Goal: Information Seeking & Learning: Learn about a topic

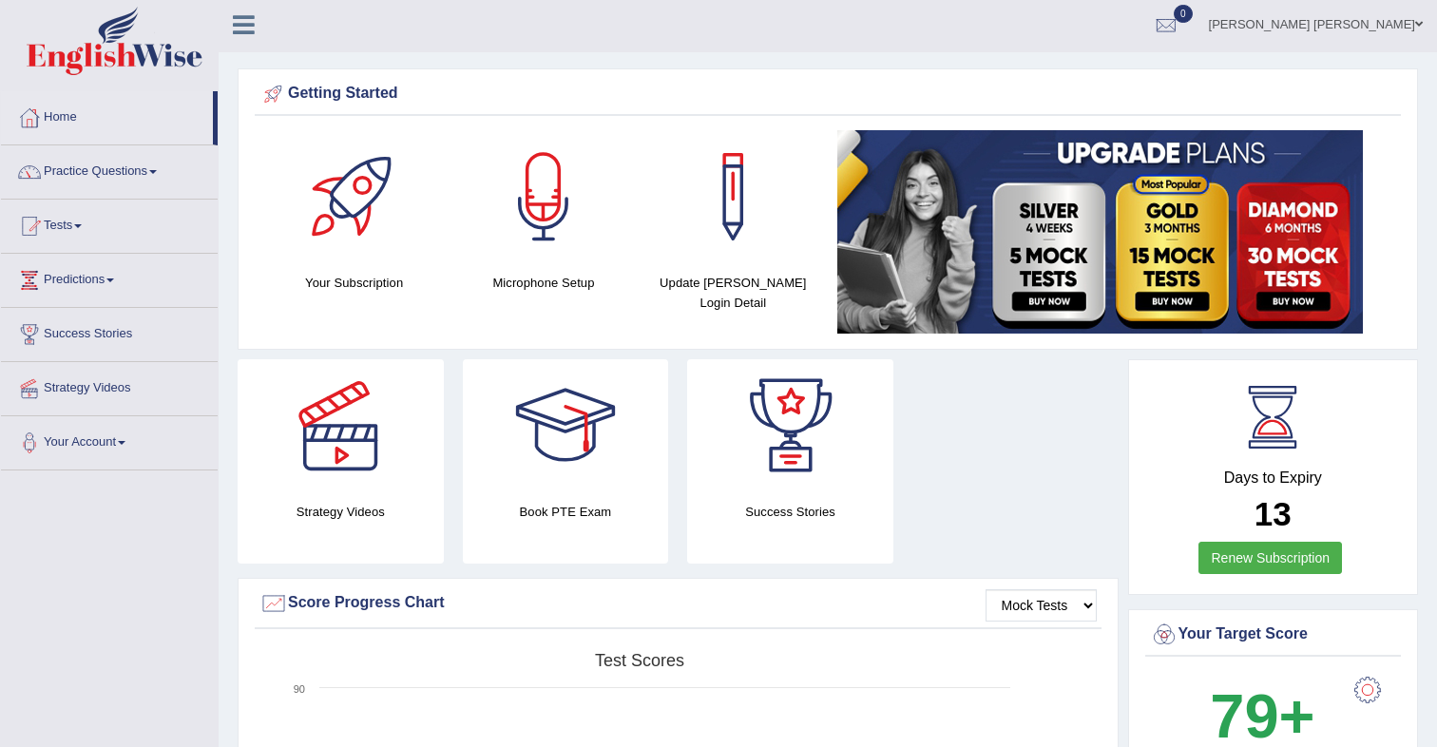
click at [45, 116] on link "Home" at bounding box center [107, 115] width 212 height 48
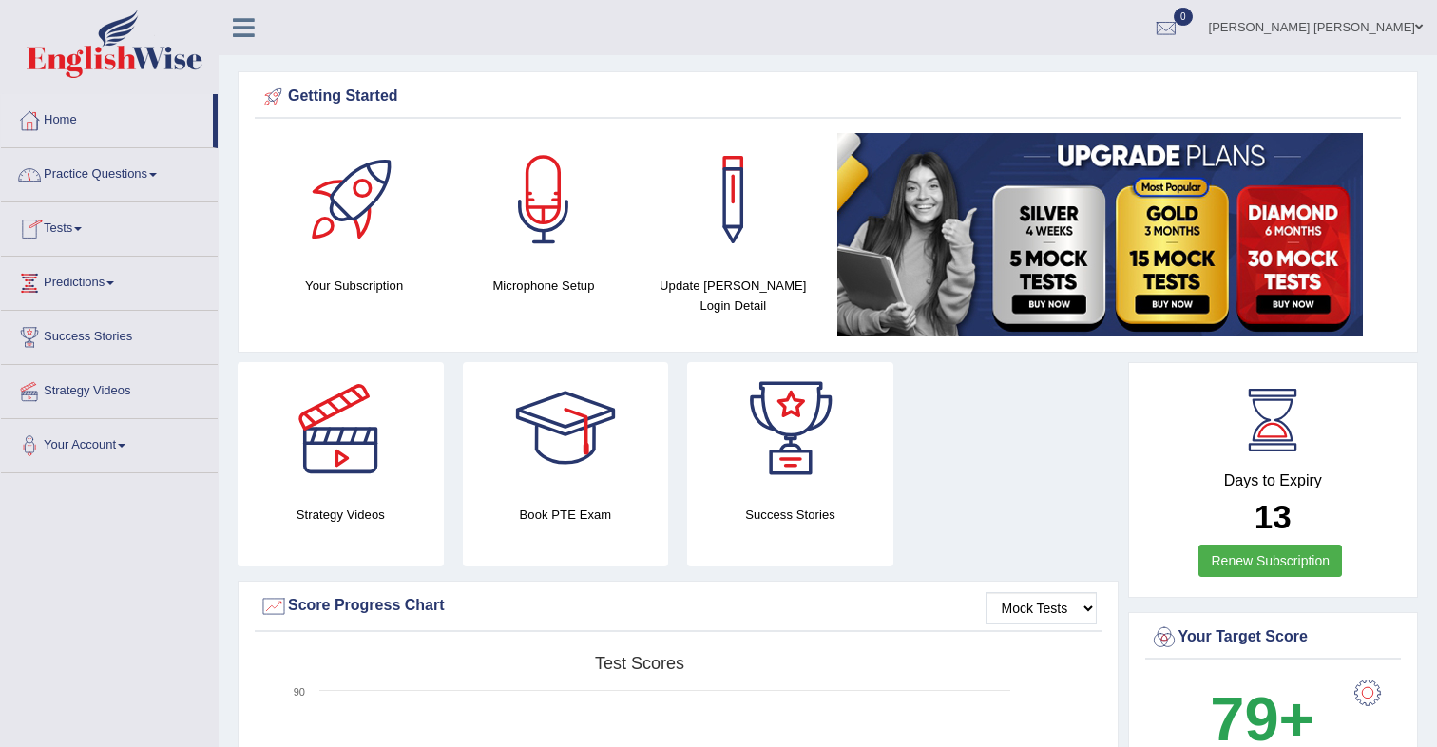
click at [84, 225] on link "Tests" at bounding box center [109, 226] width 217 height 48
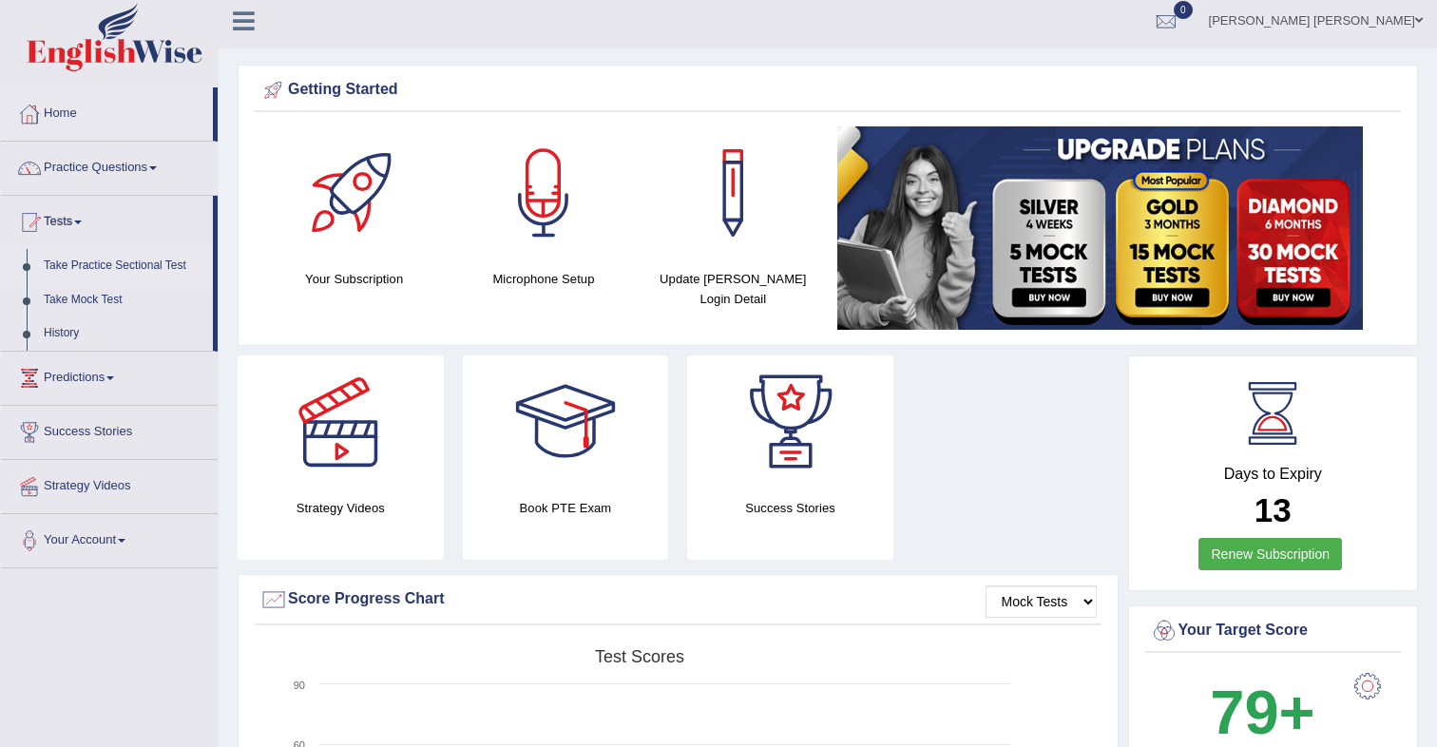
click at [134, 278] on link "Take Practice Sectional Test" at bounding box center [124, 266] width 178 height 34
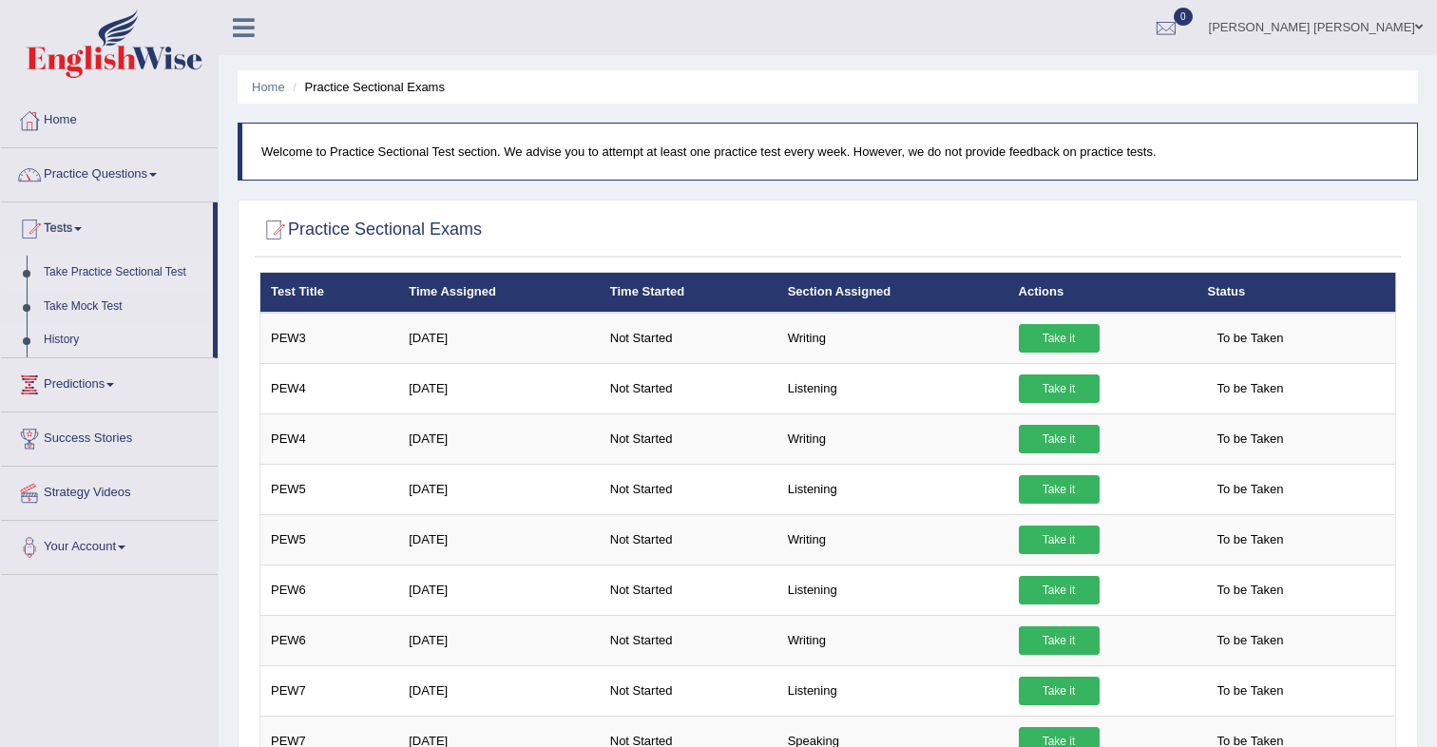
click at [77, 346] on link "History" at bounding box center [124, 340] width 178 height 34
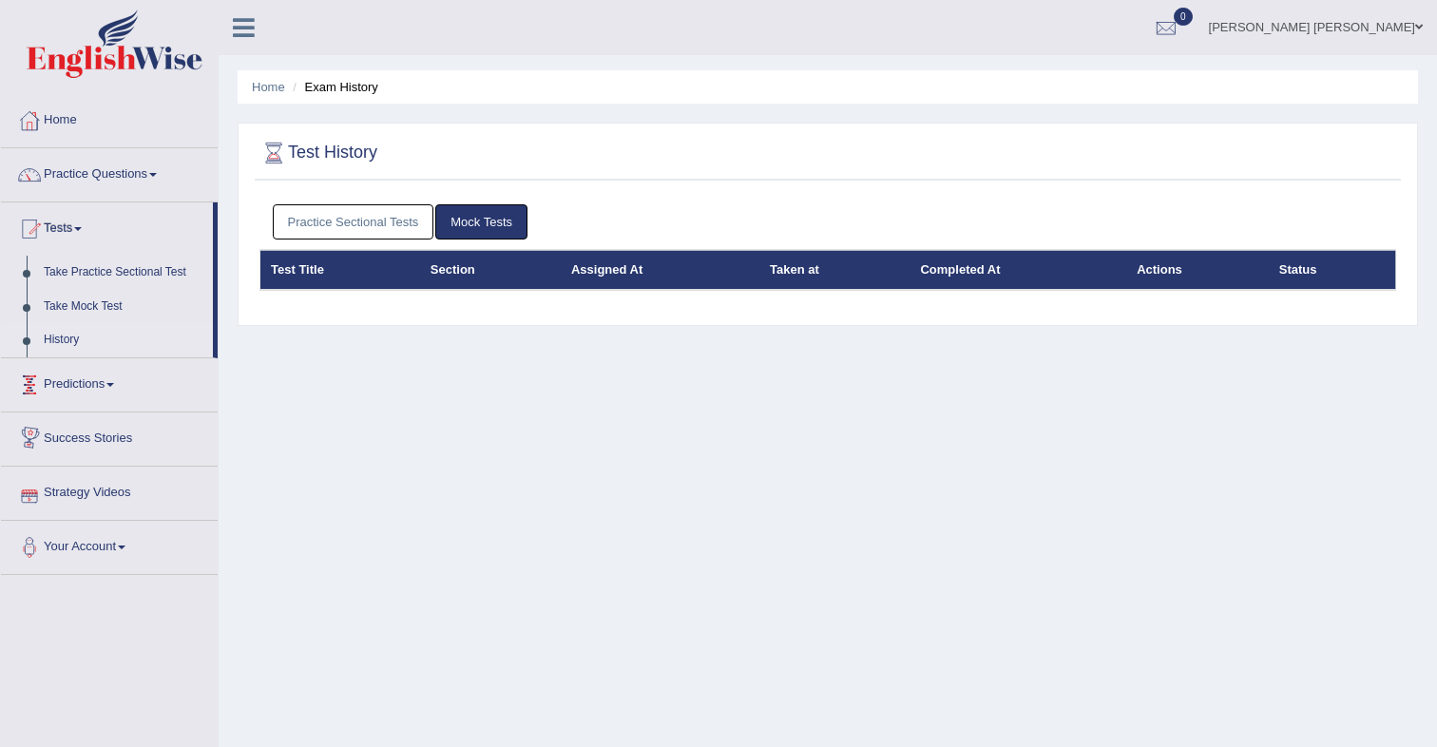
click at [97, 391] on link "Predictions" at bounding box center [109, 382] width 217 height 48
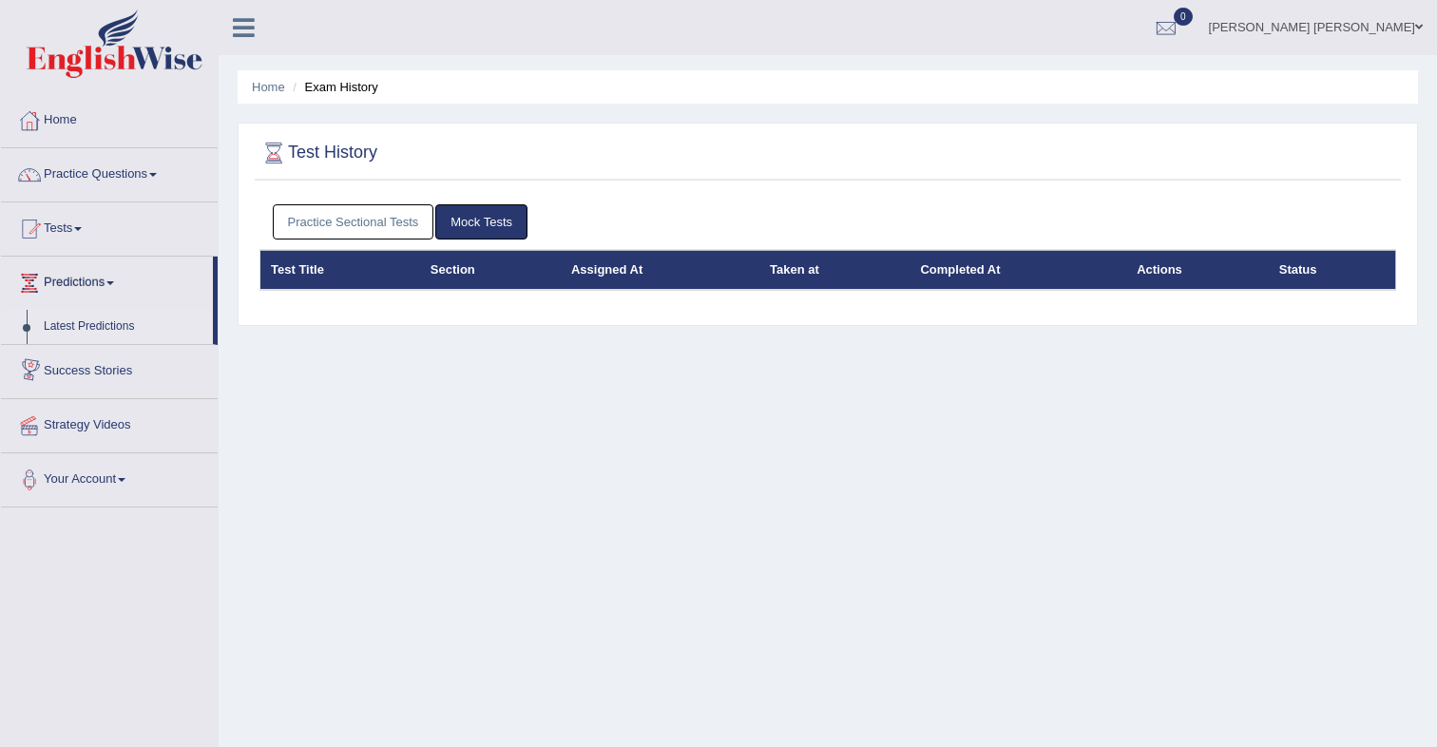
drag, startPoint x: 108, startPoint y: 331, endPoint x: 141, endPoint y: 334, distance: 32.4
click at [108, 331] on link "Latest Predictions" at bounding box center [124, 327] width 178 height 34
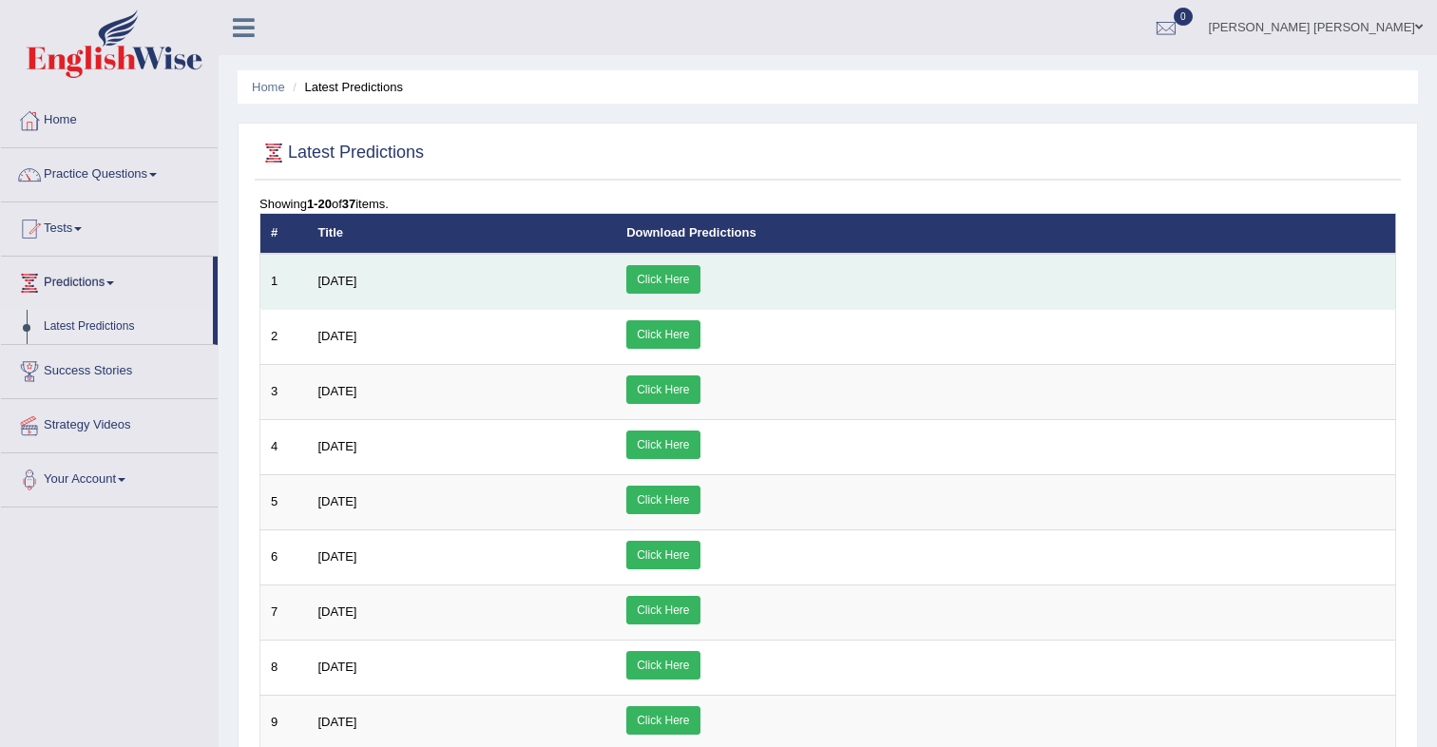
click at [700, 283] on link "Click Here" at bounding box center [662, 279] width 73 height 29
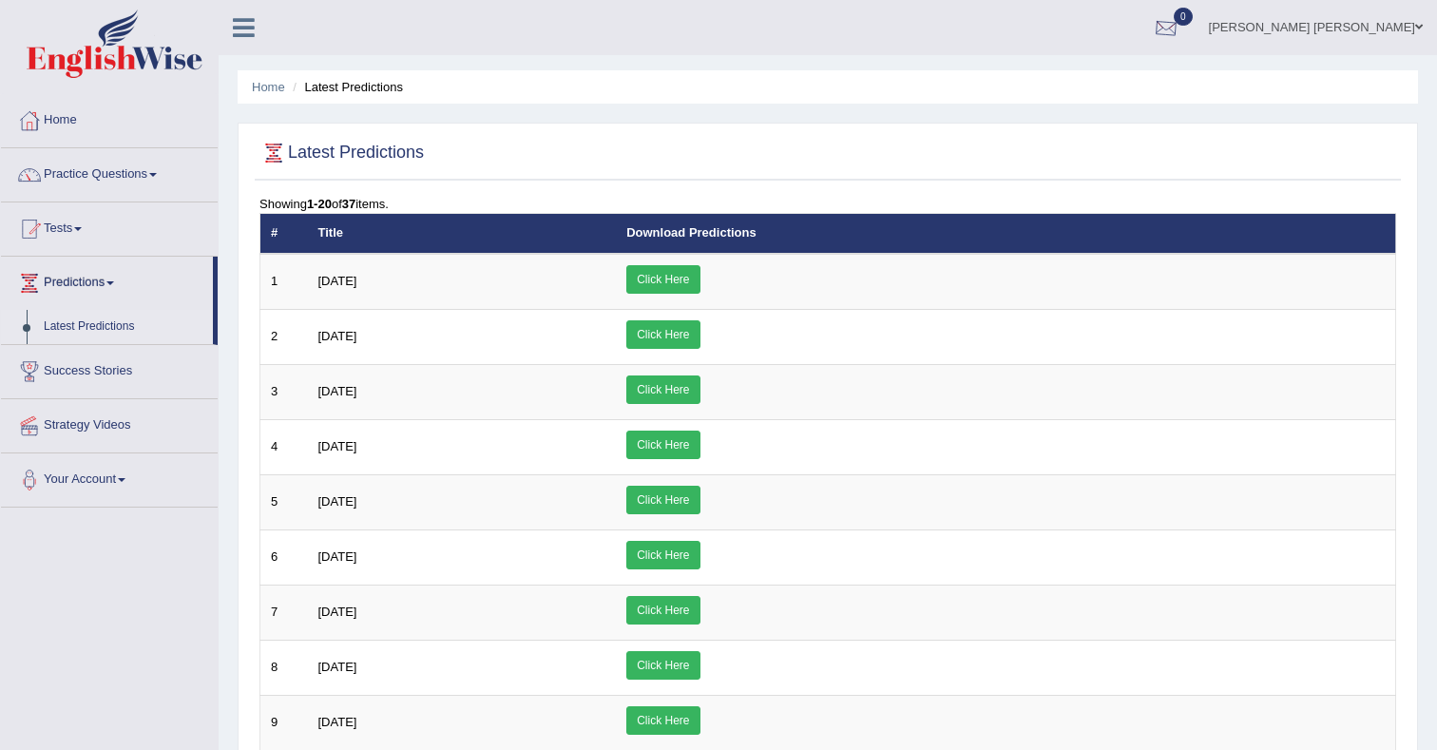
click at [1181, 32] on div at bounding box center [1166, 28] width 29 height 29
click at [1088, 75] on strong "See All Alerts" at bounding box center [1046, 79] width 85 height 15
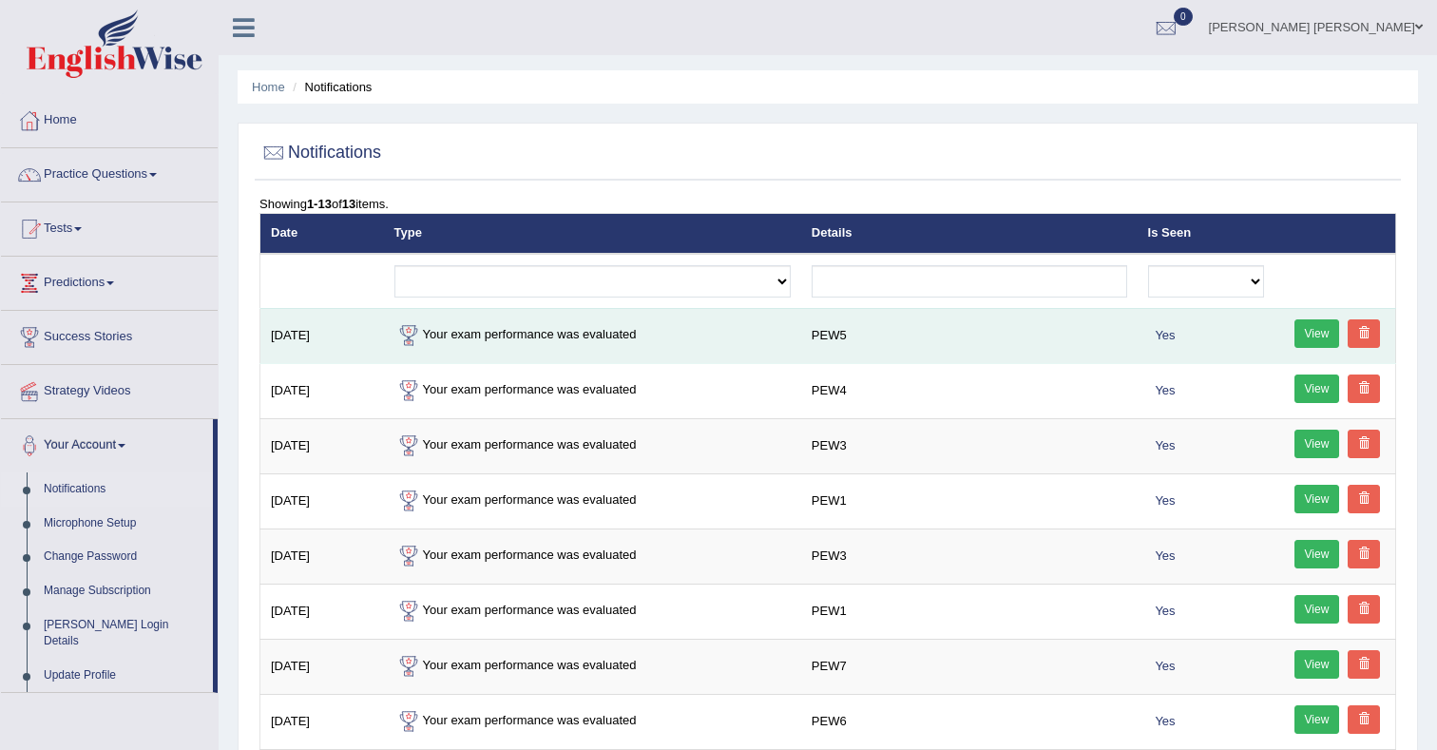
click at [1315, 334] on link "View" at bounding box center [1318, 333] width 46 height 29
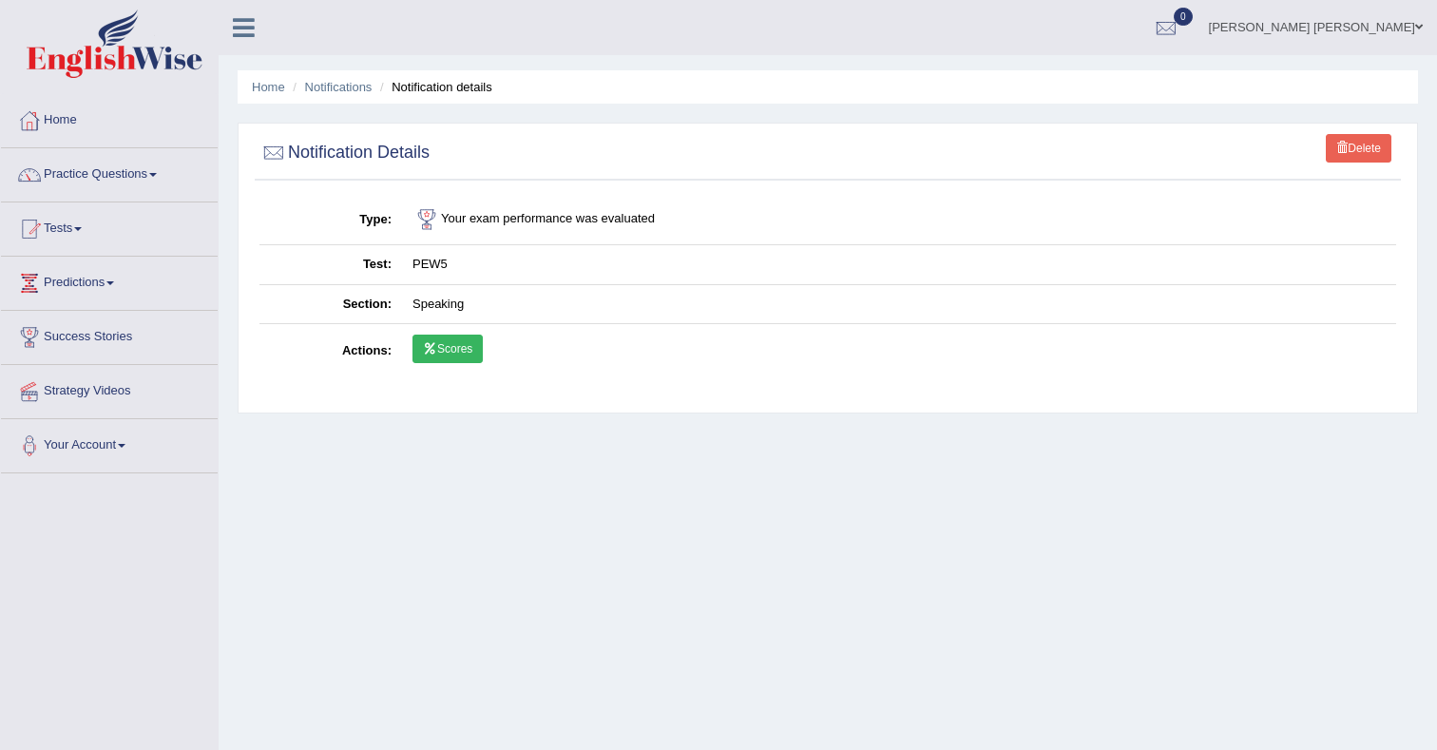
click at [471, 348] on link "Scores" at bounding box center [448, 349] width 70 height 29
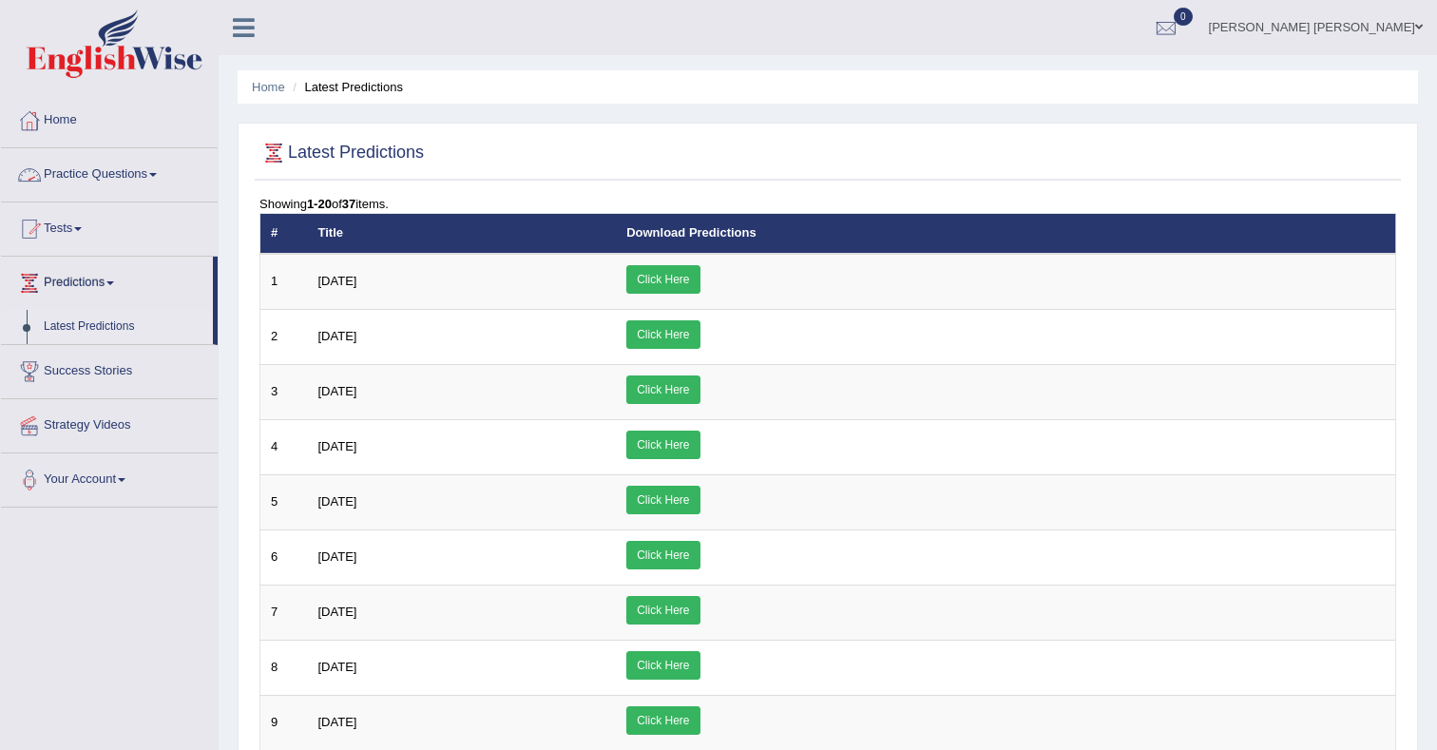
click at [126, 176] on link "Practice Questions" at bounding box center [109, 172] width 217 height 48
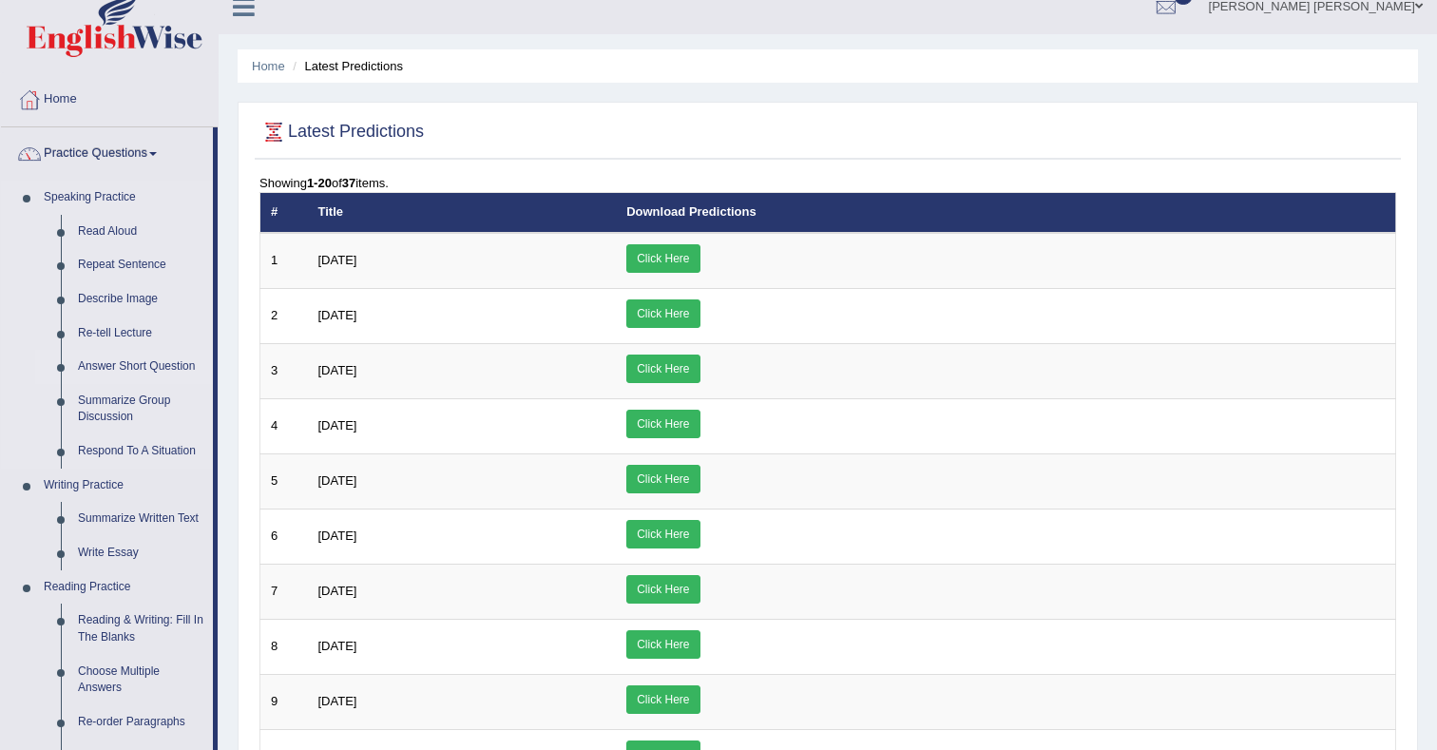
click at [152, 387] on ul "Read Aloud Repeat Sentence Describe Image Re-tell Lecture Answer Short Question…" at bounding box center [124, 342] width 178 height 254
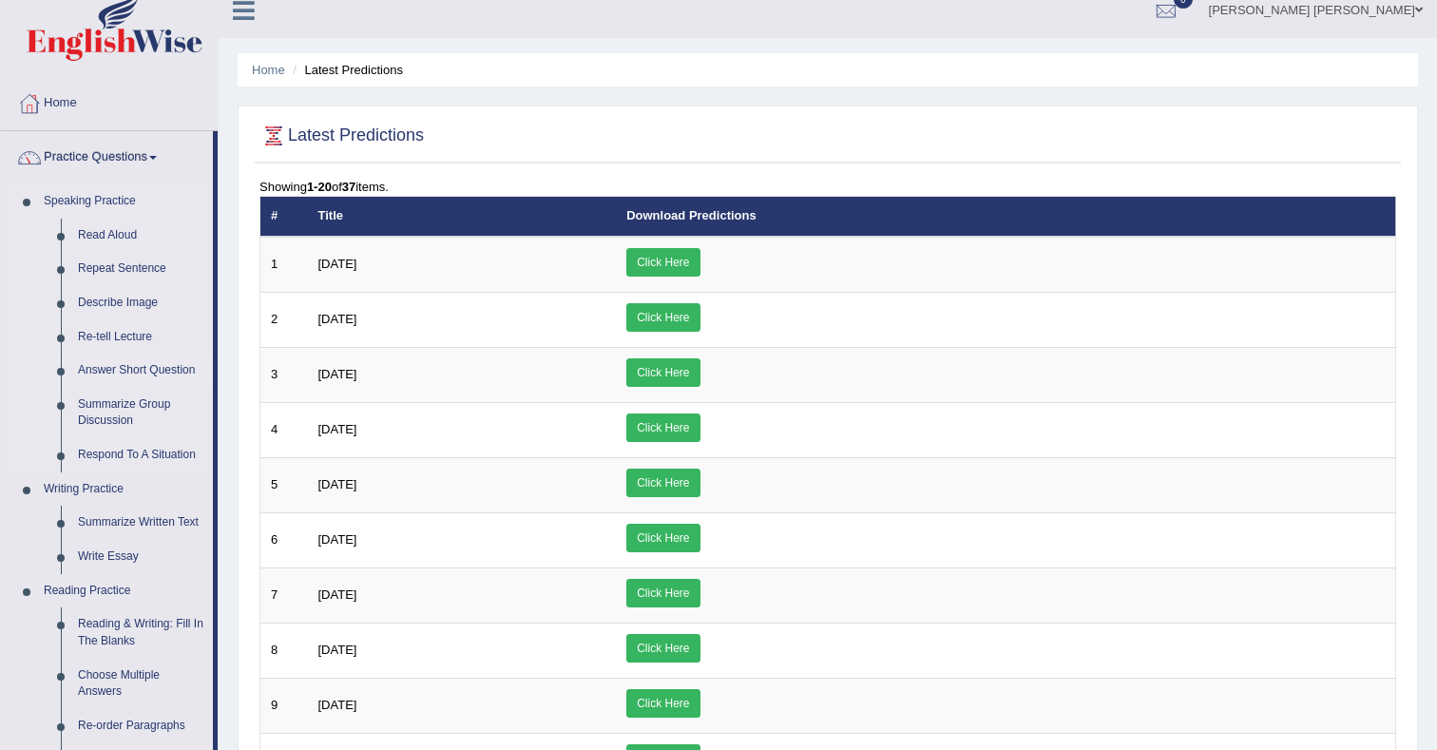
drag, startPoint x: 142, startPoint y: 365, endPoint x: 155, endPoint y: 362, distance: 13.6
click at [142, 364] on link "Answer Short Question" at bounding box center [141, 371] width 144 height 34
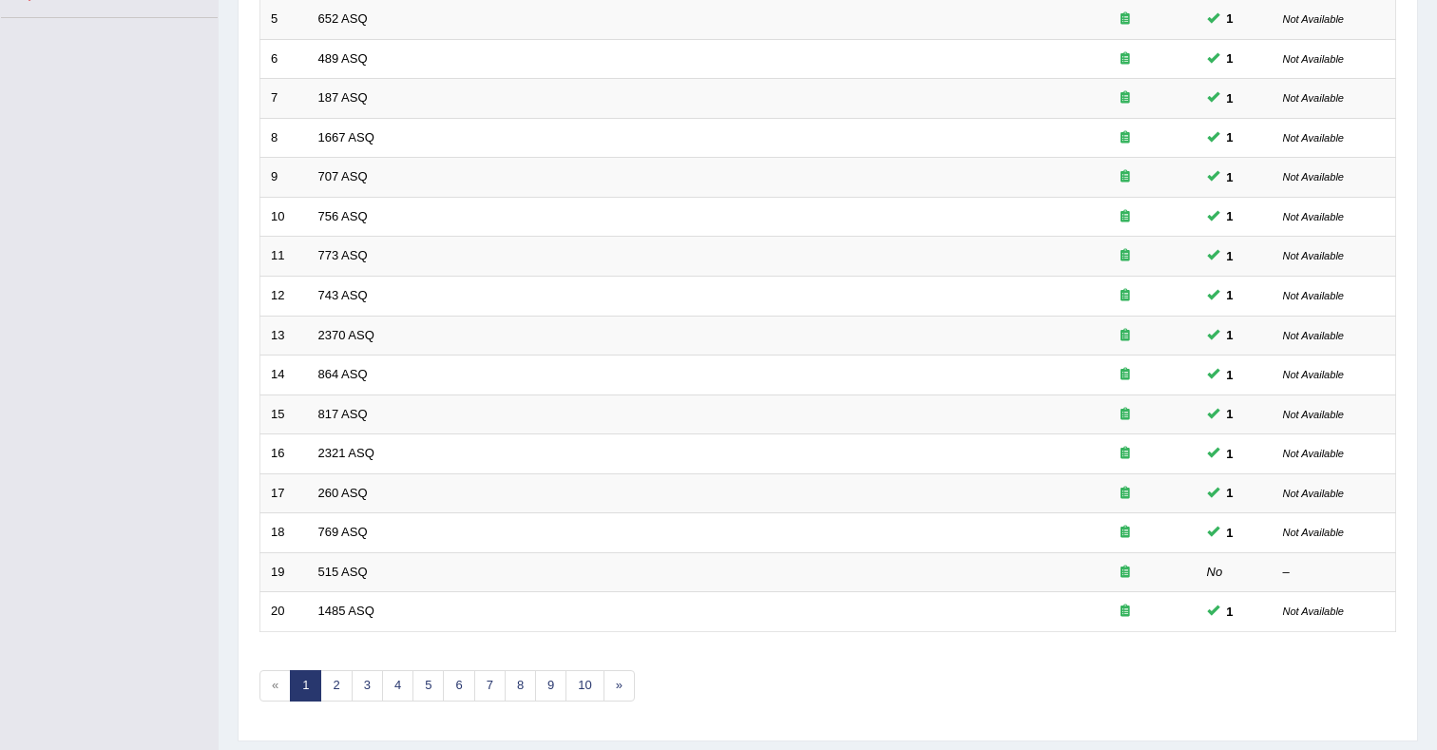
scroll to position [509, 0]
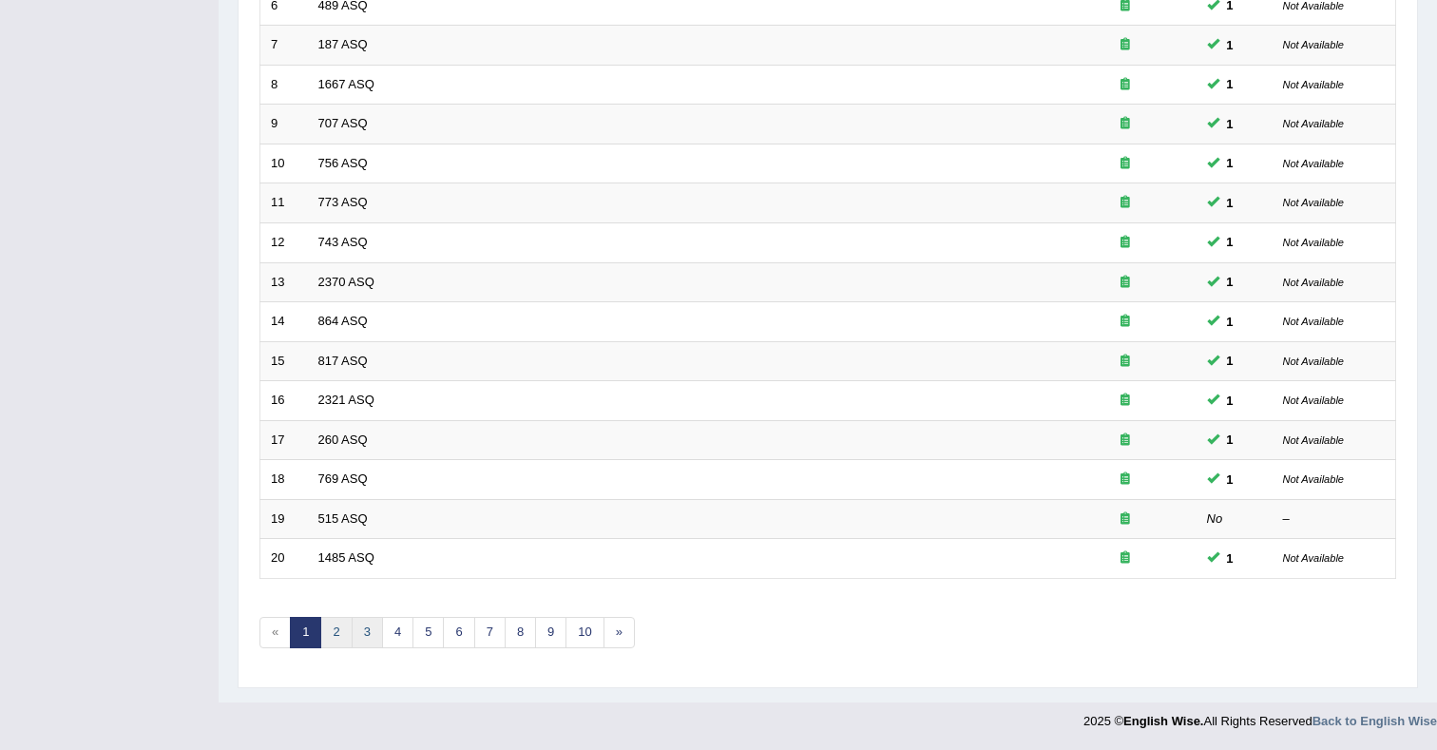
drag, startPoint x: 336, startPoint y: 640, endPoint x: 362, endPoint y: 627, distance: 29.3
click at [336, 639] on link "2" at bounding box center [335, 632] width 31 height 31
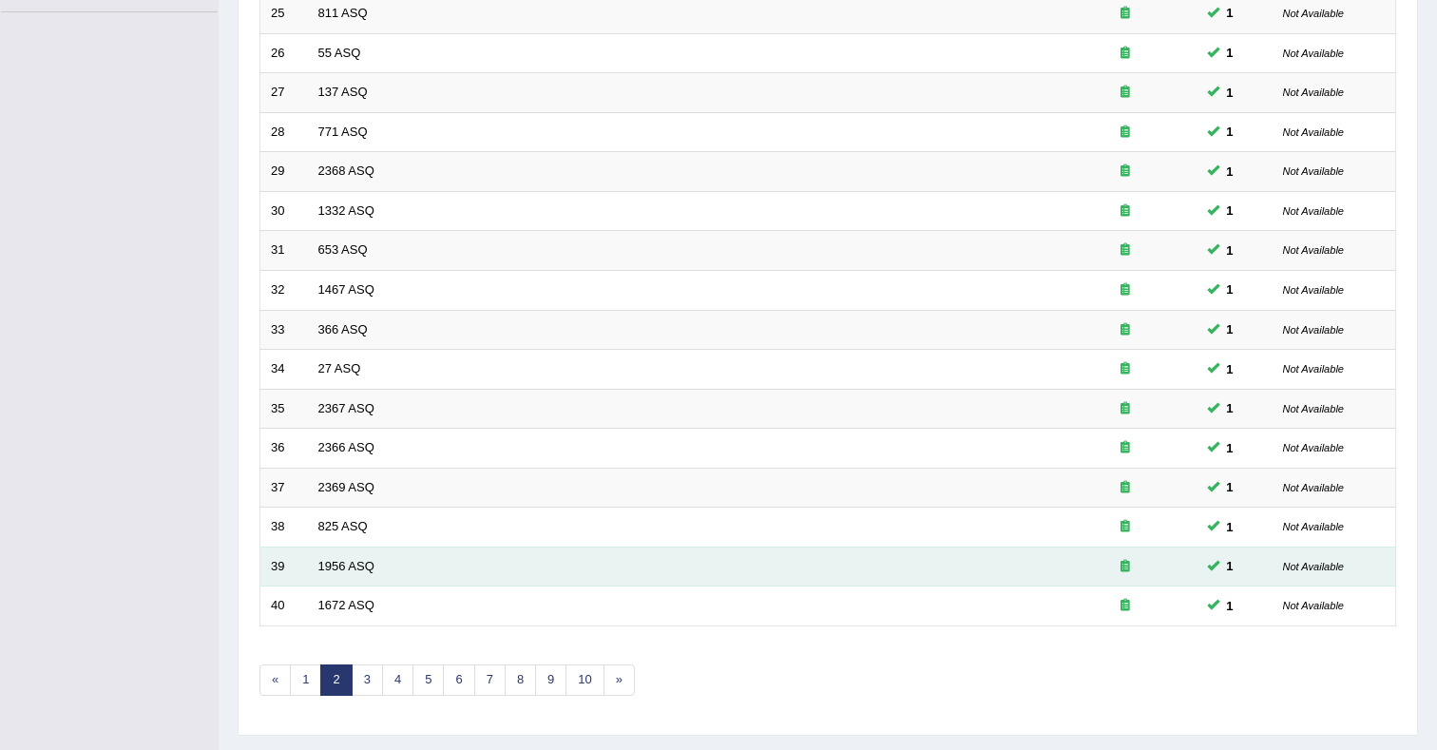
scroll to position [509, 0]
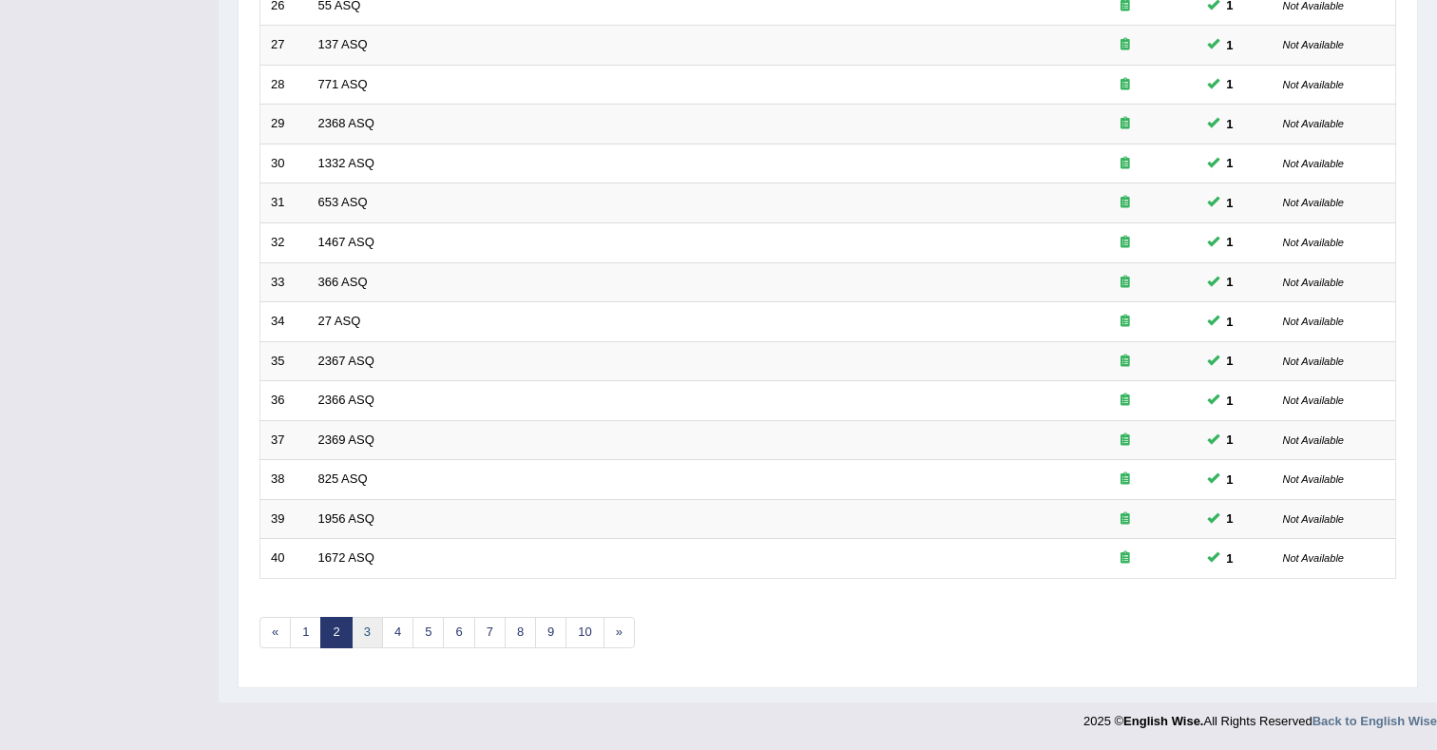
click at [365, 636] on link "3" at bounding box center [367, 632] width 31 height 31
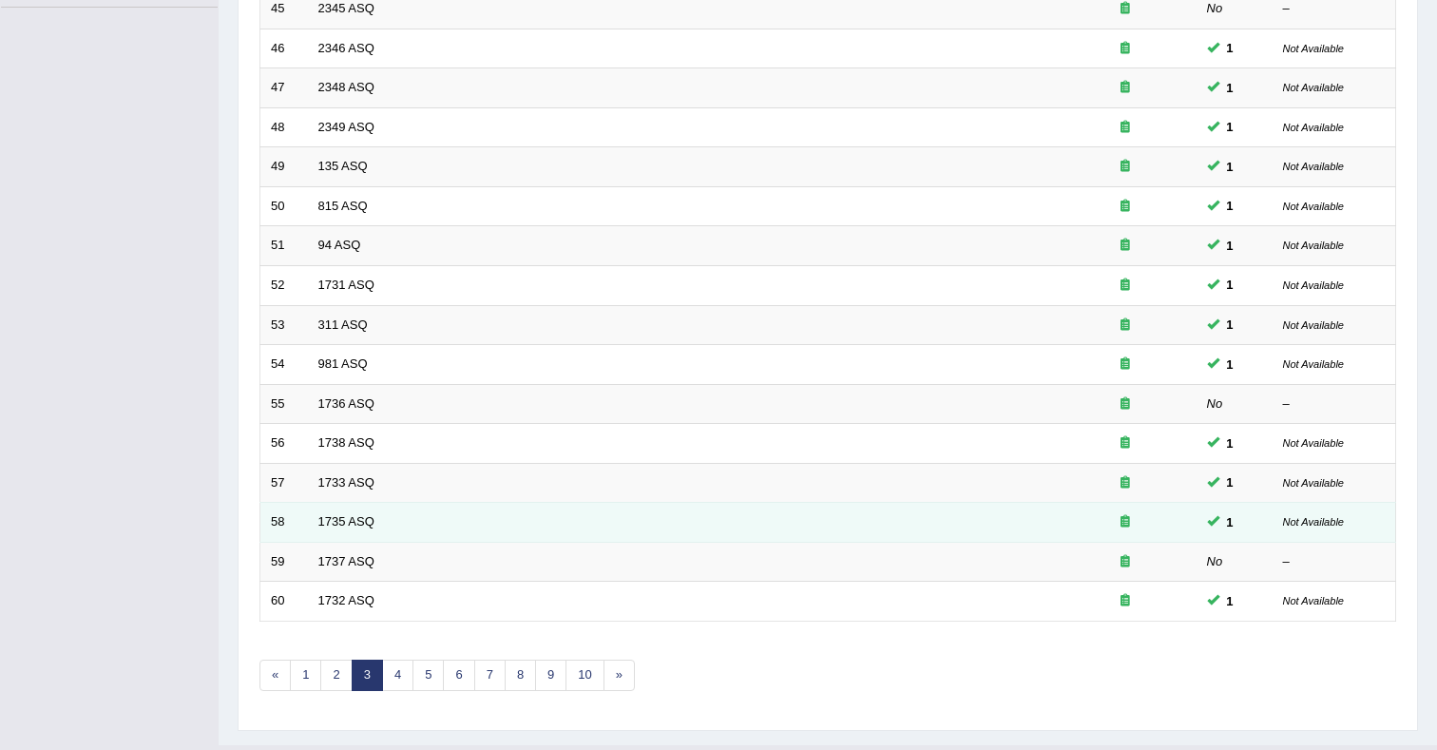
scroll to position [509, 0]
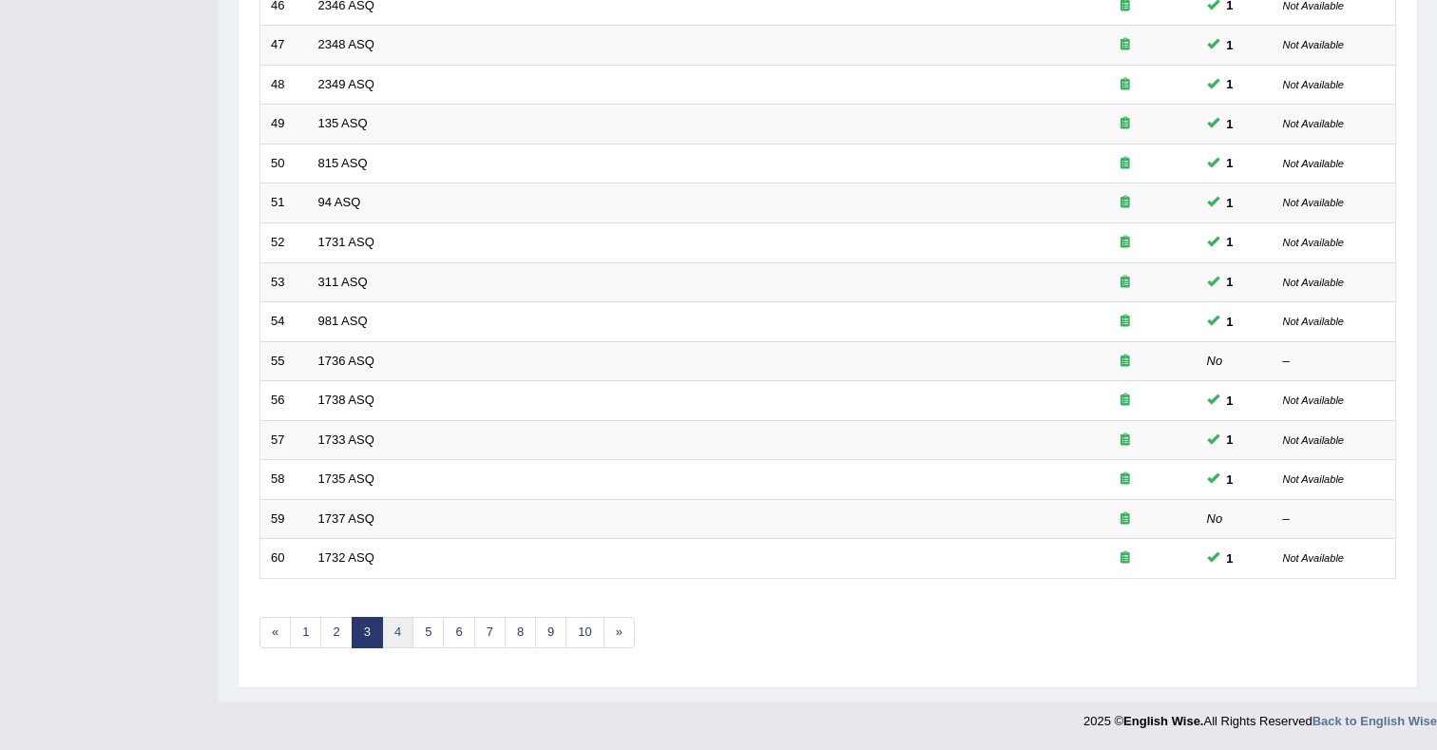
drag, startPoint x: 393, startPoint y: 632, endPoint x: 415, endPoint y: 614, distance: 29.1
click at [393, 632] on link "4" at bounding box center [397, 632] width 31 height 31
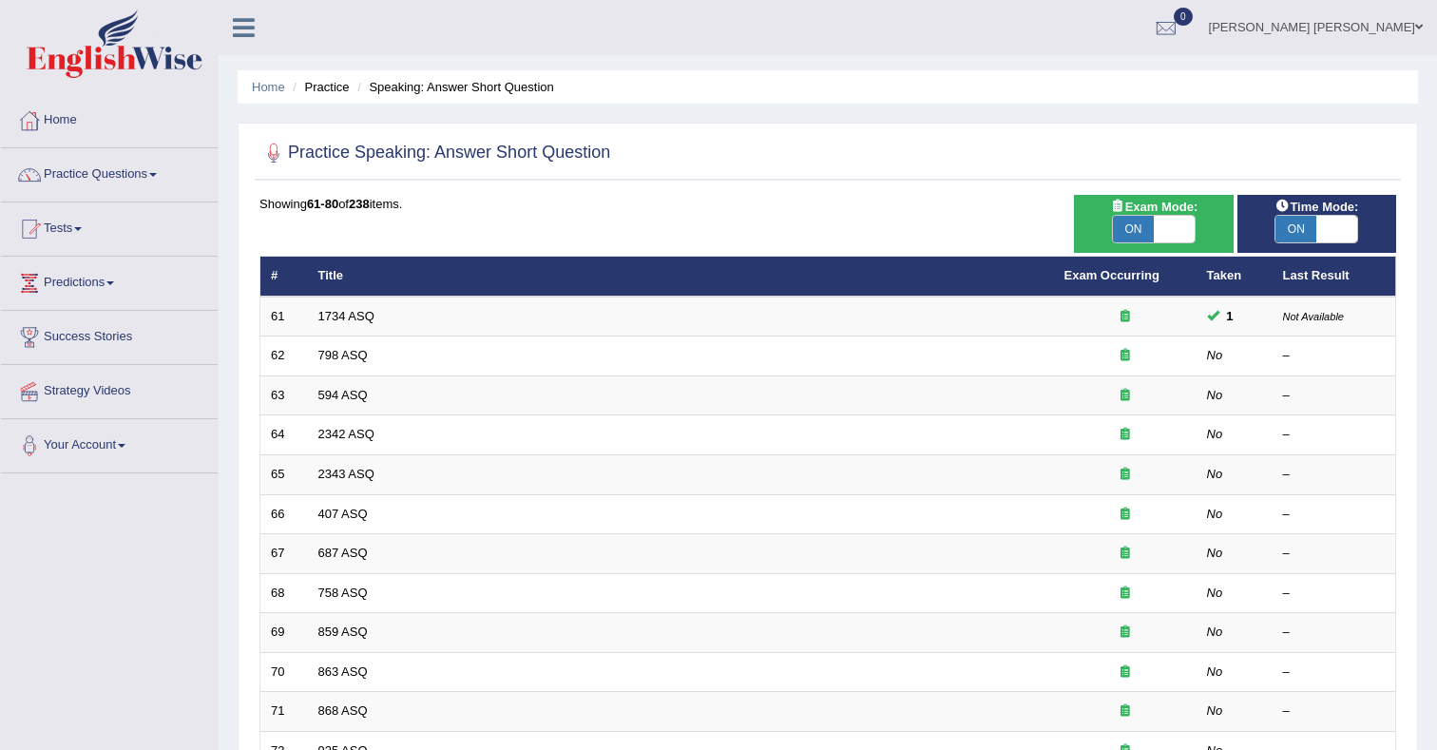
scroll to position [5, 0]
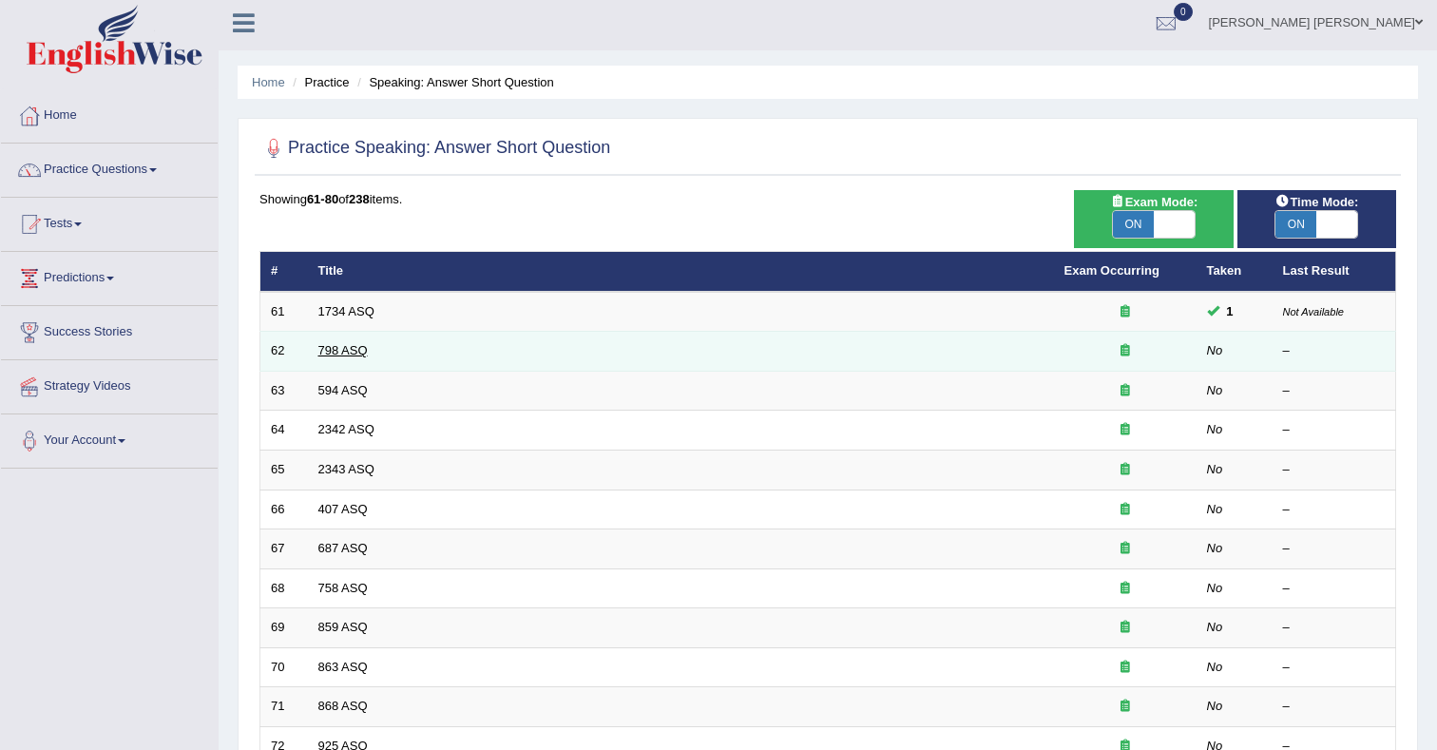
click at [324, 351] on link "798 ASQ" at bounding box center [342, 350] width 49 height 14
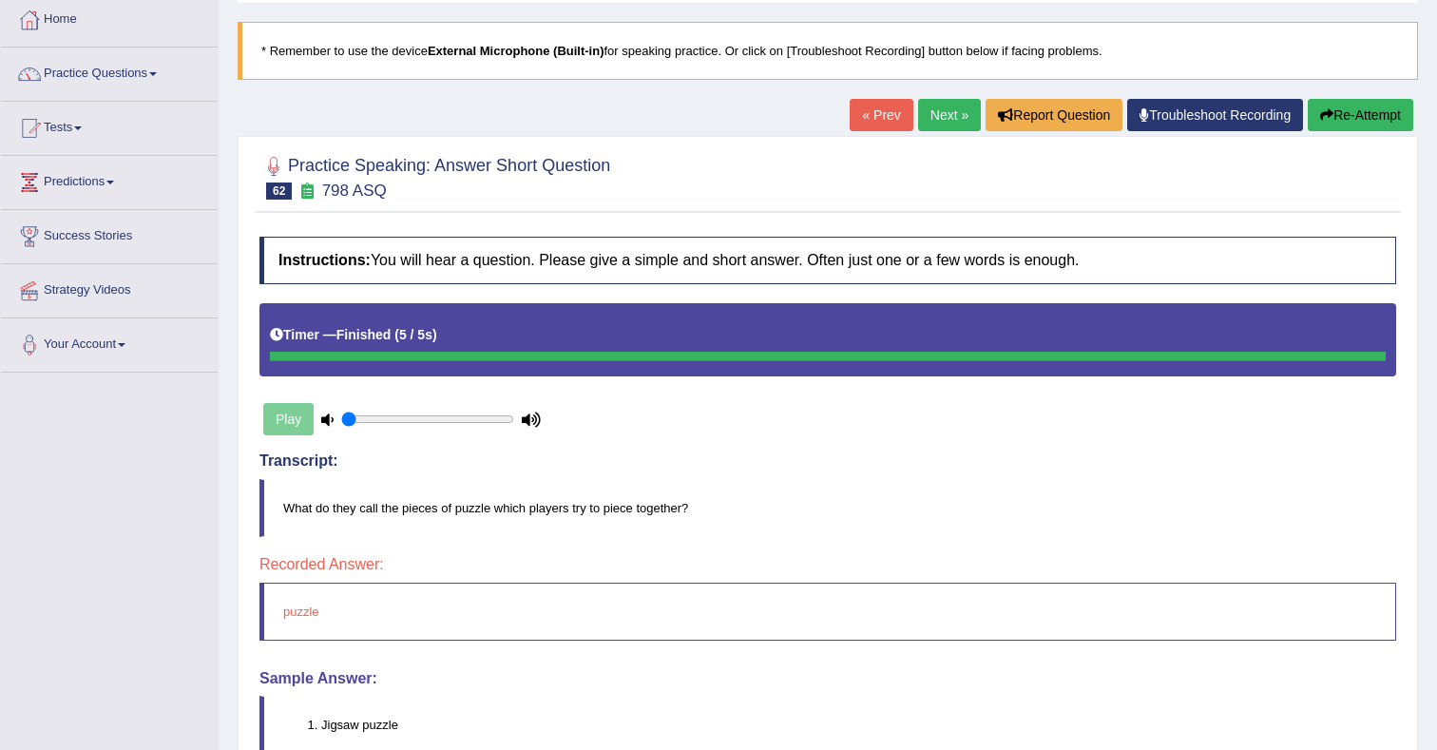
scroll to position [97, 0]
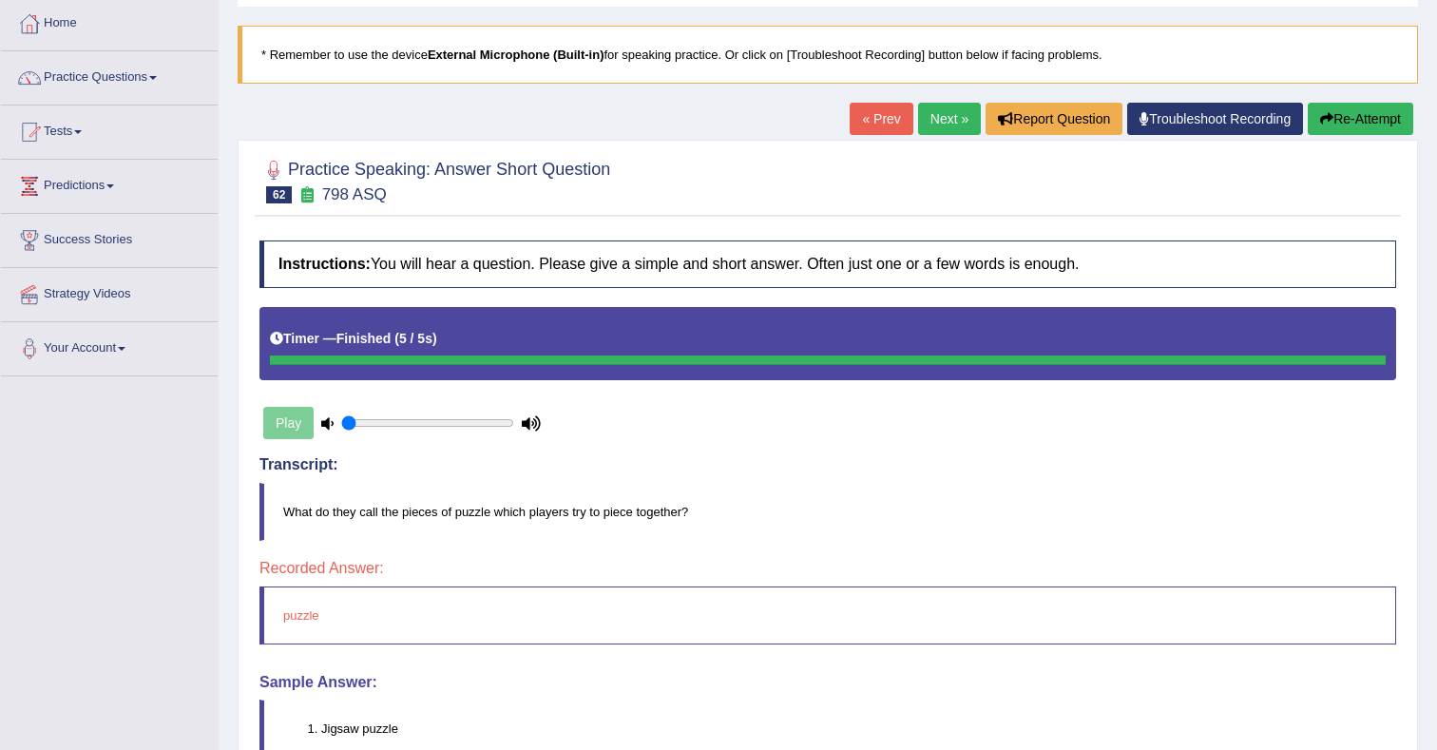
click at [941, 125] on link "Next »" at bounding box center [949, 119] width 63 height 32
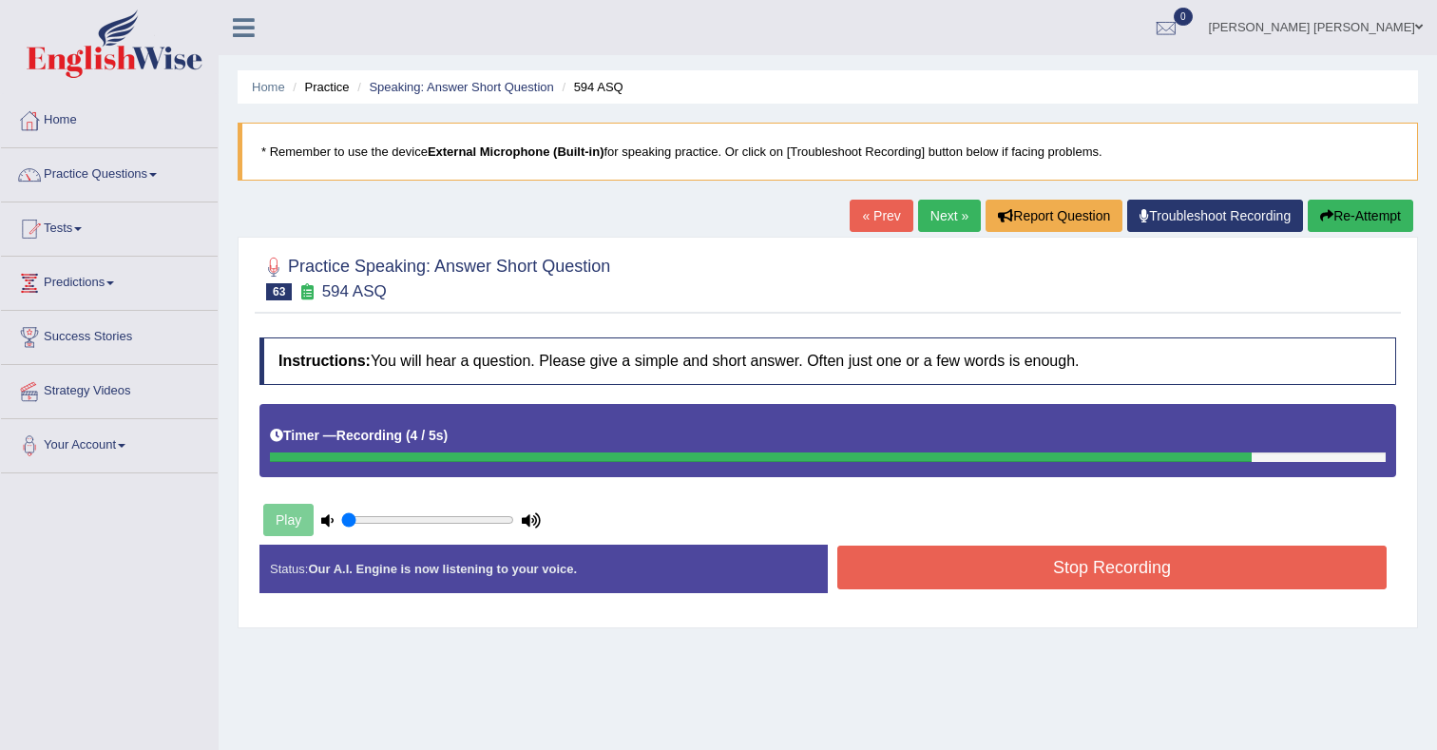
click at [1138, 573] on button "Stop Recording" at bounding box center [1111, 568] width 549 height 44
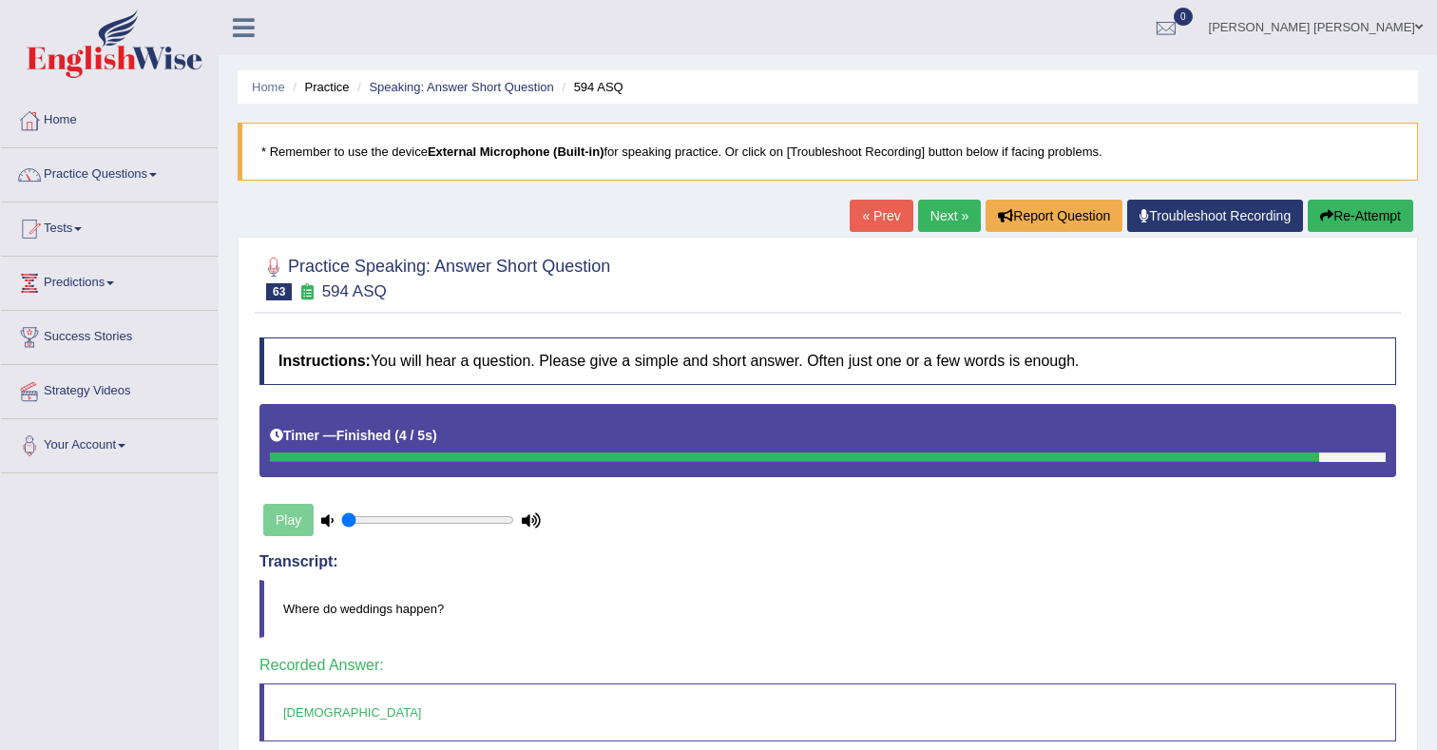
click at [934, 224] on link "Next »" at bounding box center [949, 216] width 63 height 32
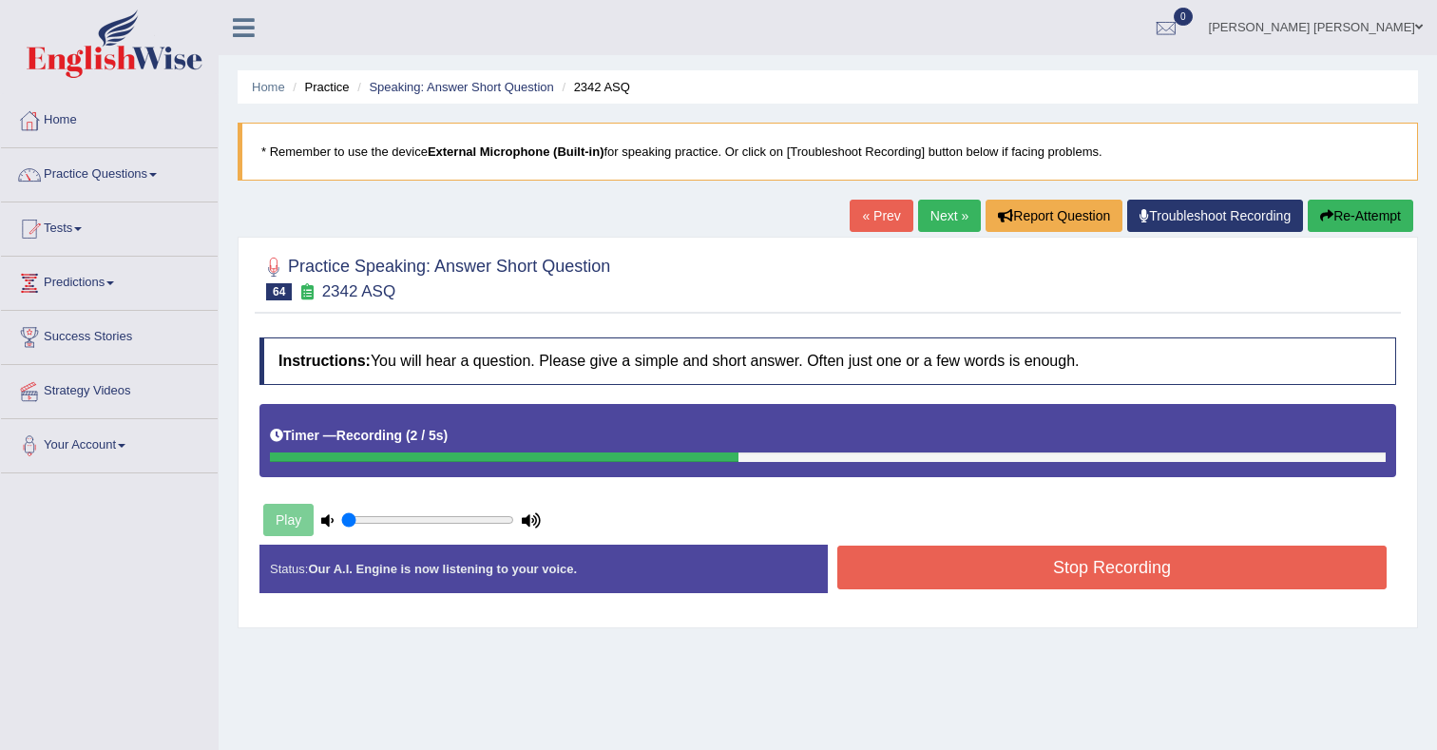
click at [1049, 568] on button "Stop Recording" at bounding box center [1111, 568] width 549 height 44
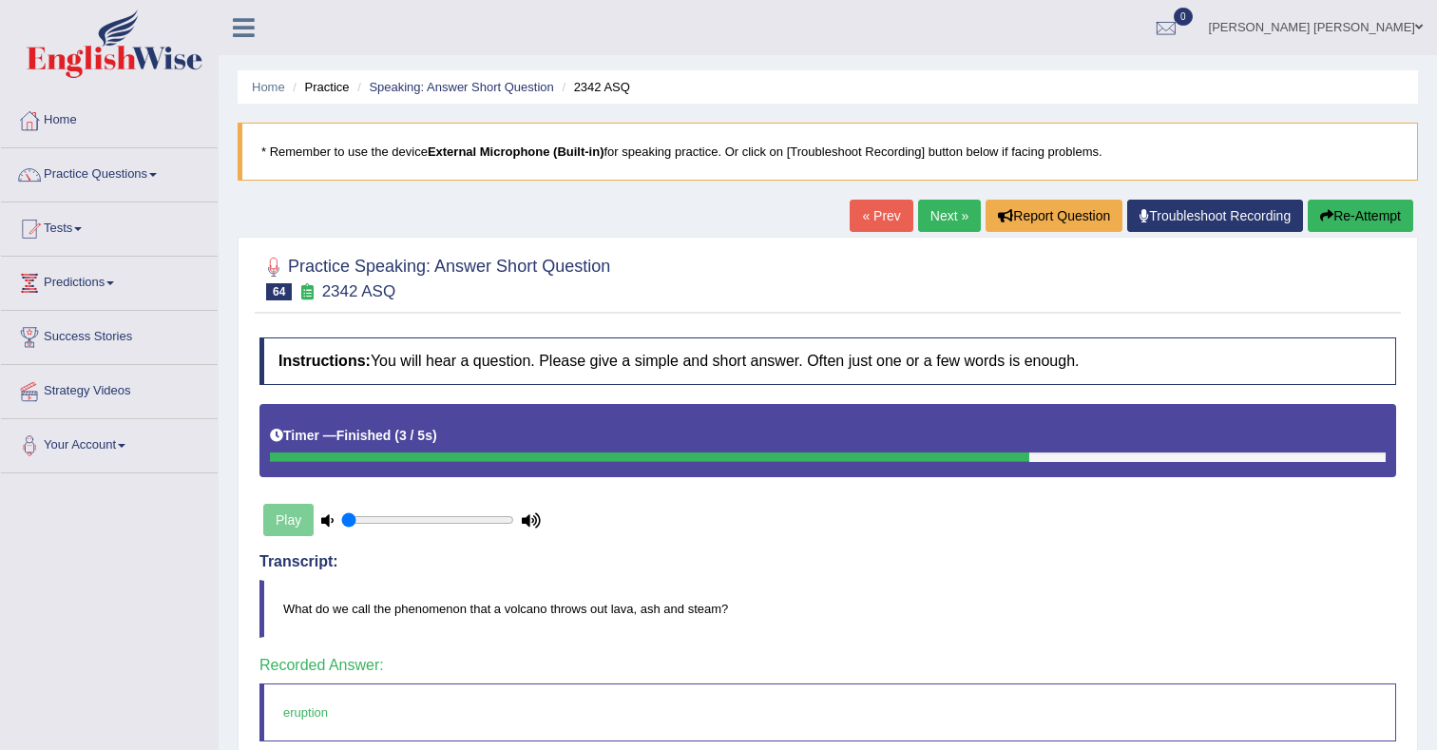
click at [931, 221] on link "Next »" at bounding box center [949, 216] width 63 height 32
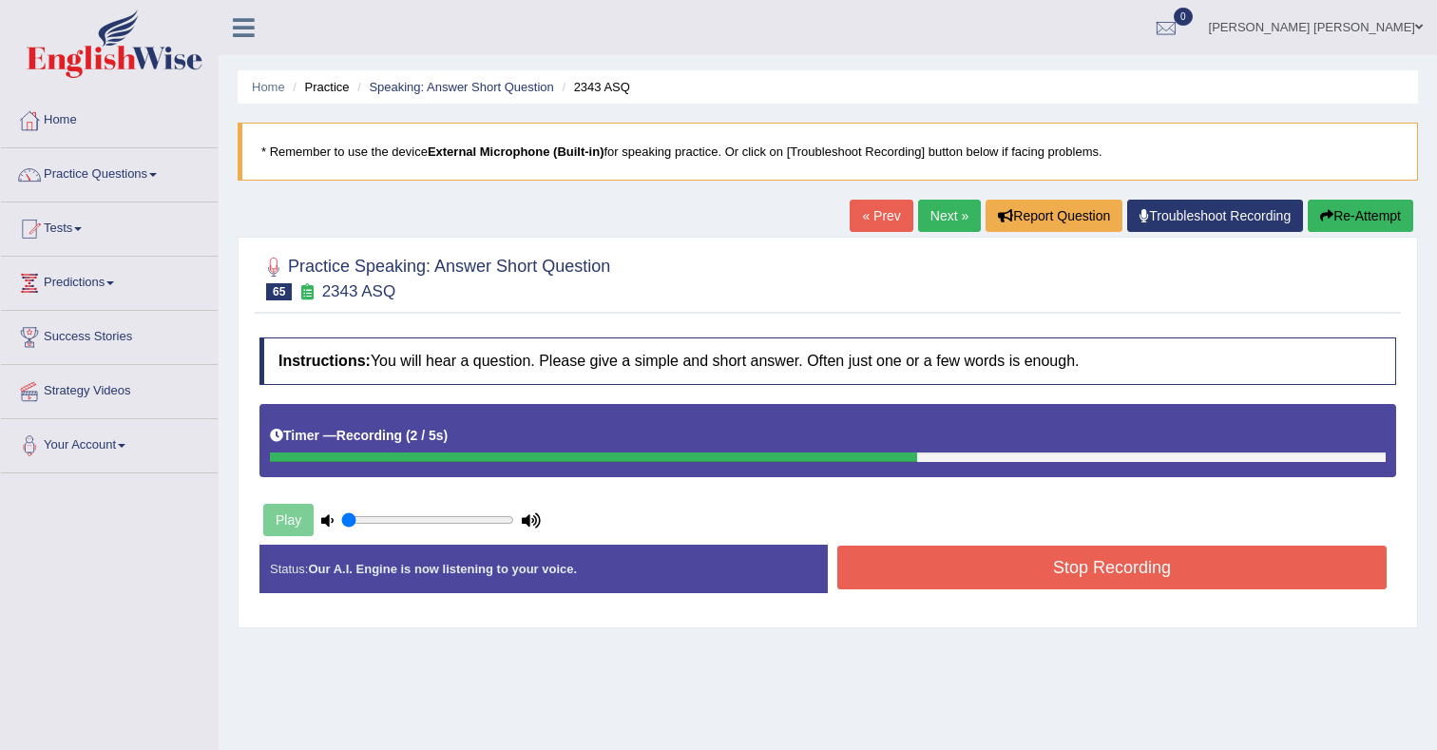
click at [993, 567] on button "Stop Recording" at bounding box center [1111, 568] width 549 height 44
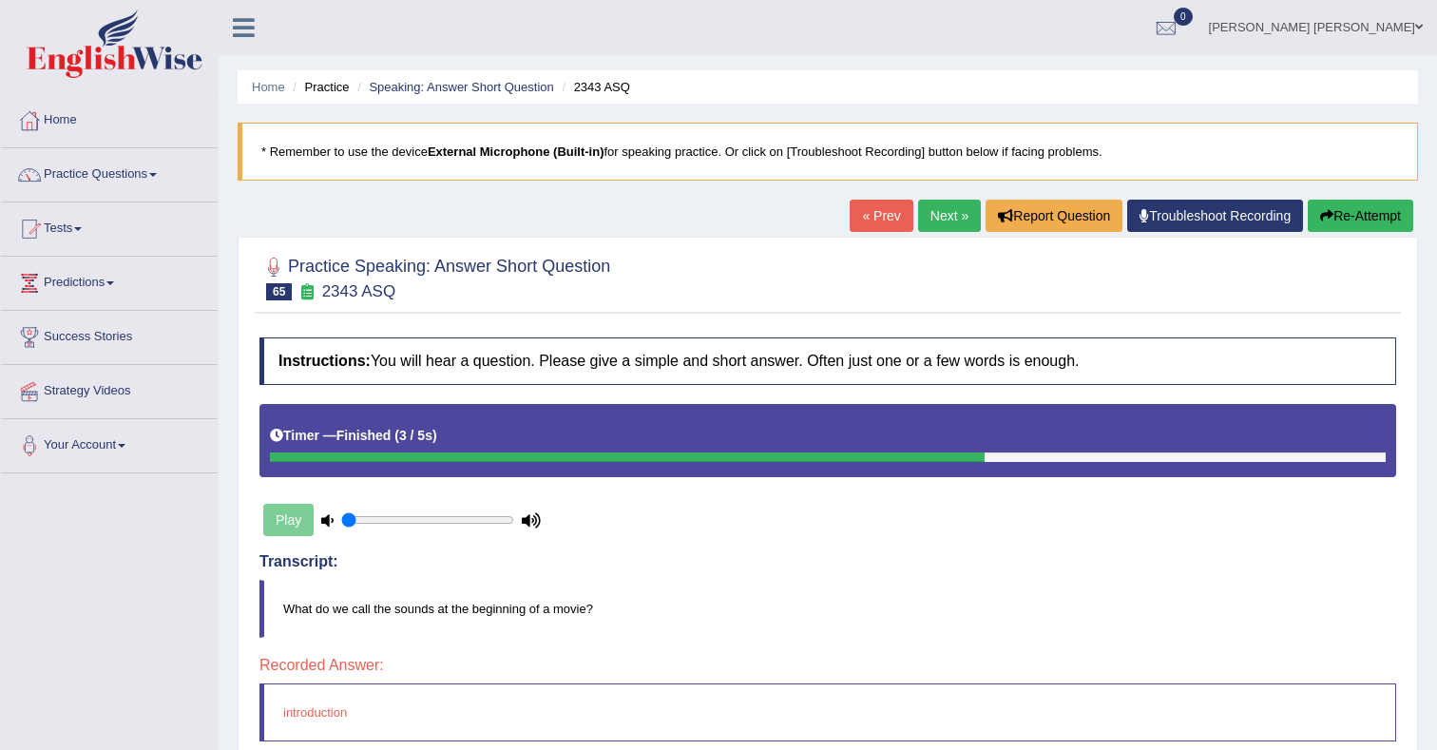
click at [931, 219] on link "Next »" at bounding box center [949, 216] width 63 height 32
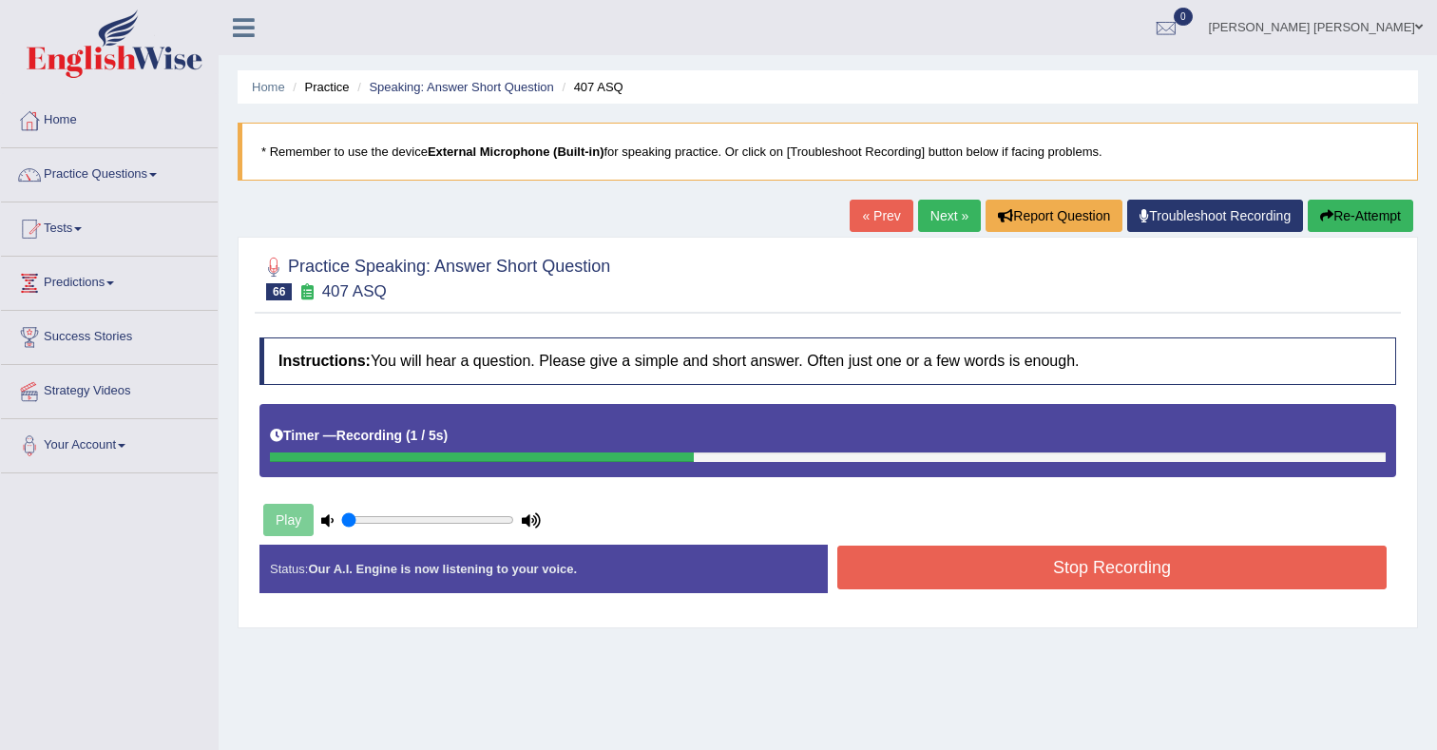
click at [1096, 579] on button "Stop Recording" at bounding box center [1111, 568] width 549 height 44
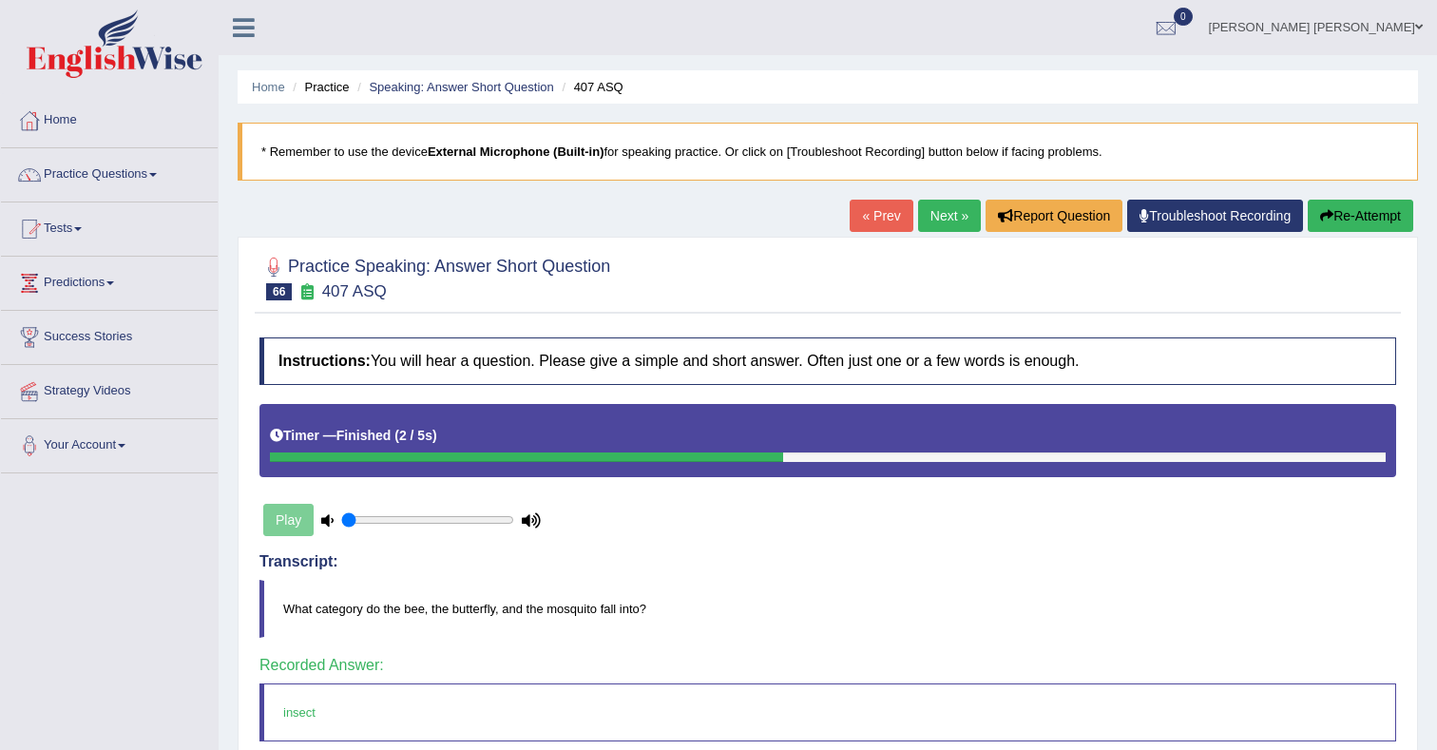
click at [938, 221] on link "Next »" at bounding box center [949, 216] width 63 height 32
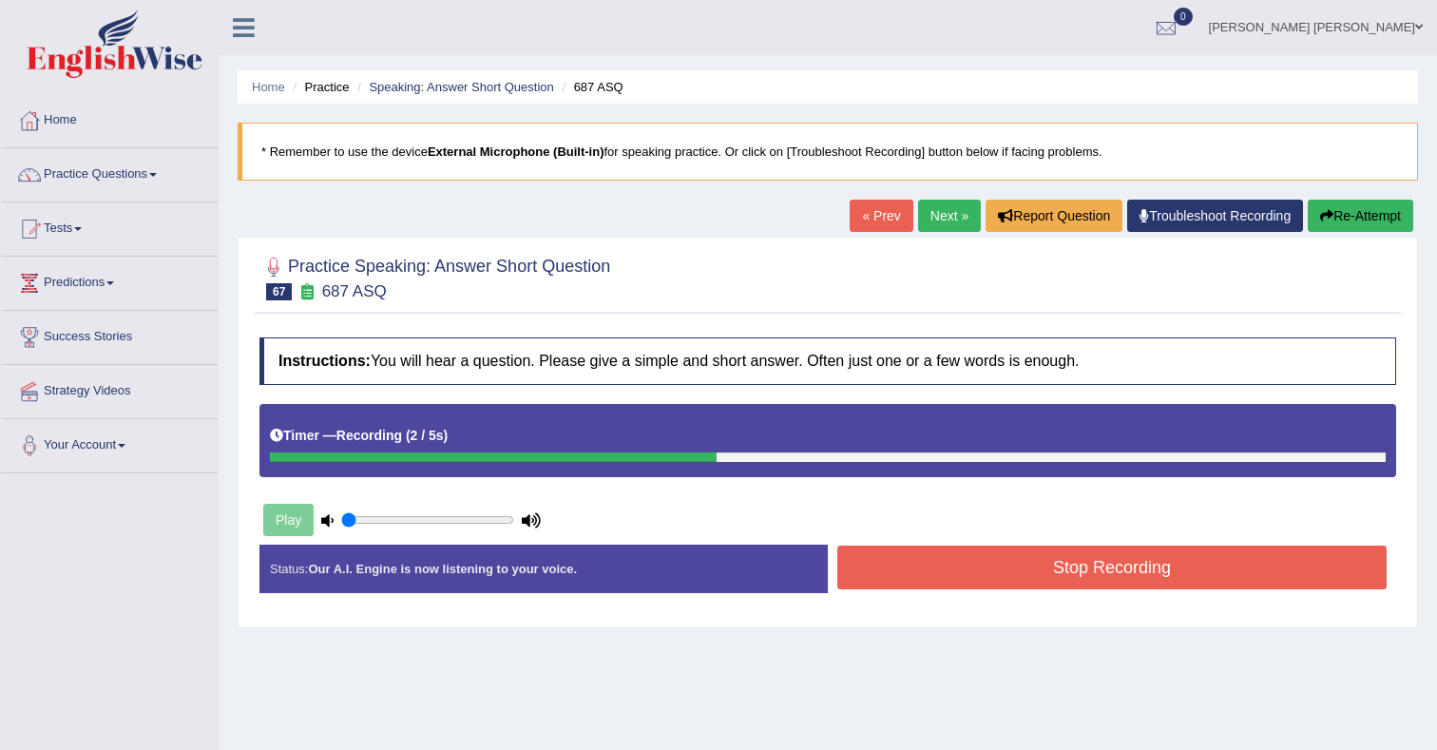
click at [1026, 568] on button "Stop Recording" at bounding box center [1111, 568] width 549 height 44
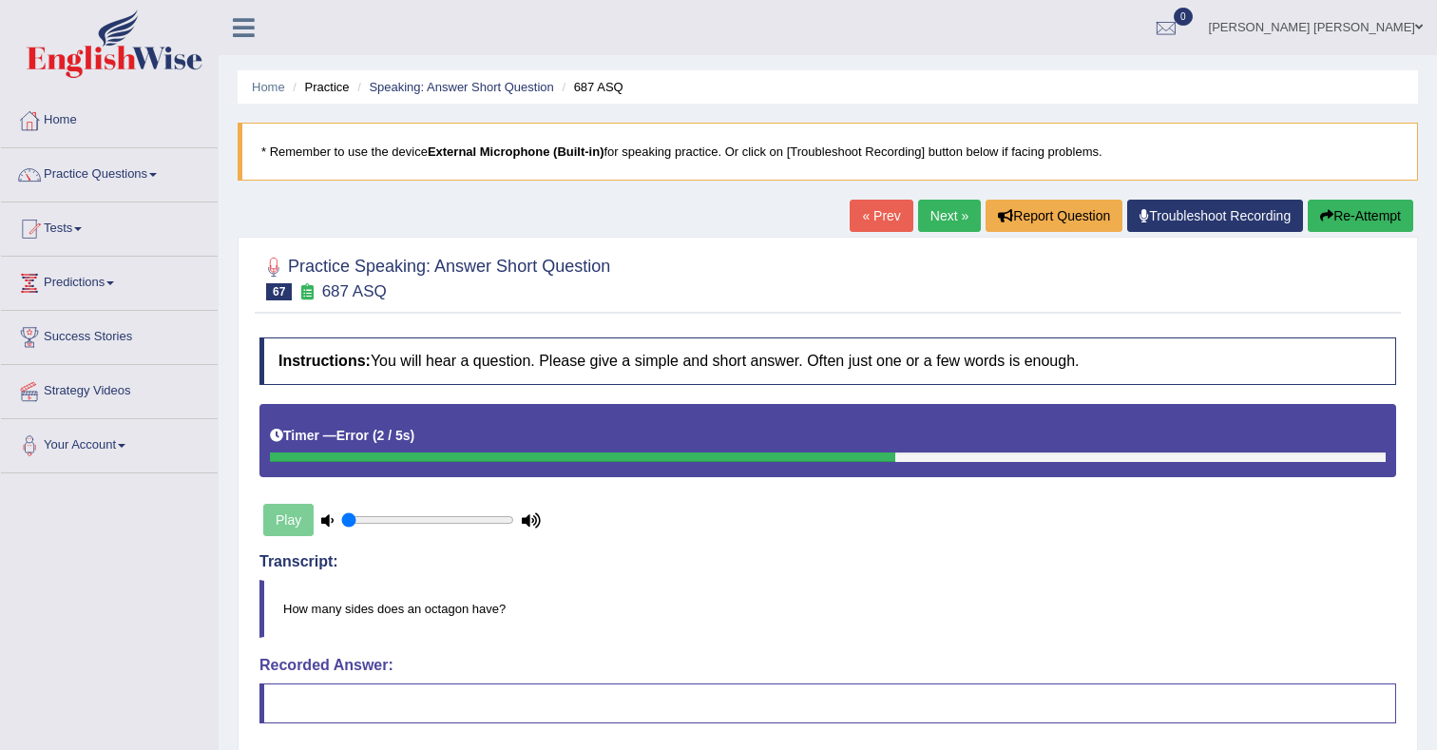
click at [1337, 207] on button "Re-Attempt" at bounding box center [1361, 216] width 106 height 32
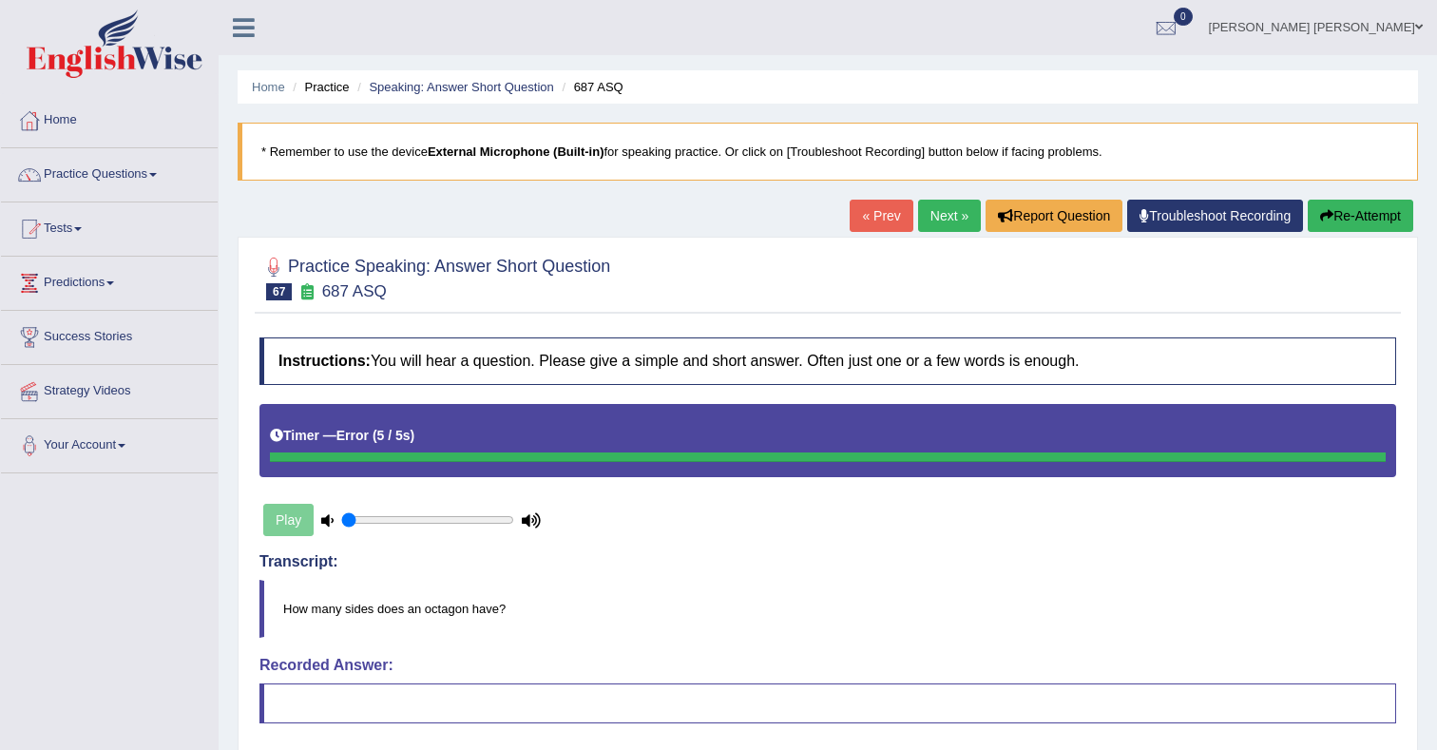
click at [948, 221] on link "Next »" at bounding box center [949, 216] width 63 height 32
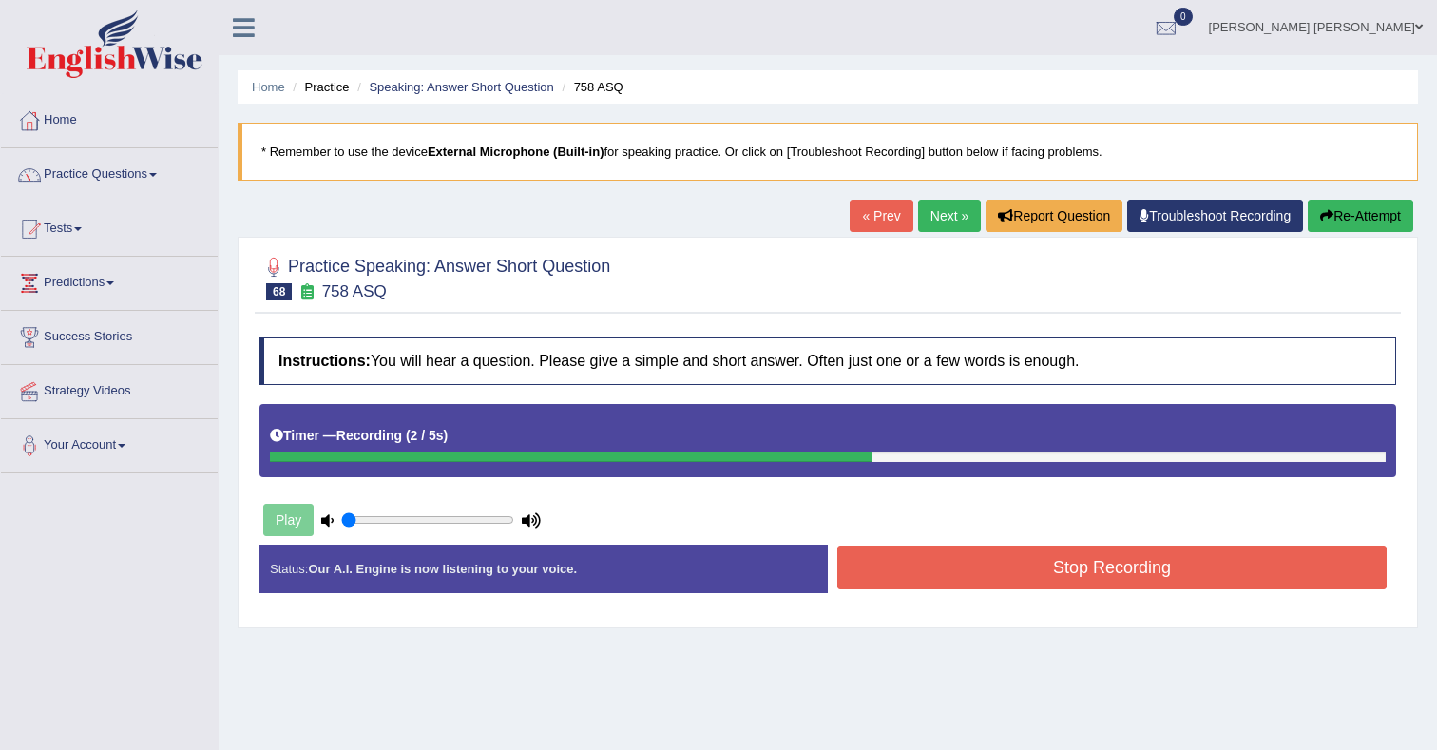
click at [1076, 572] on button "Stop Recording" at bounding box center [1111, 568] width 549 height 44
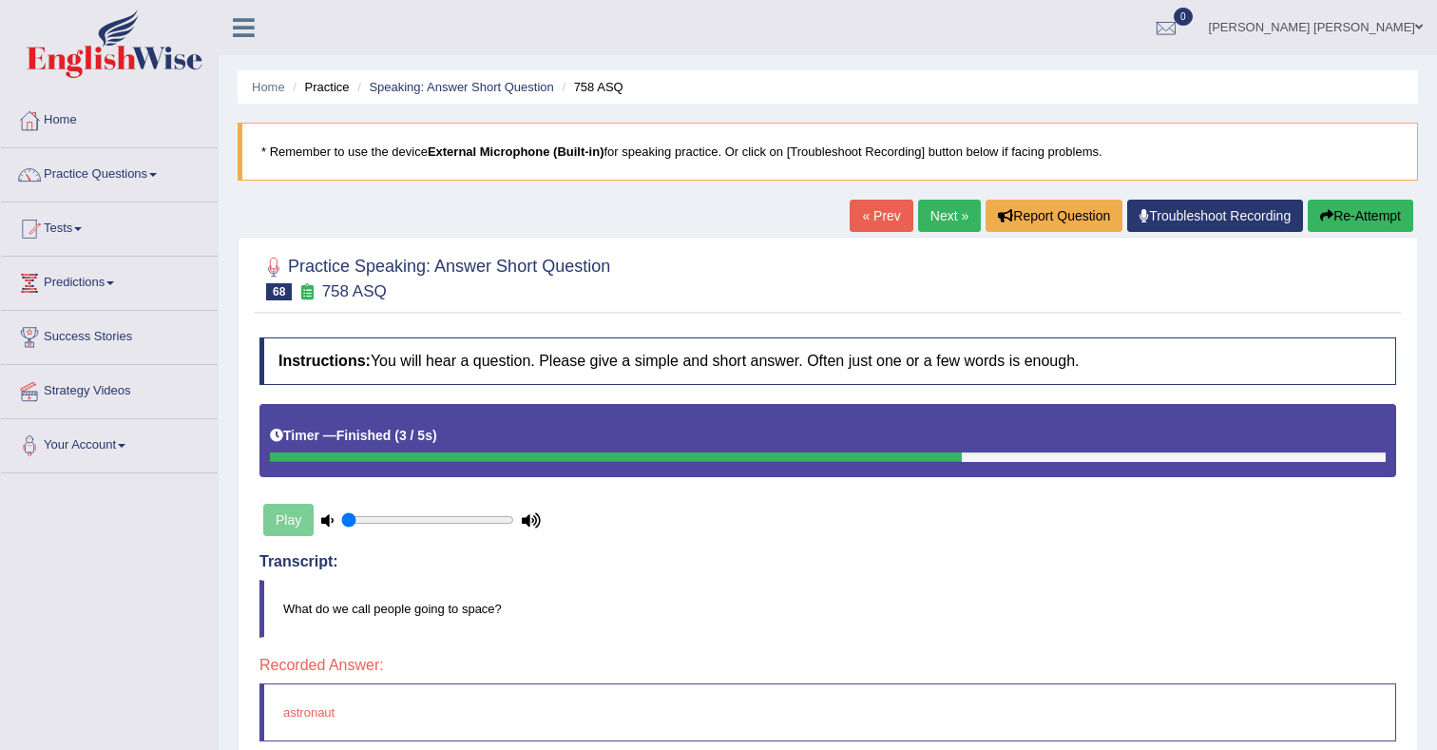
click at [942, 214] on link "Next »" at bounding box center [949, 216] width 63 height 32
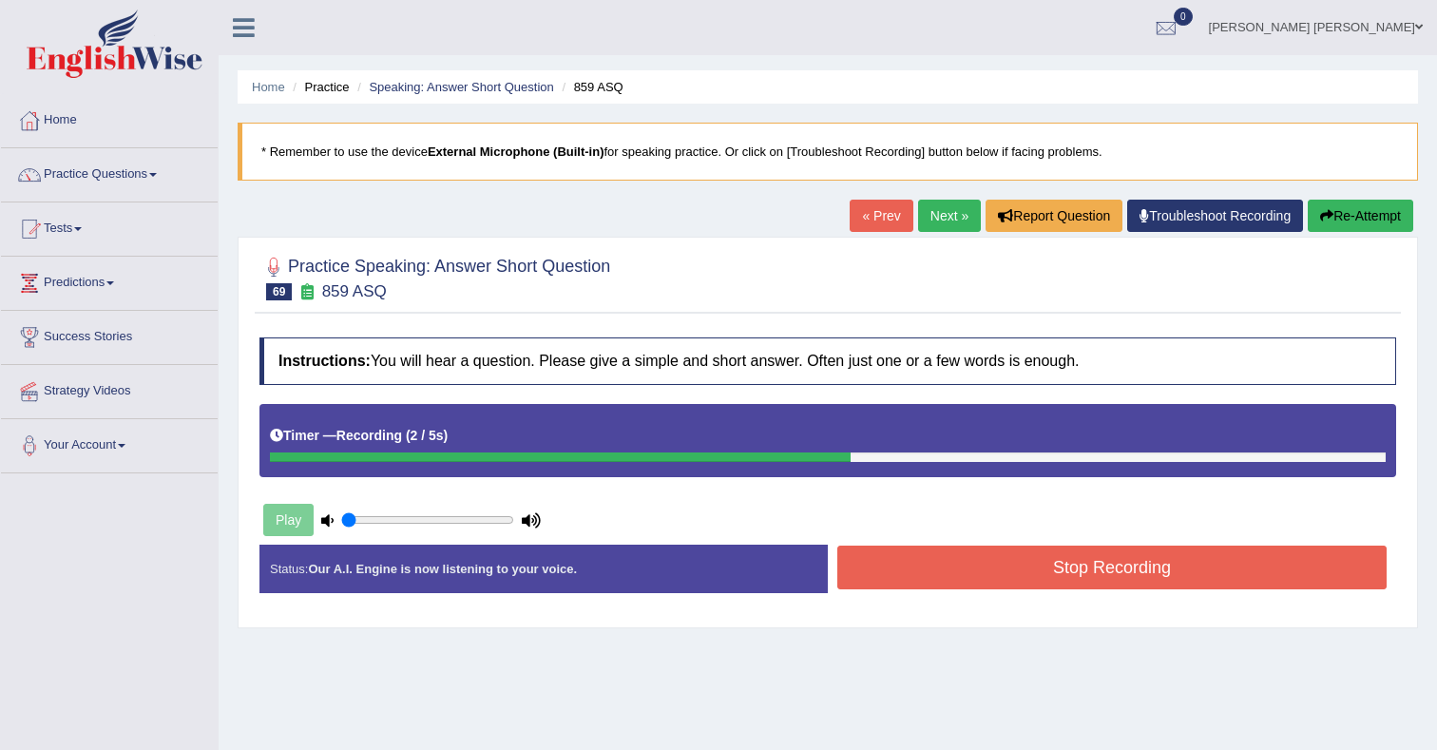
click at [1008, 559] on button "Stop Recording" at bounding box center [1111, 568] width 549 height 44
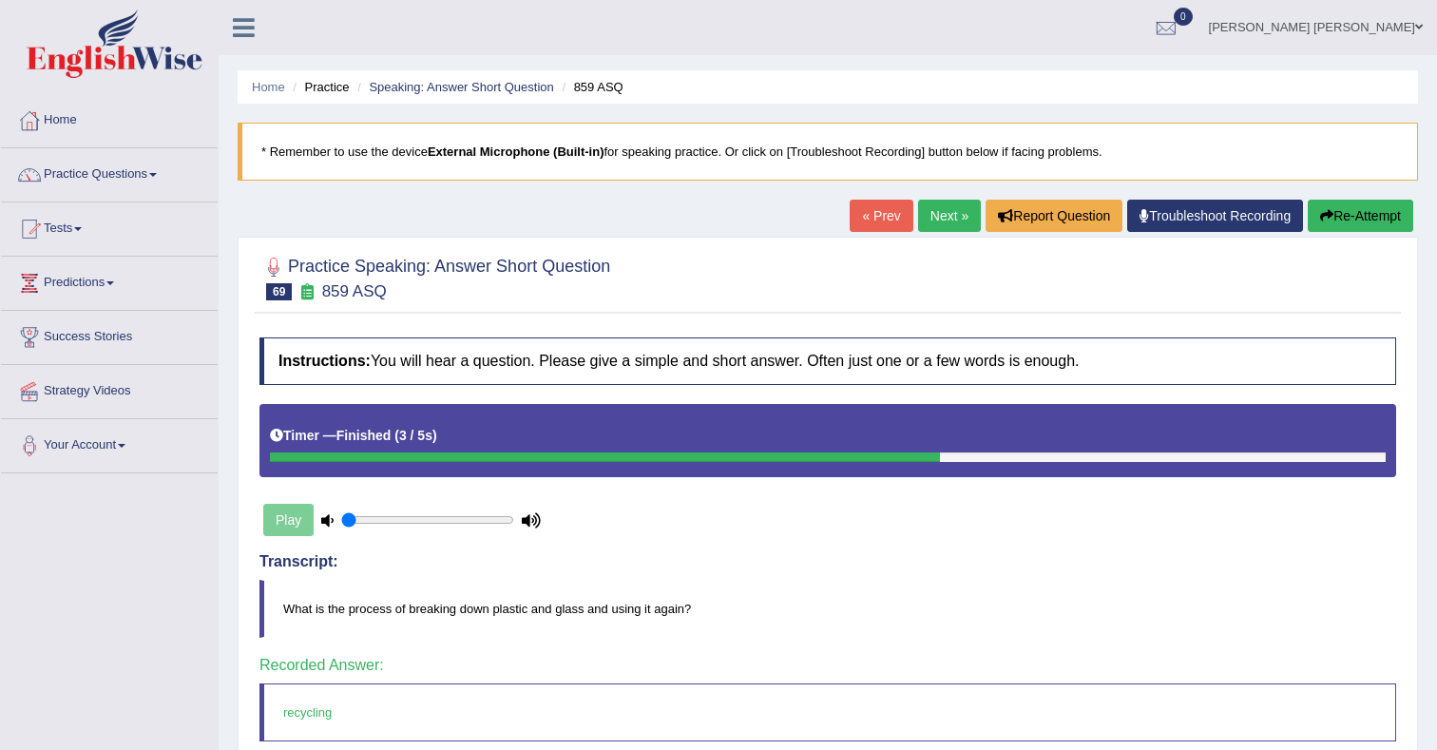
click at [934, 219] on link "Next »" at bounding box center [949, 216] width 63 height 32
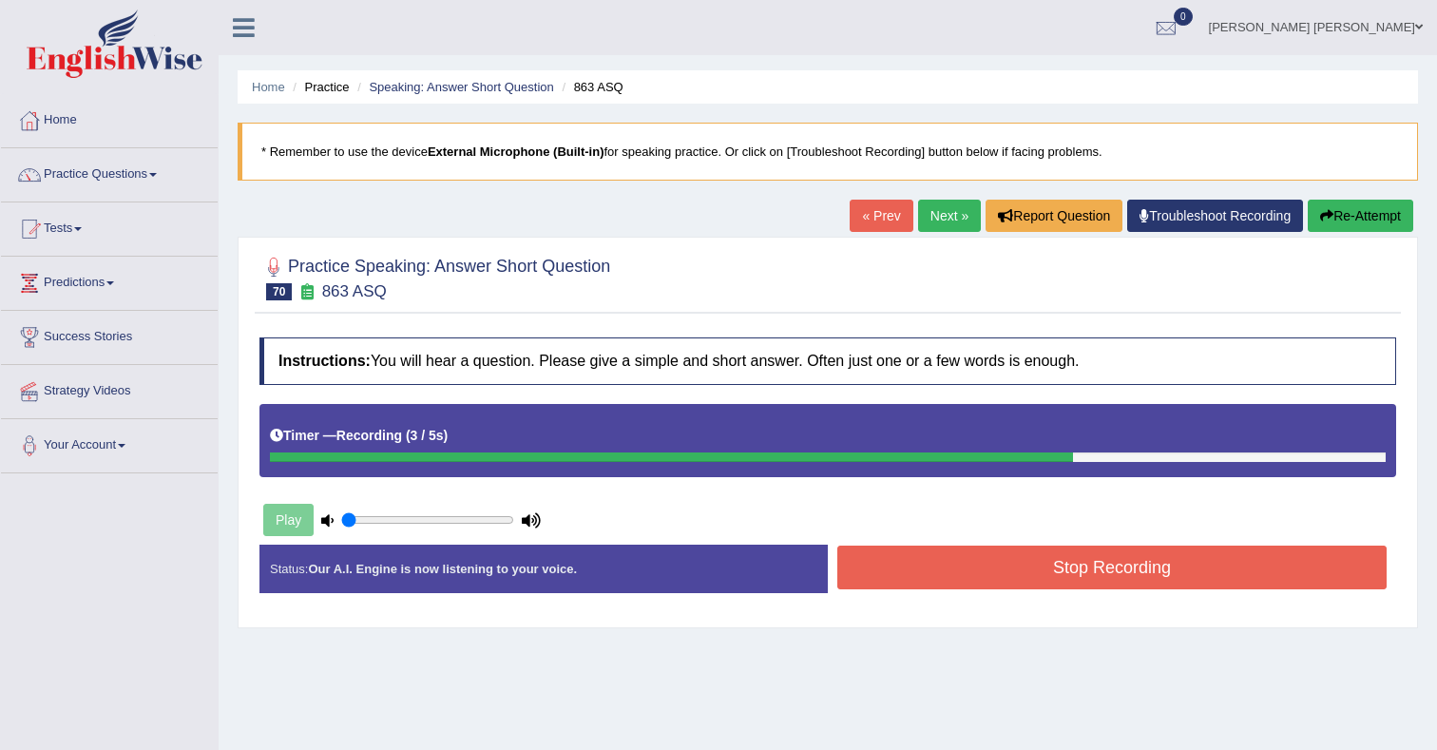
click at [1010, 565] on button "Stop Recording" at bounding box center [1111, 568] width 549 height 44
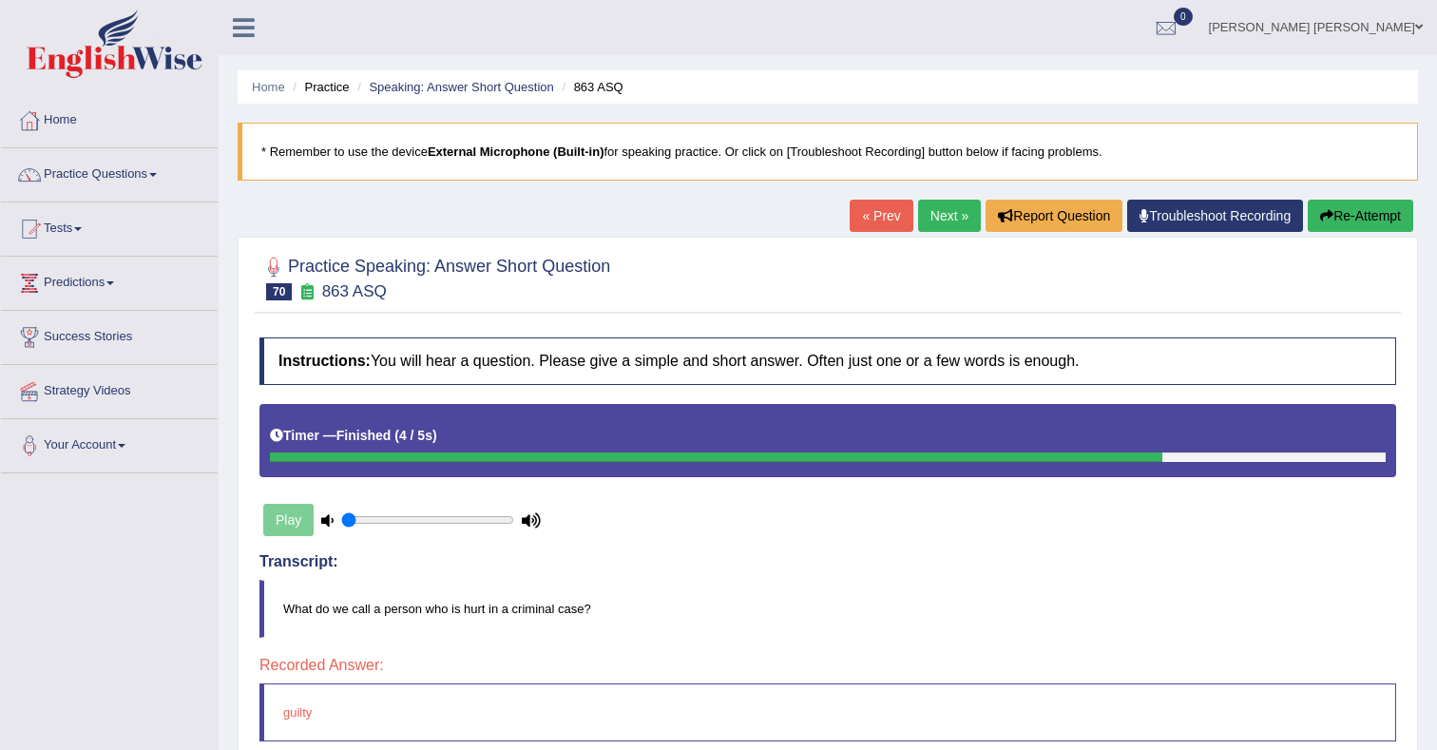
click at [935, 224] on link "Next »" at bounding box center [949, 216] width 63 height 32
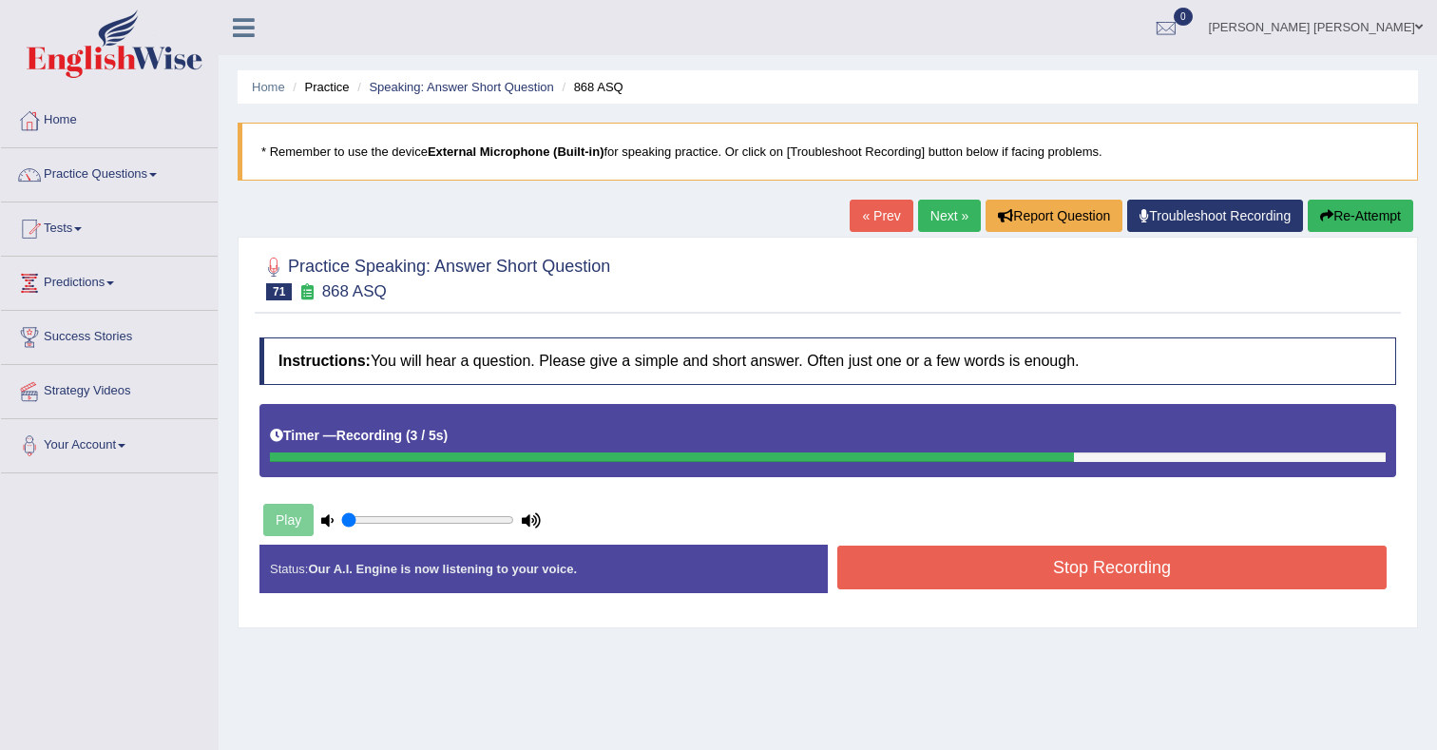
click at [1103, 569] on button "Stop Recording" at bounding box center [1111, 568] width 549 height 44
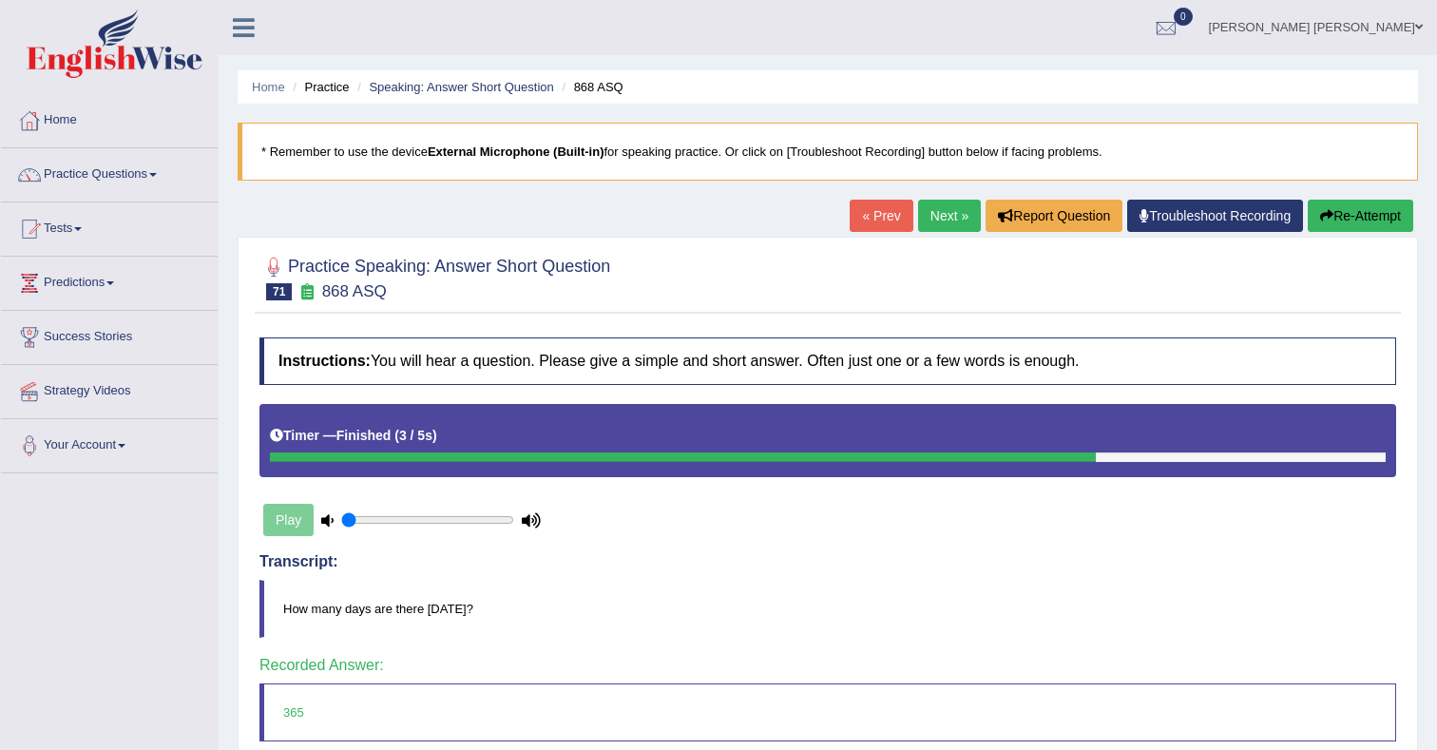
click at [935, 221] on link "Next »" at bounding box center [949, 216] width 63 height 32
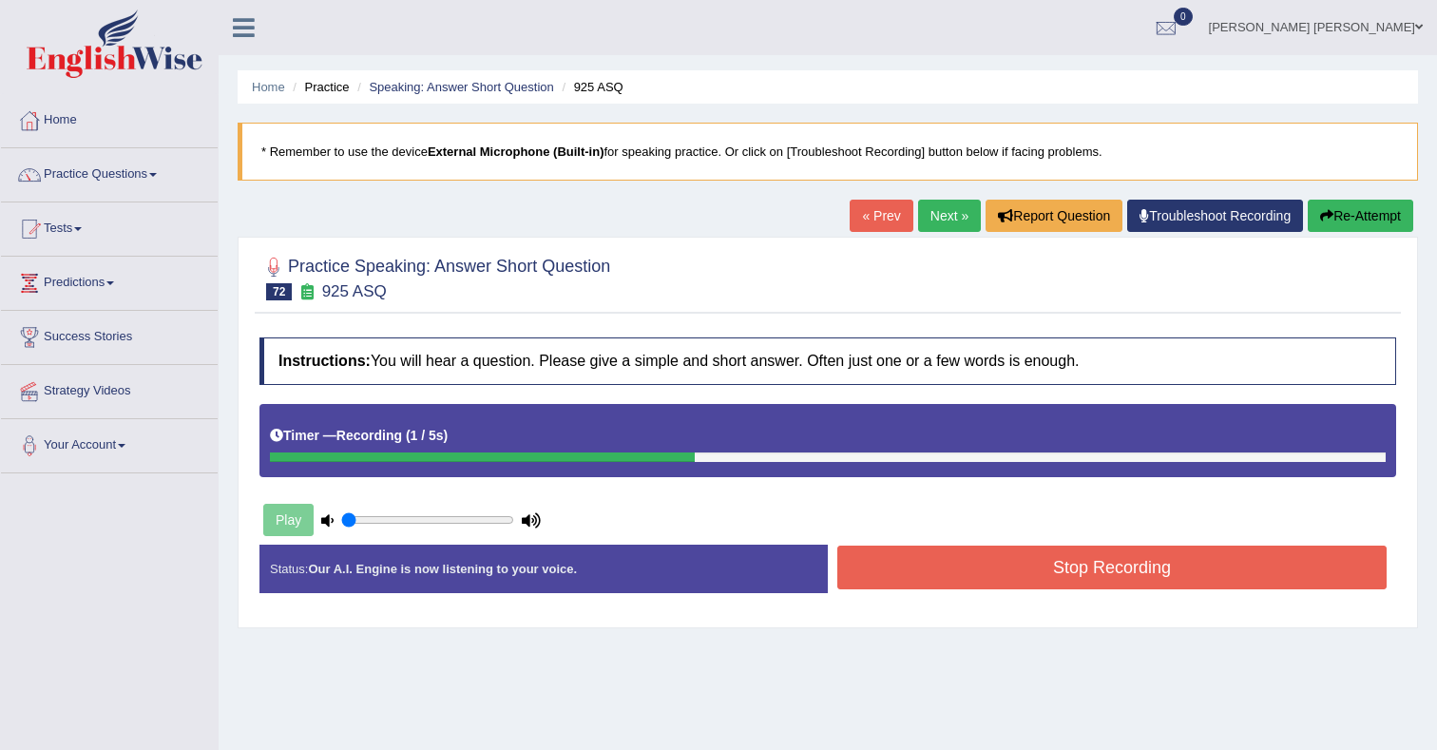
click at [997, 567] on button "Stop Recording" at bounding box center [1111, 568] width 549 height 44
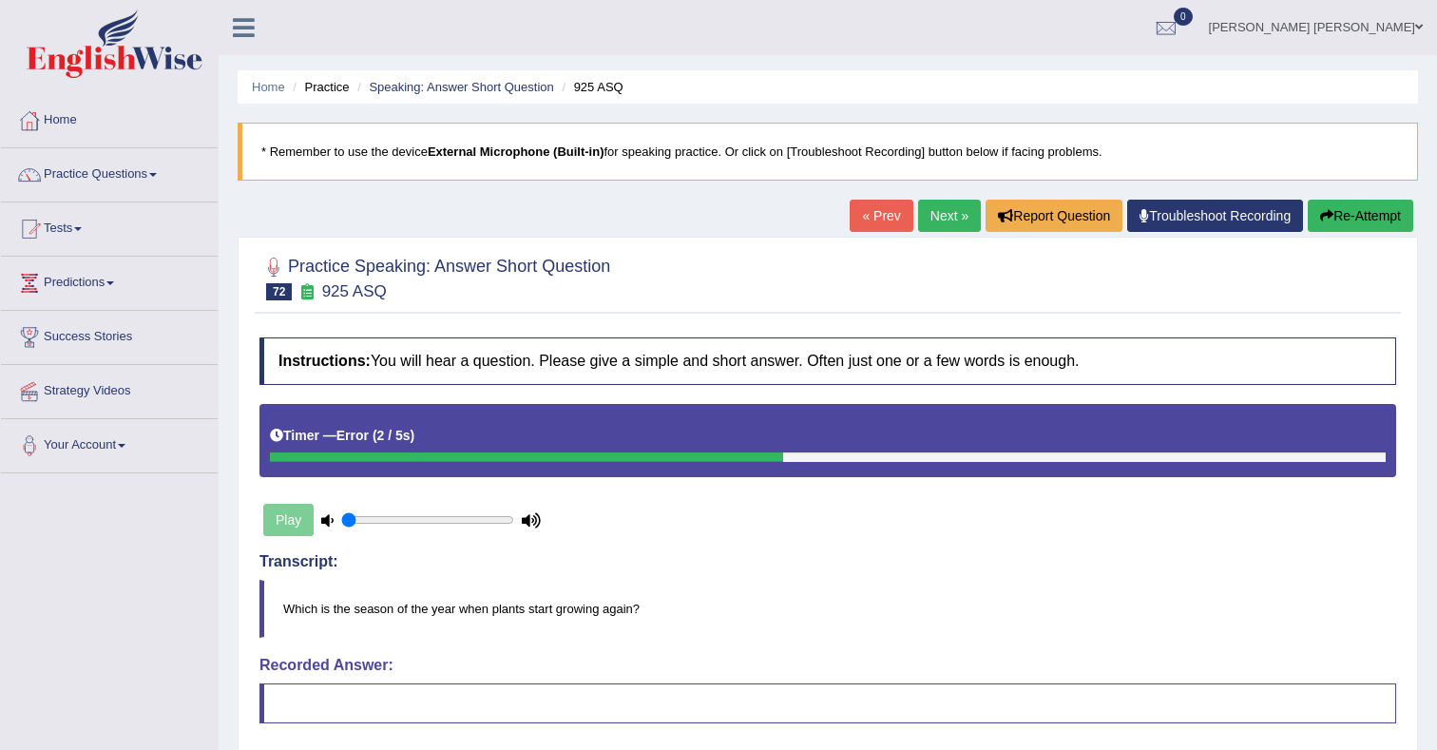
click at [936, 224] on link "Next »" at bounding box center [949, 216] width 63 height 32
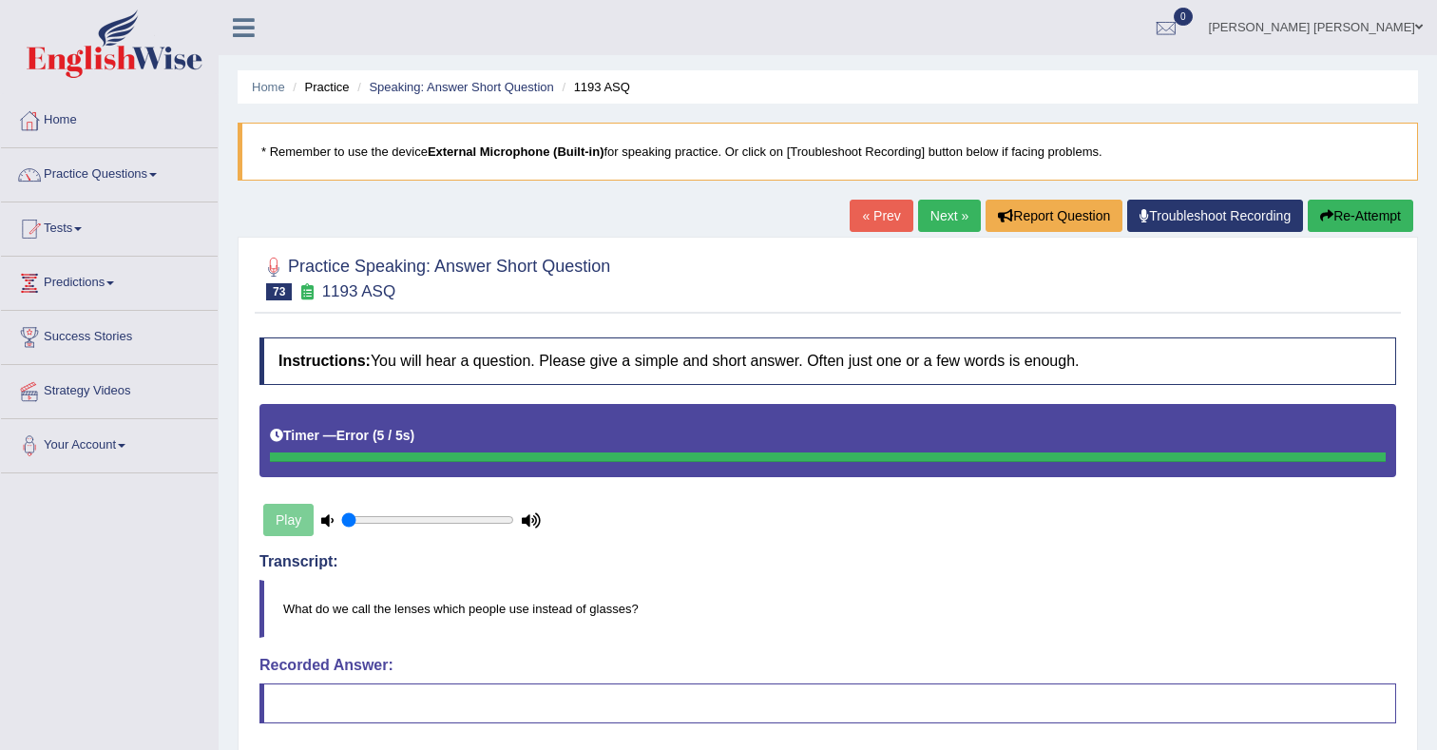
click at [940, 219] on link "Next »" at bounding box center [949, 216] width 63 height 32
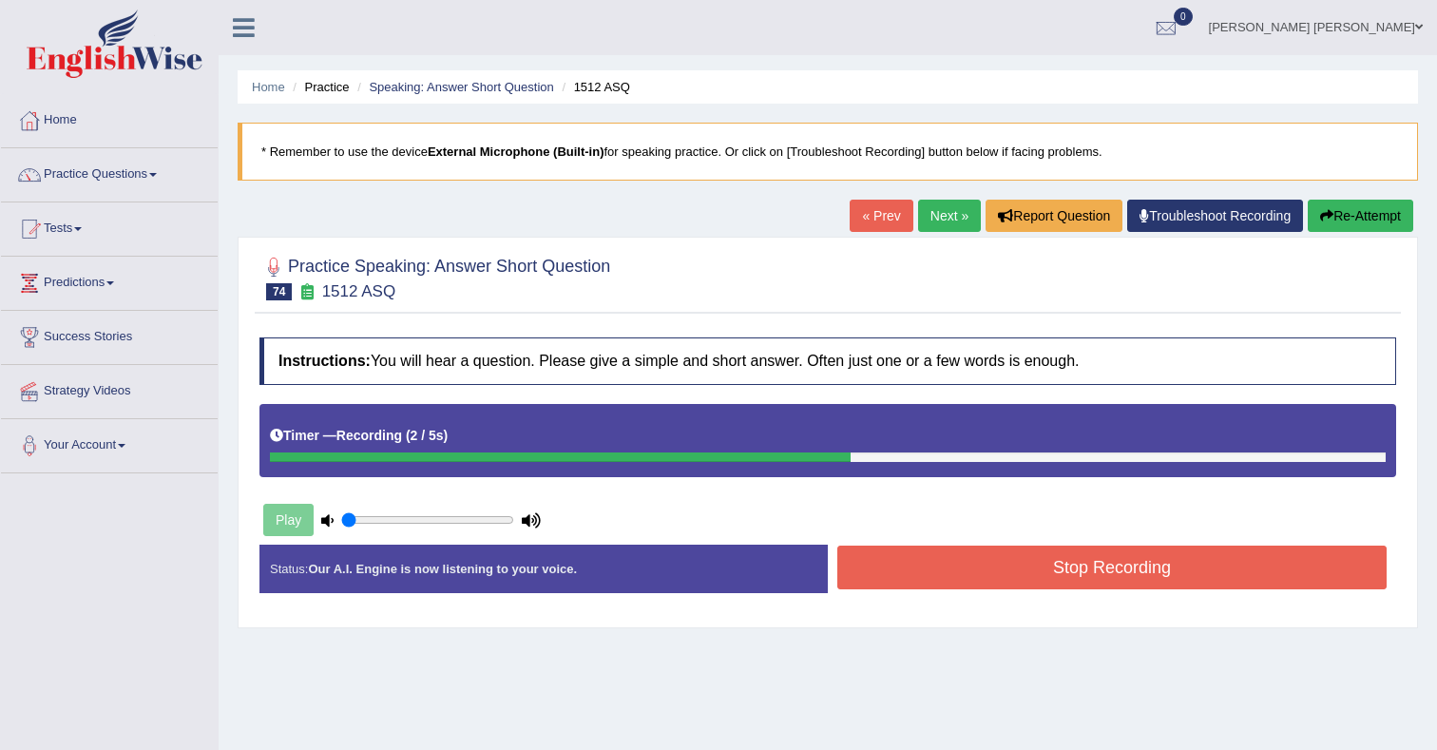
click at [1045, 560] on button "Stop Recording" at bounding box center [1111, 568] width 549 height 44
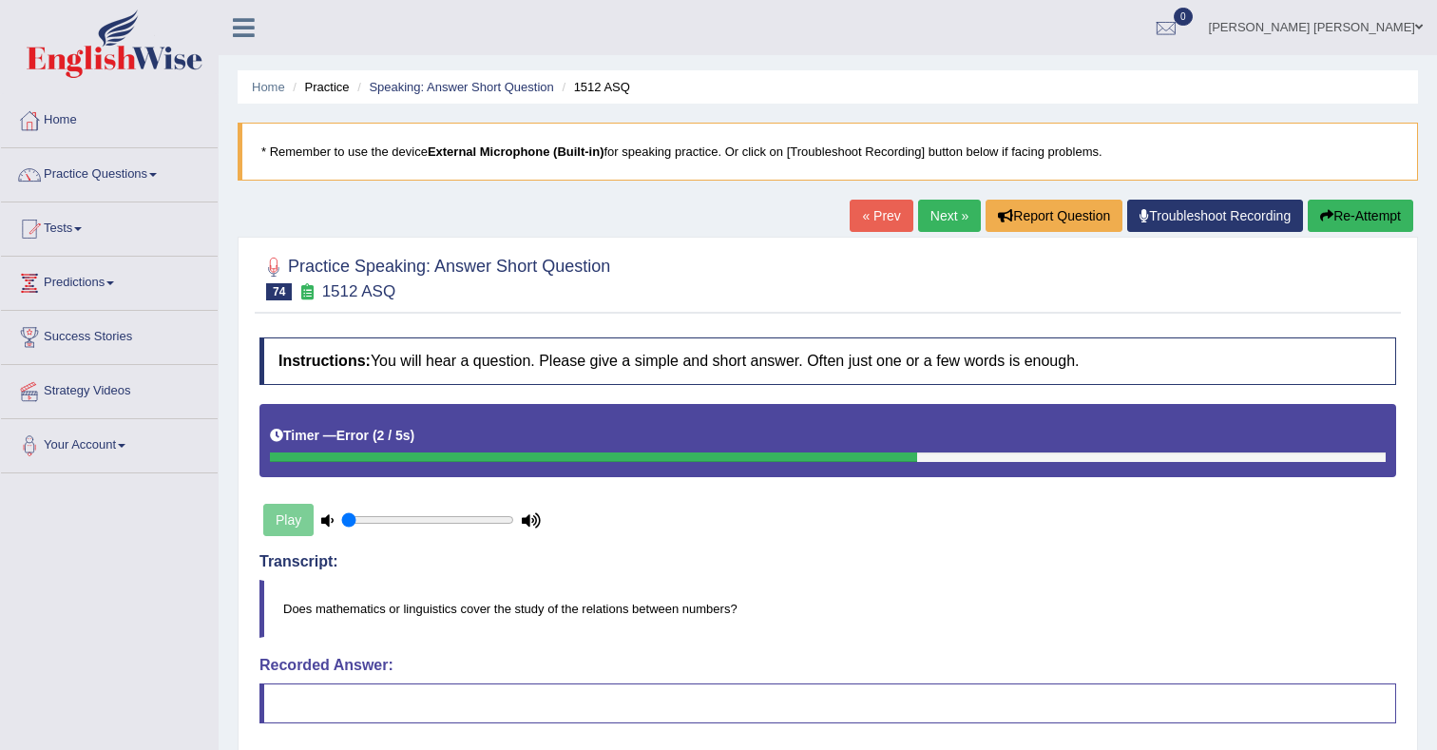
click at [933, 219] on link "Next »" at bounding box center [949, 216] width 63 height 32
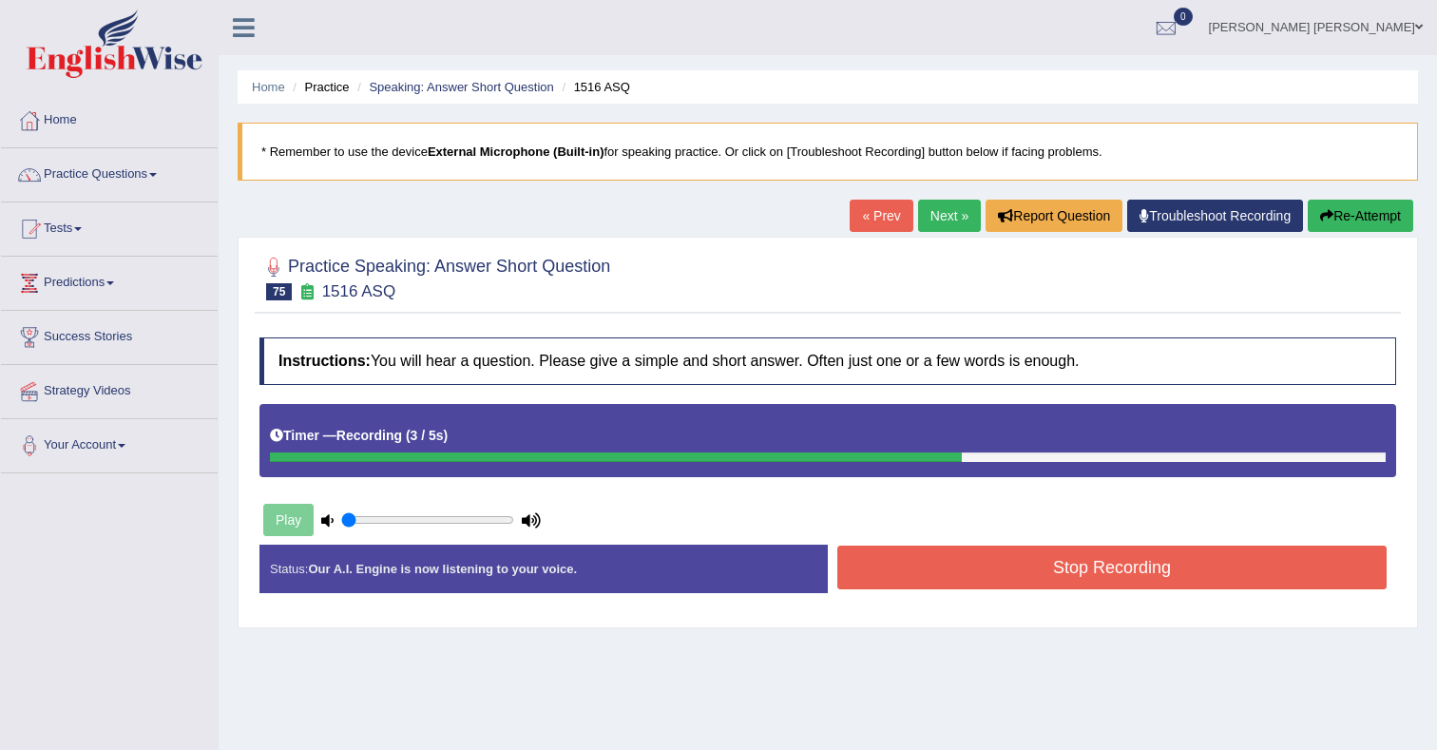
click at [988, 562] on button "Stop Recording" at bounding box center [1111, 568] width 549 height 44
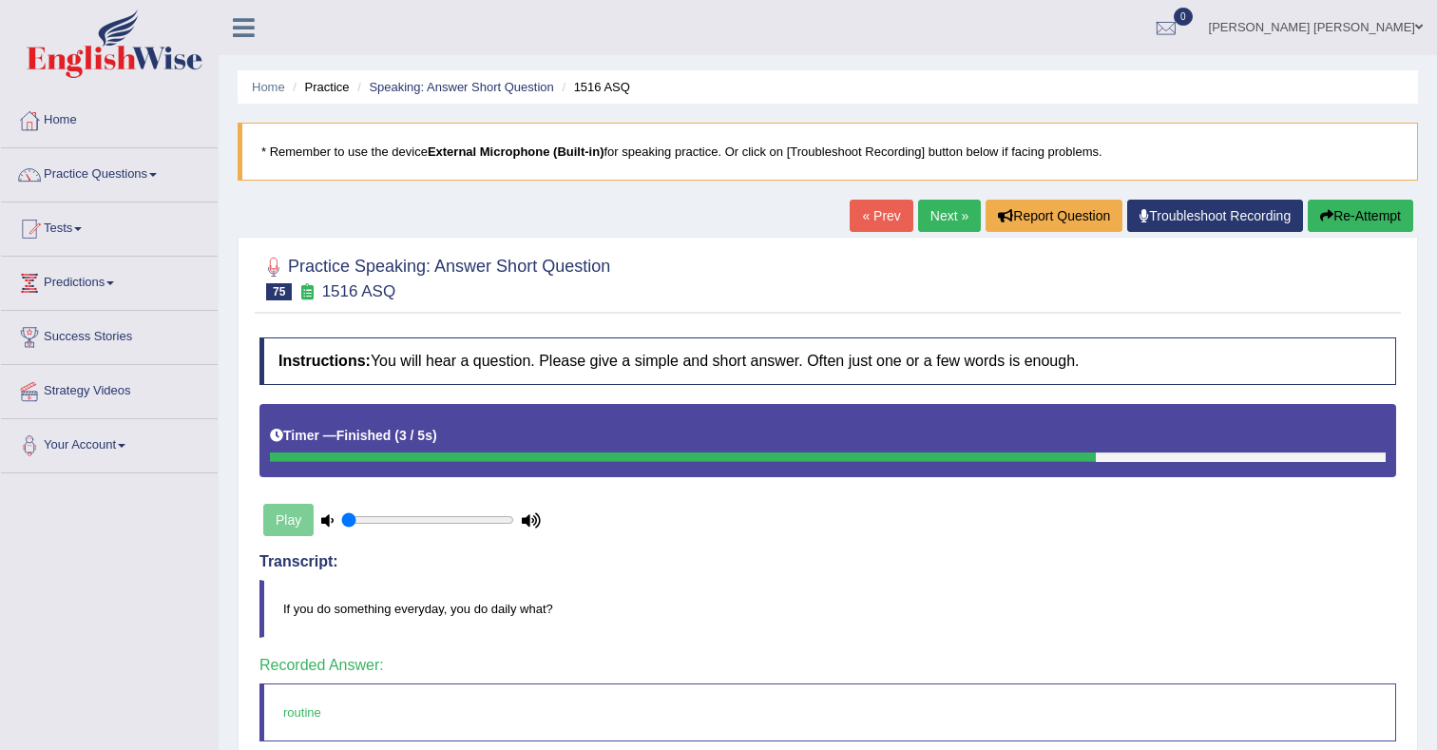
click at [929, 216] on link "Next »" at bounding box center [949, 216] width 63 height 32
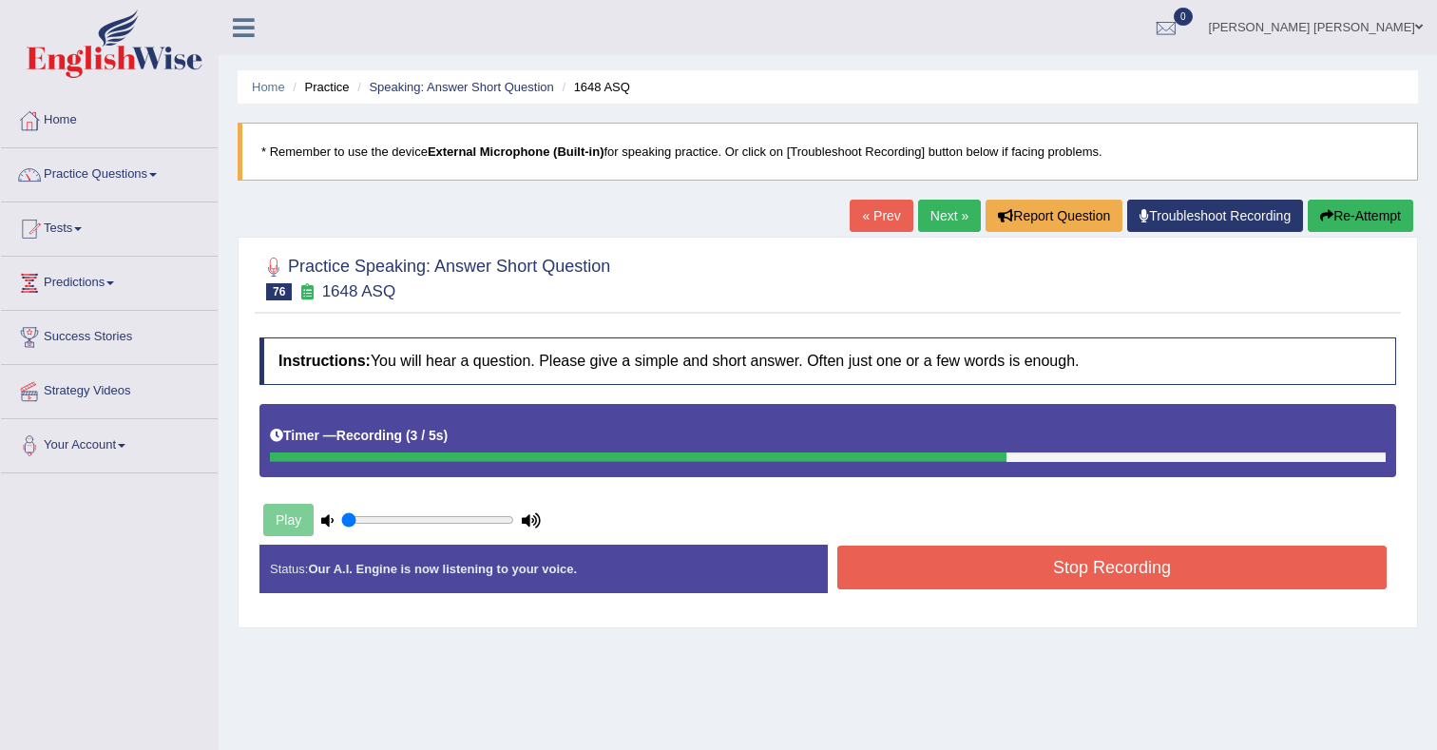
click at [958, 553] on button "Stop Recording" at bounding box center [1111, 568] width 549 height 44
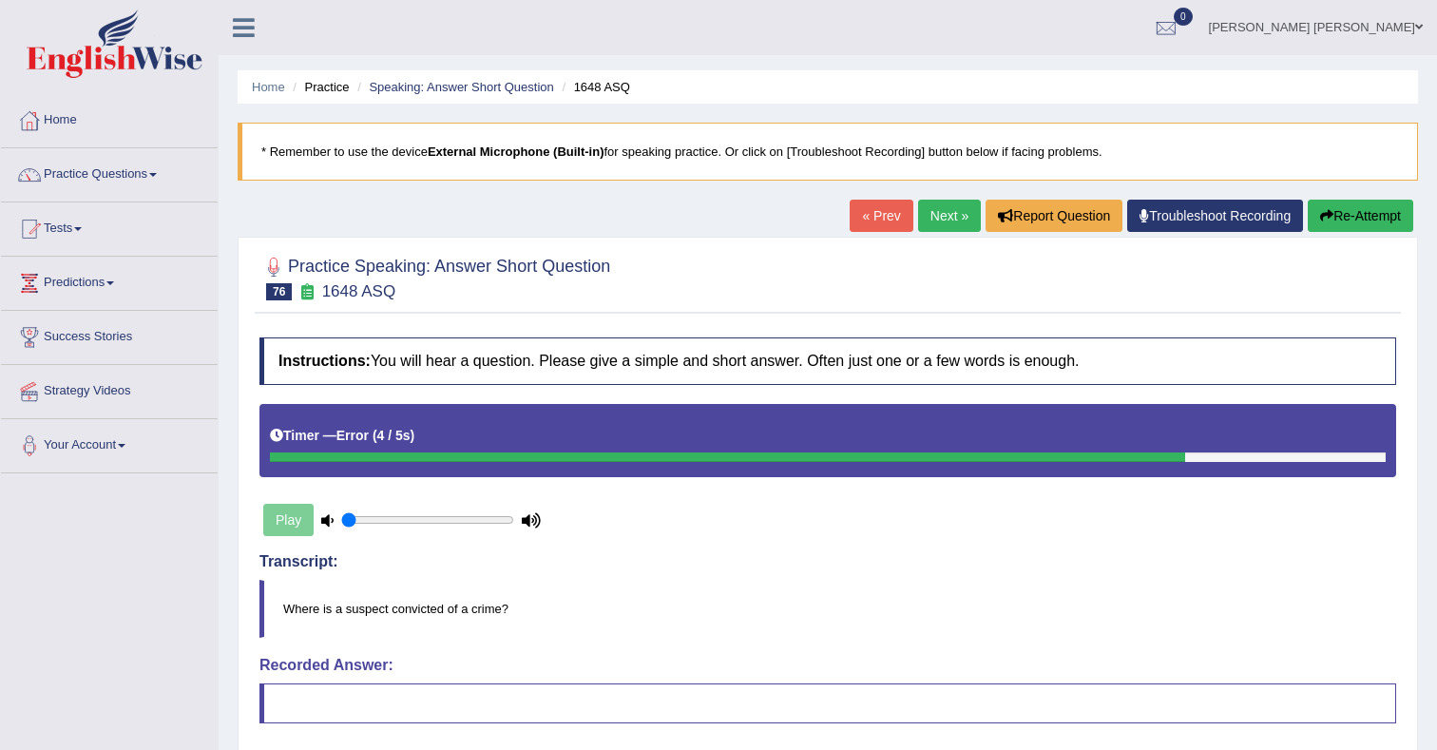
click at [943, 224] on link "Next »" at bounding box center [949, 216] width 63 height 32
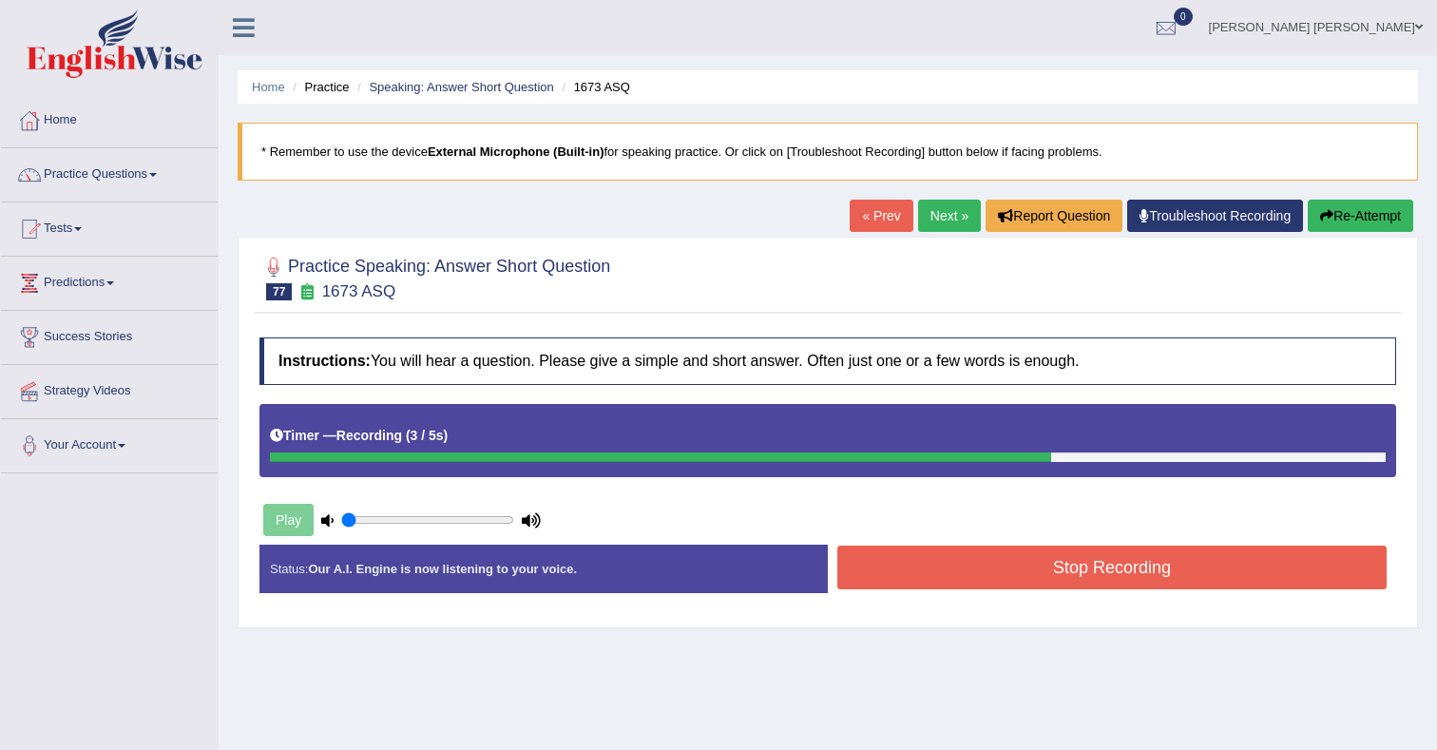
click at [1024, 563] on button "Stop Recording" at bounding box center [1111, 568] width 549 height 44
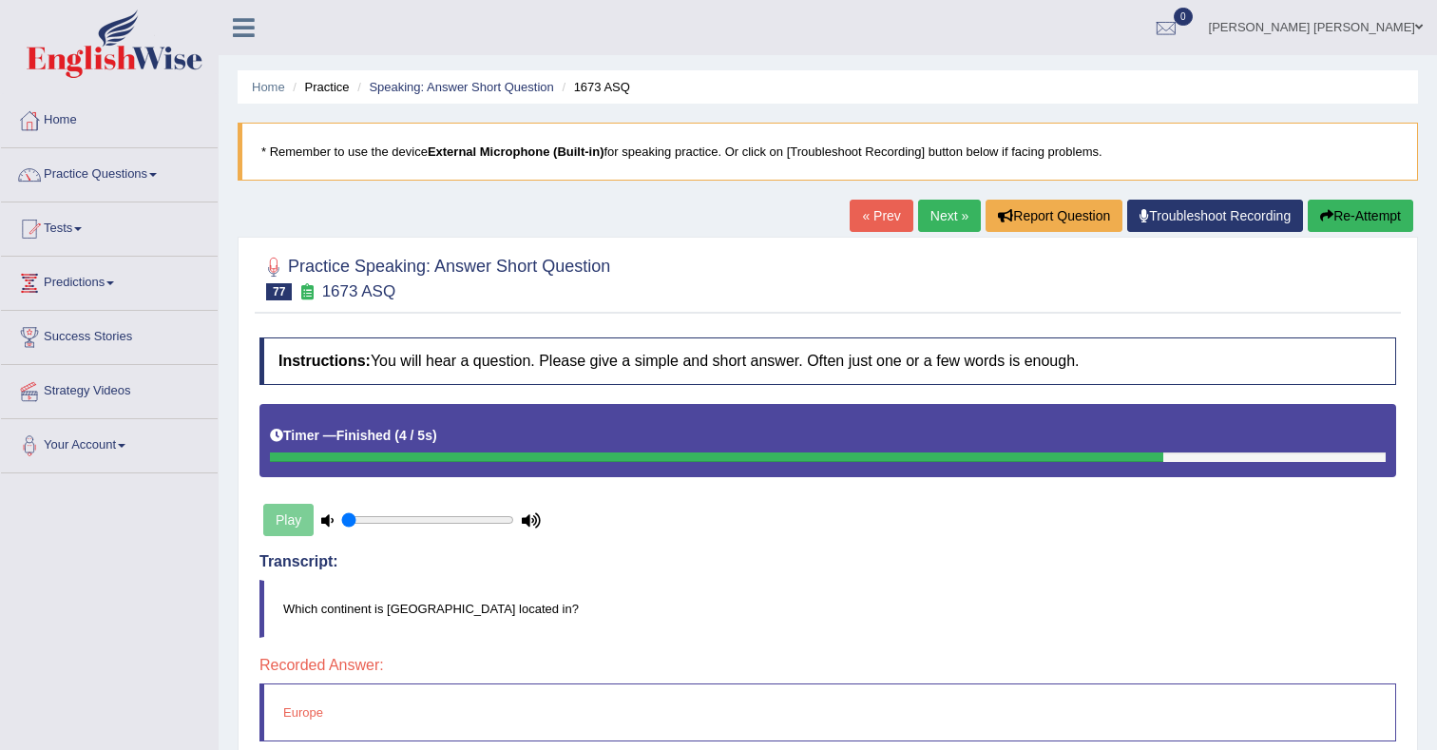
click at [935, 225] on link "Next »" at bounding box center [949, 216] width 63 height 32
click at [933, 219] on link "Next »" at bounding box center [949, 216] width 63 height 32
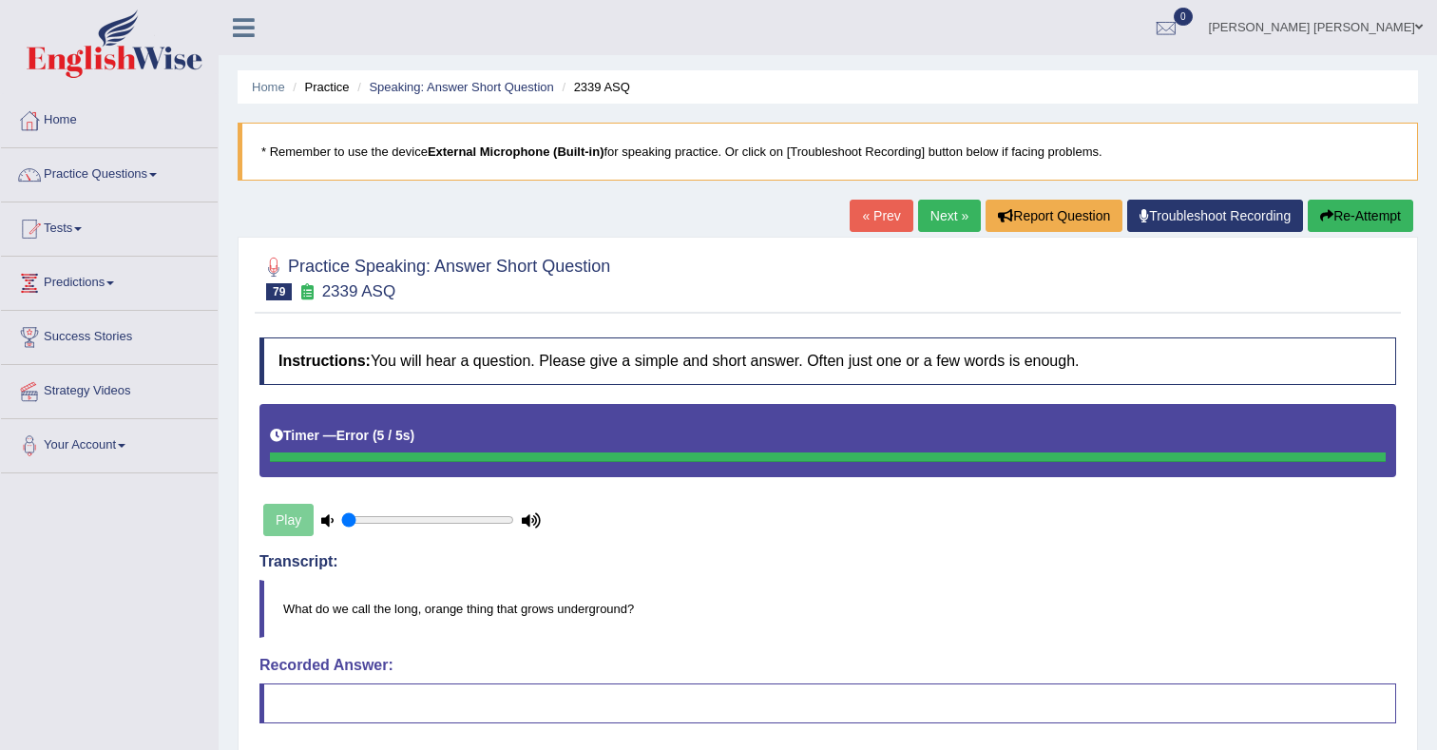
click at [929, 212] on link "Next »" at bounding box center [949, 216] width 63 height 32
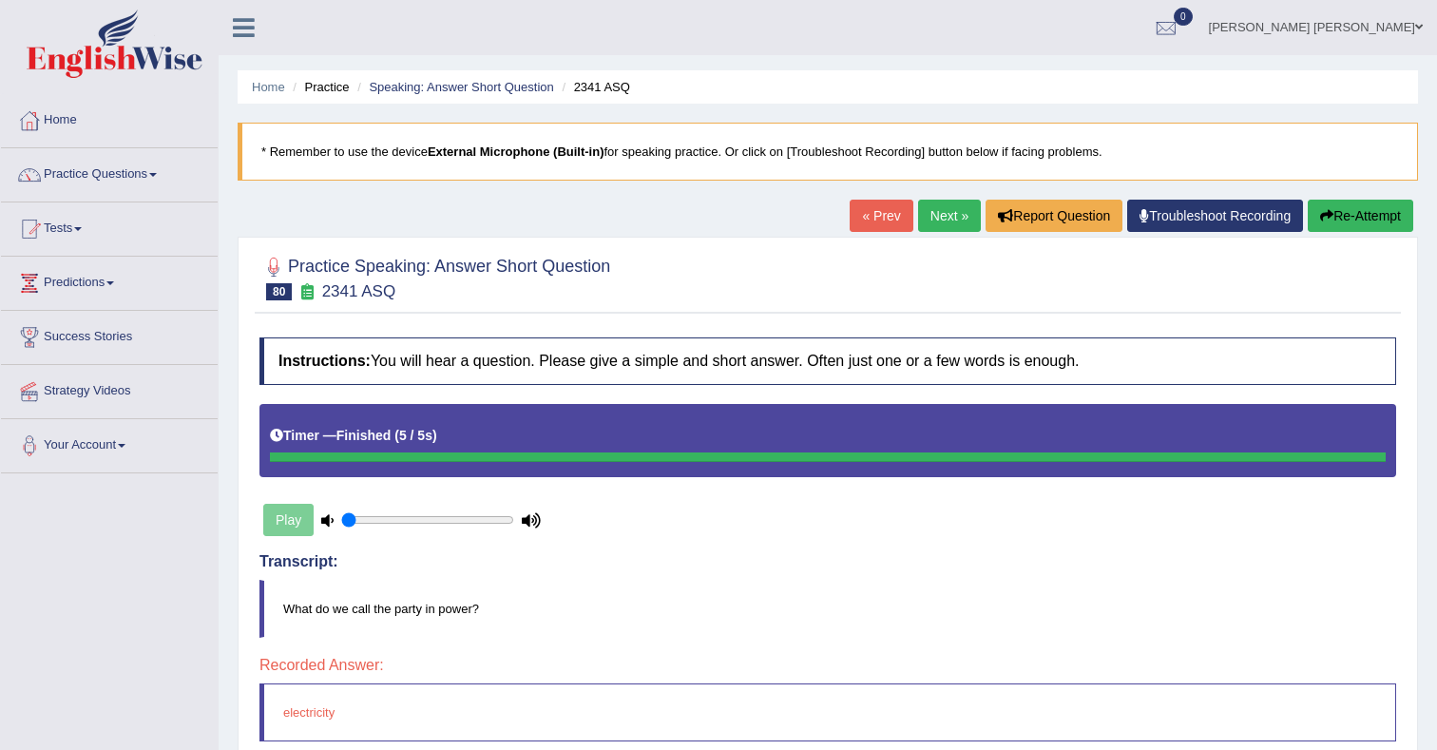
click at [938, 223] on link "Next »" at bounding box center [949, 216] width 63 height 32
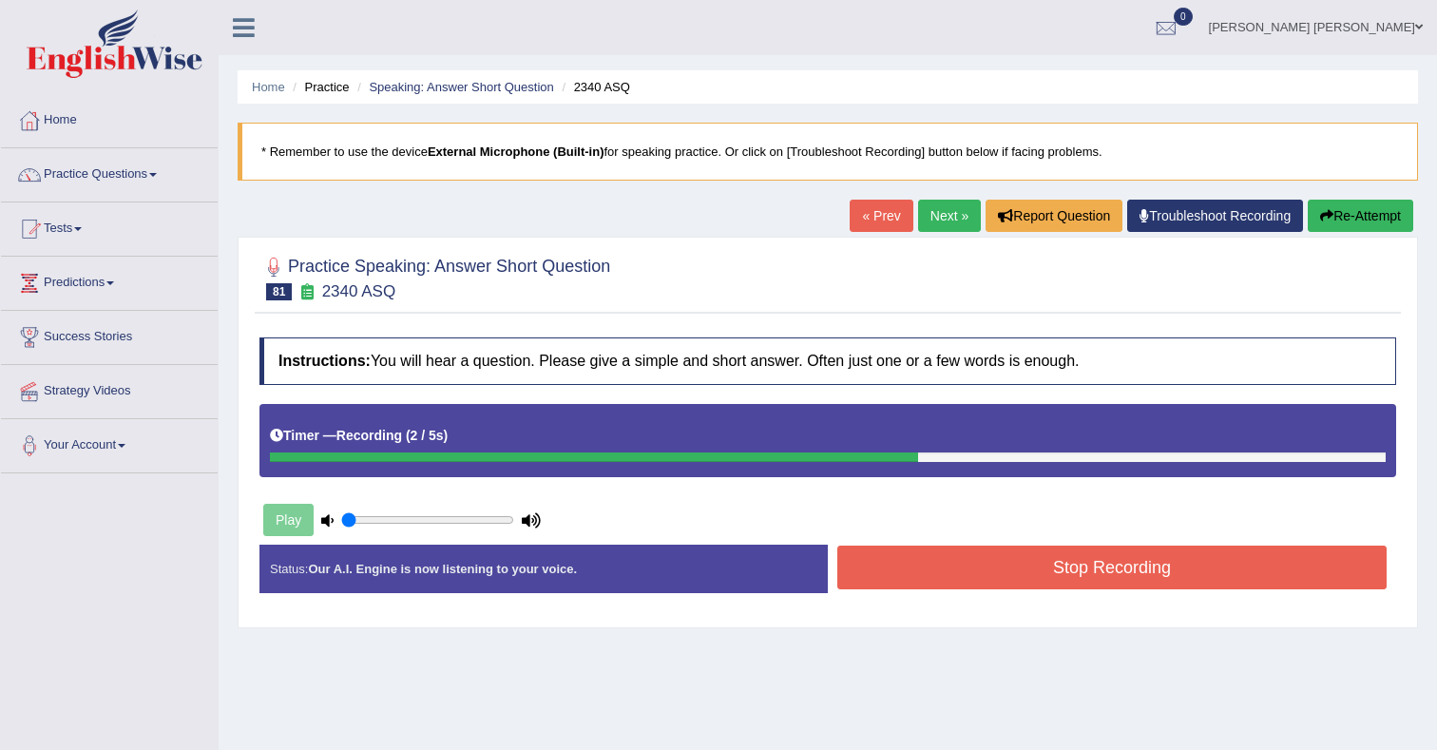
click at [1068, 548] on button "Stop Recording" at bounding box center [1111, 568] width 549 height 44
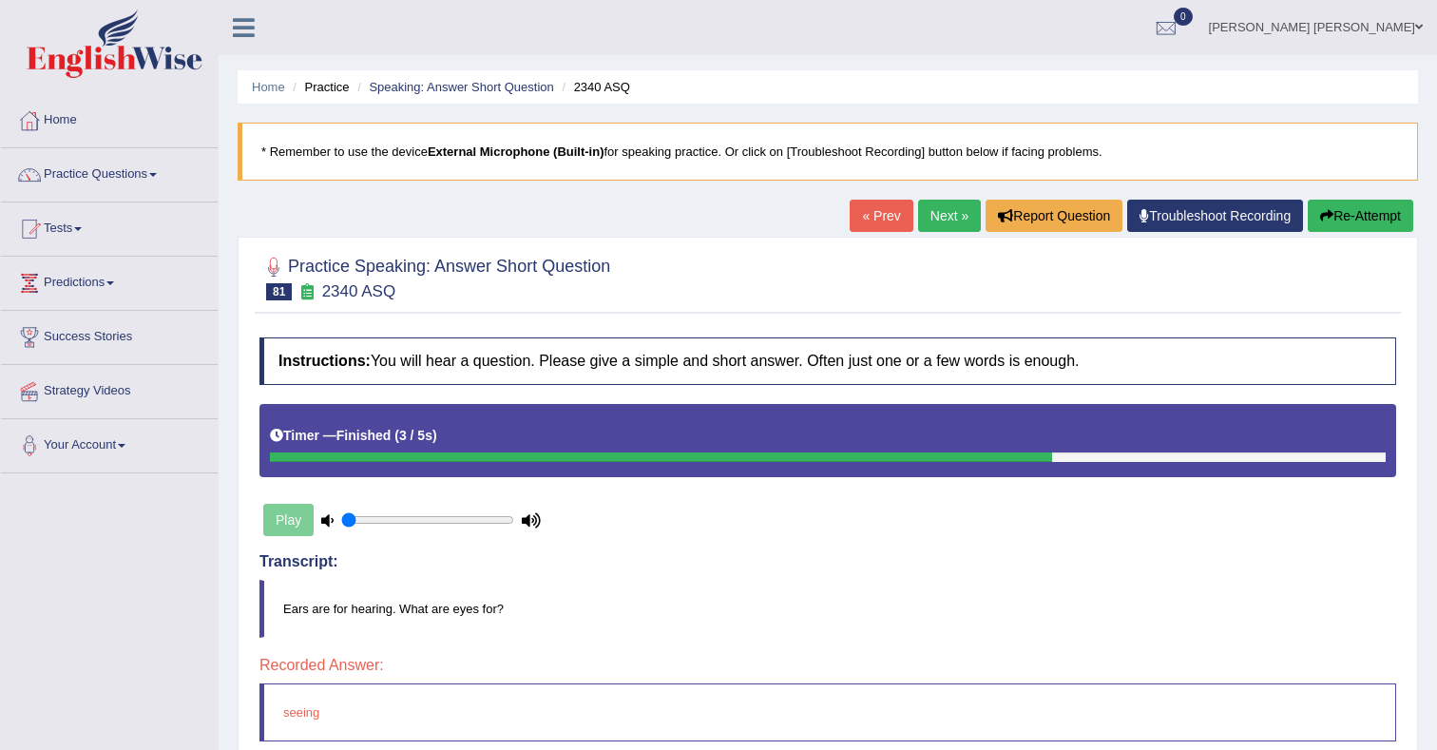
click at [940, 218] on link "Next »" at bounding box center [949, 216] width 63 height 32
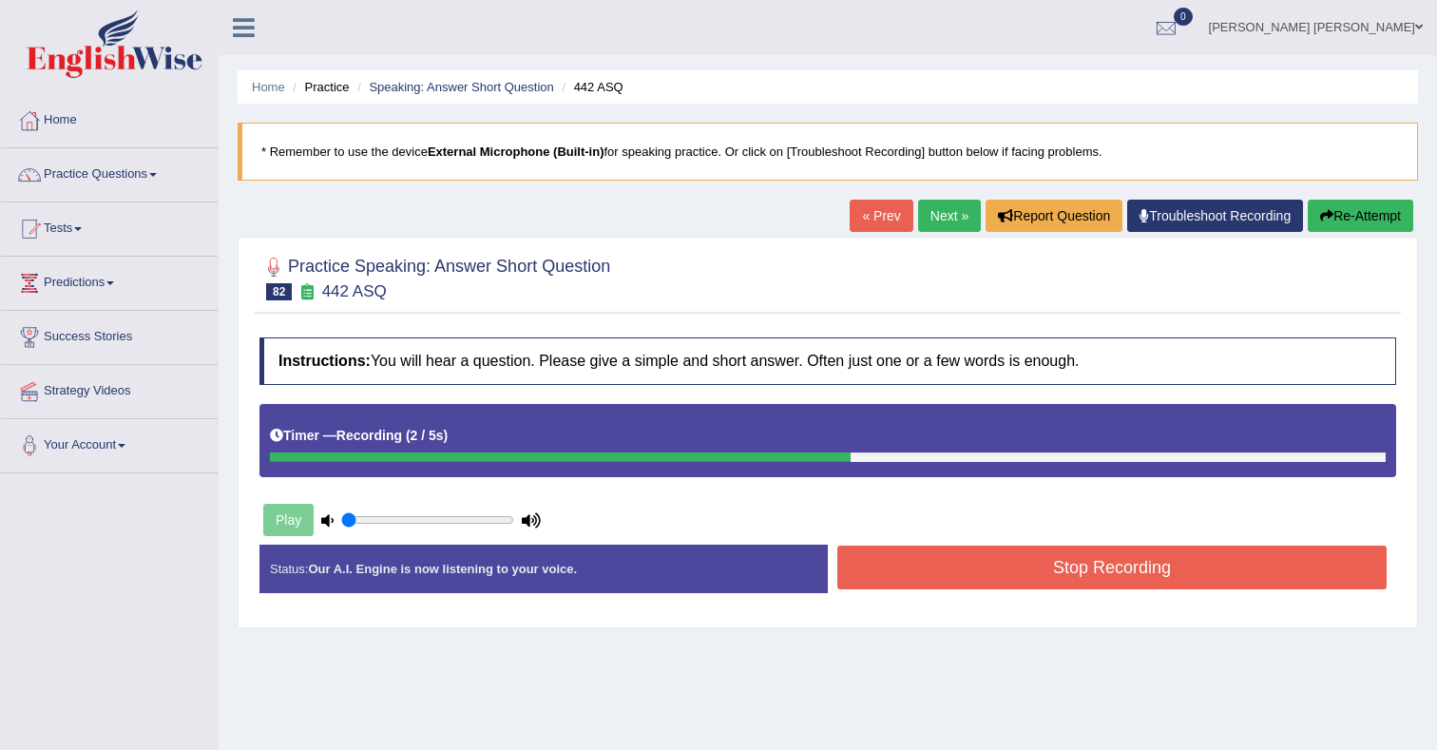
click at [909, 566] on button "Stop Recording" at bounding box center [1111, 568] width 549 height 44
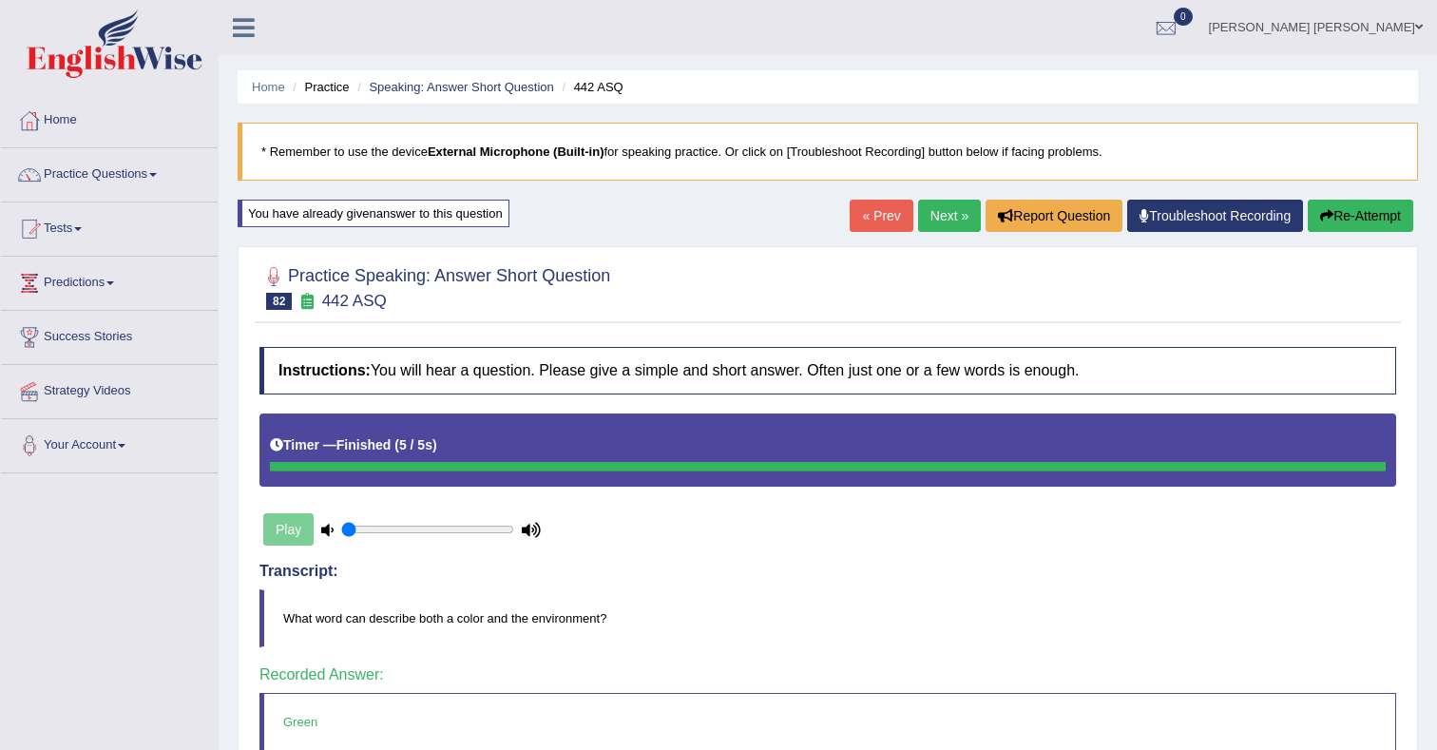
click at [930, 222] on link "Next »" at bounding box center [949, 216] width 63 height 32
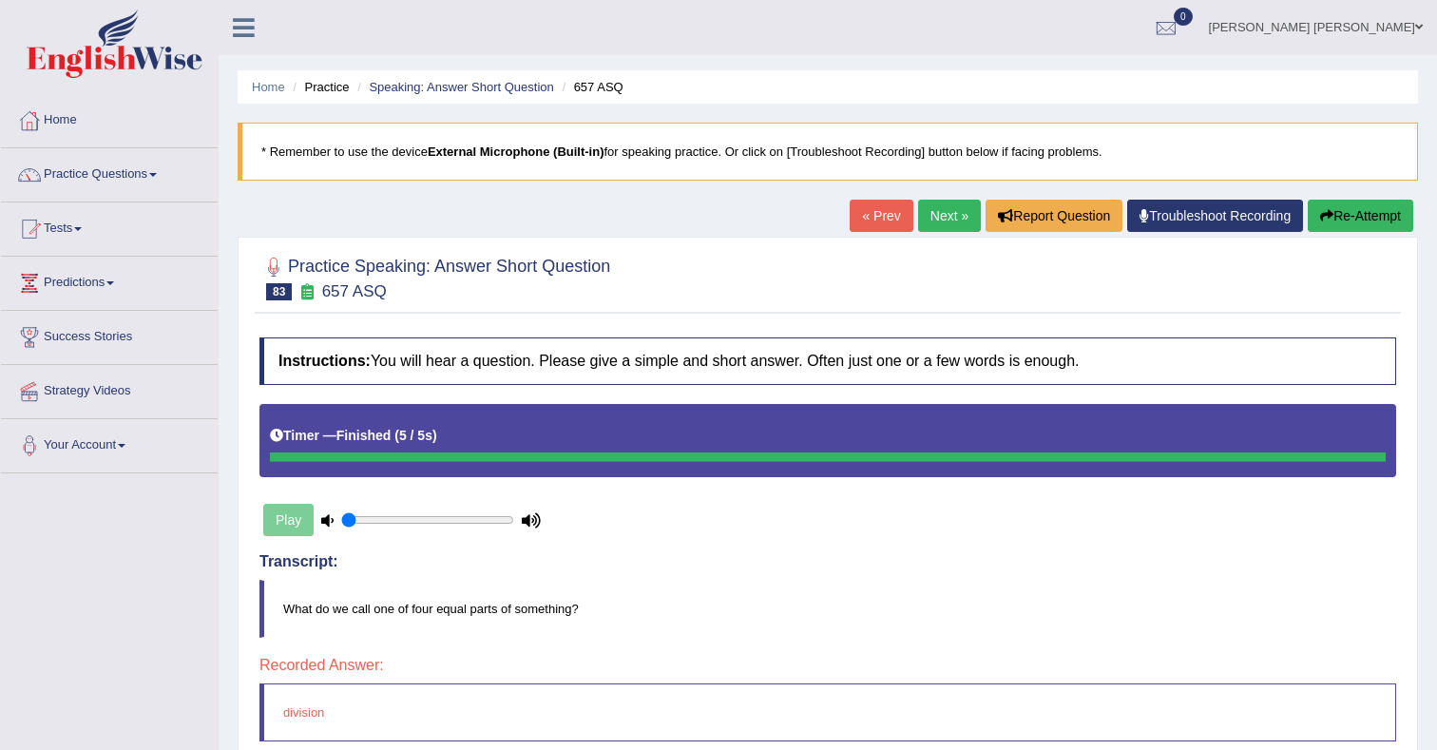
click at [940, 221] on link "Next »" at bounding box center [949, 216] width 63 height 32
click at [930, 225] on link "Next »" at bounding box center [949, 216] width 63 height 32
drag, startPoint x: 933, startPoint y: 223, endPoint x: 914, endPoint y: 231, distance: 20.5
click at [933, 223] on link "Next »" at bounding box center [949, 216] width 63 height 32
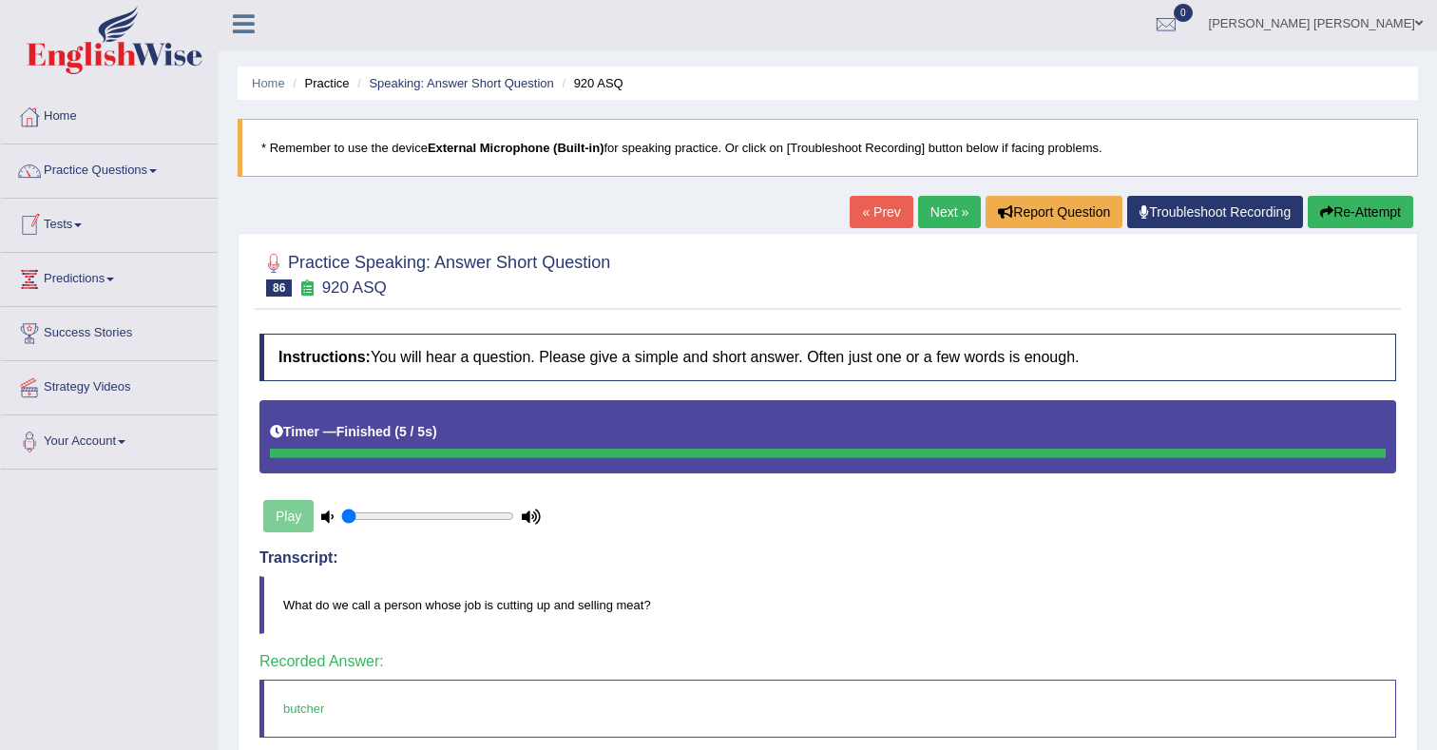
click at [71, 221] on link "Tests" at bounding box center [109, 223] width 217 height 48
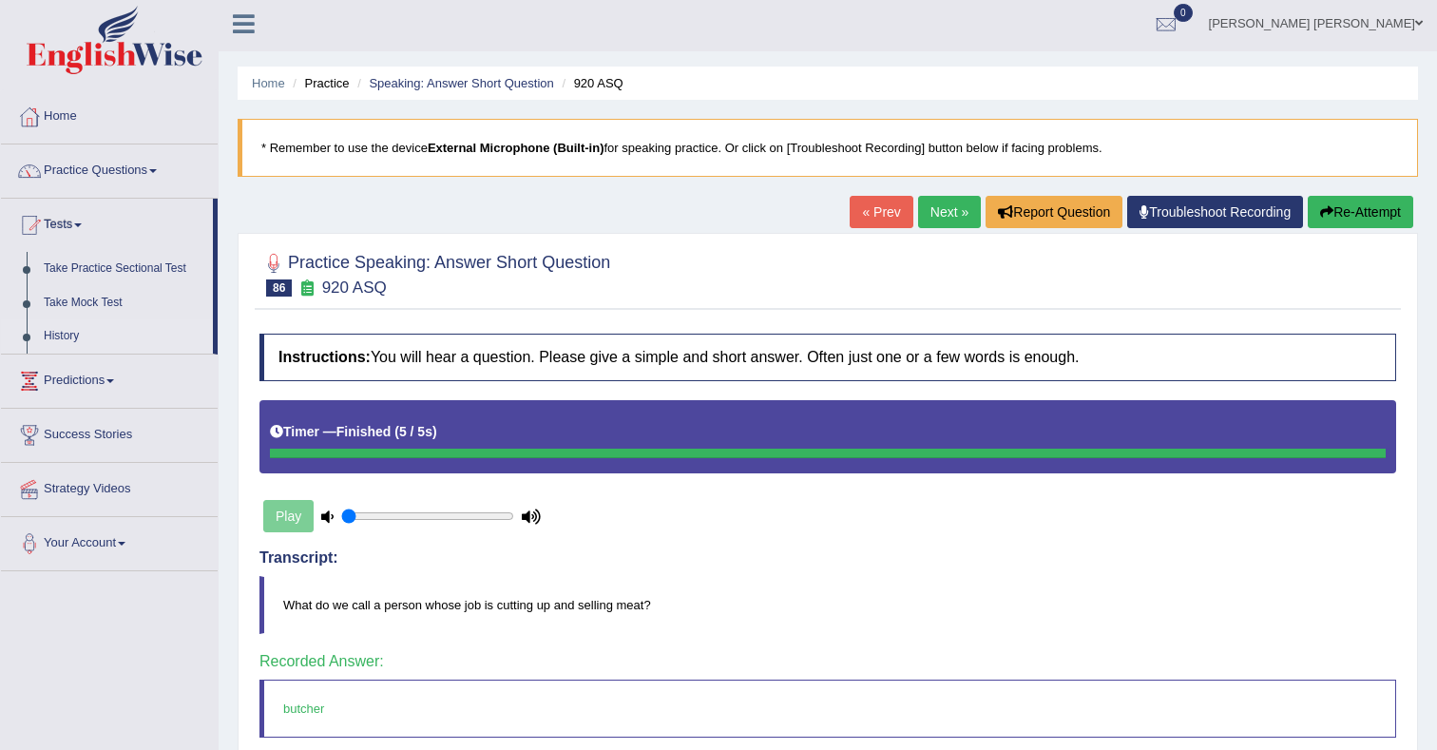
drag, startPoint x: 63, startPoint y: 333, endPoint x: 79, endPoint y: 329, distance: 16.6
click at [63, 333] on link "History" at bounding box center [124, 336] width 178 height 34
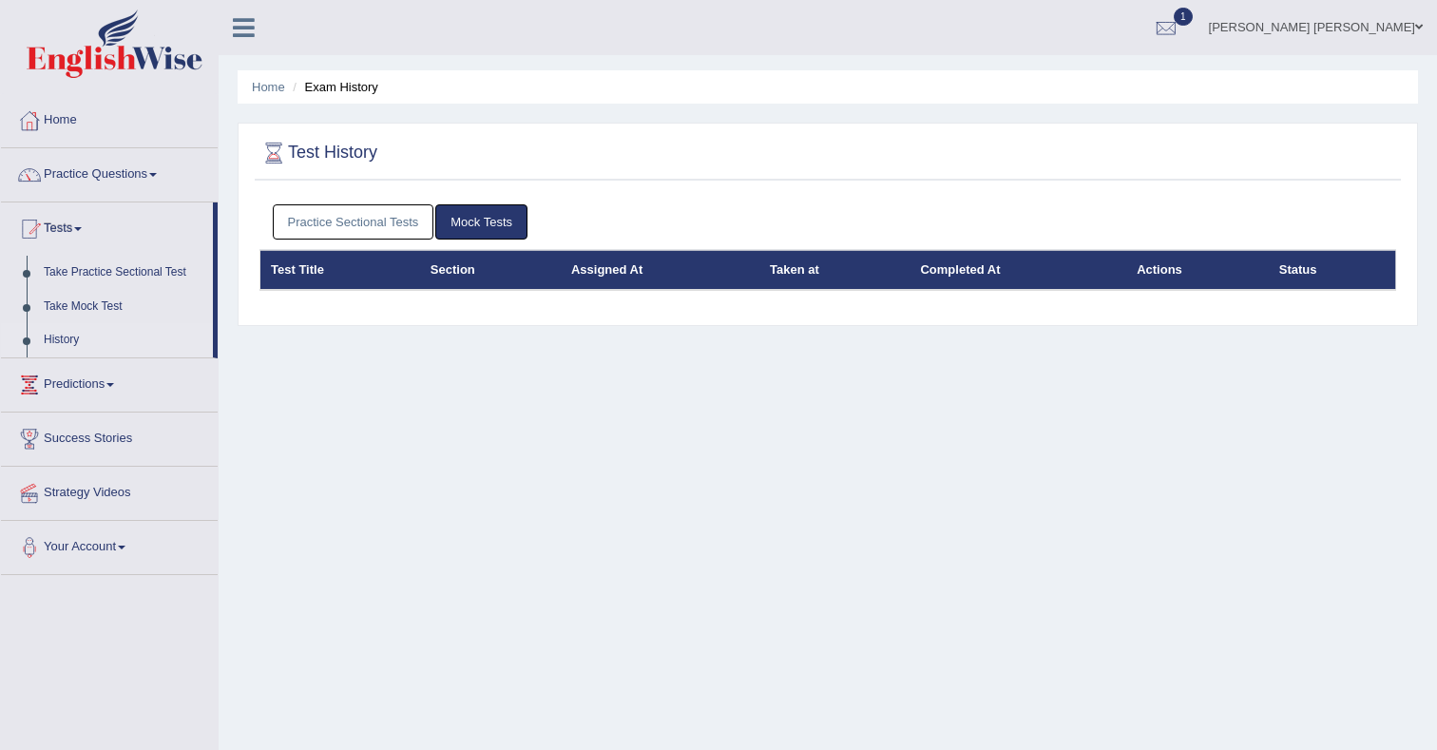
click at [402, 230] on link "Practice Sectional Tests" at bounding box center [354, 221] width 162 height 35
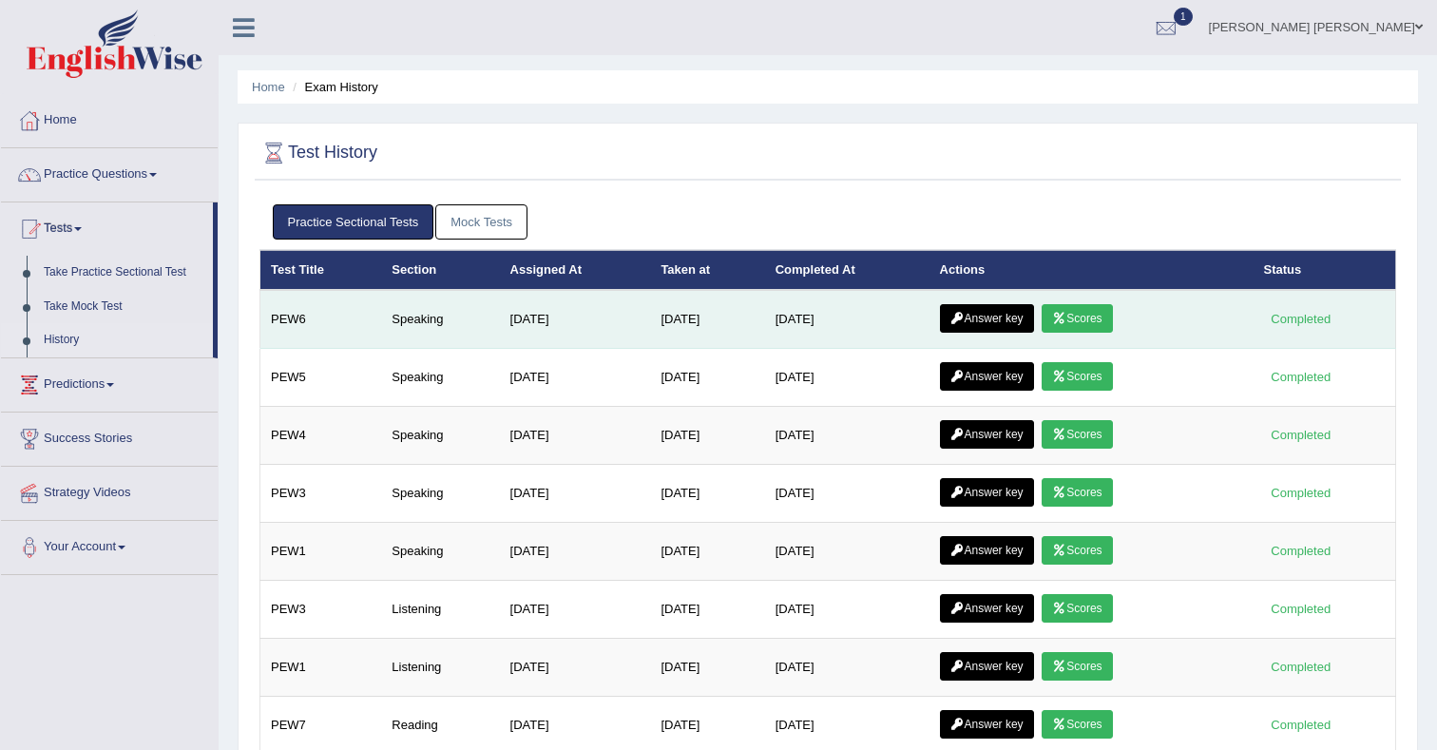
click at [1083, 321] on link "Scores" at bounding box center [1077, 318] width 70 height 29
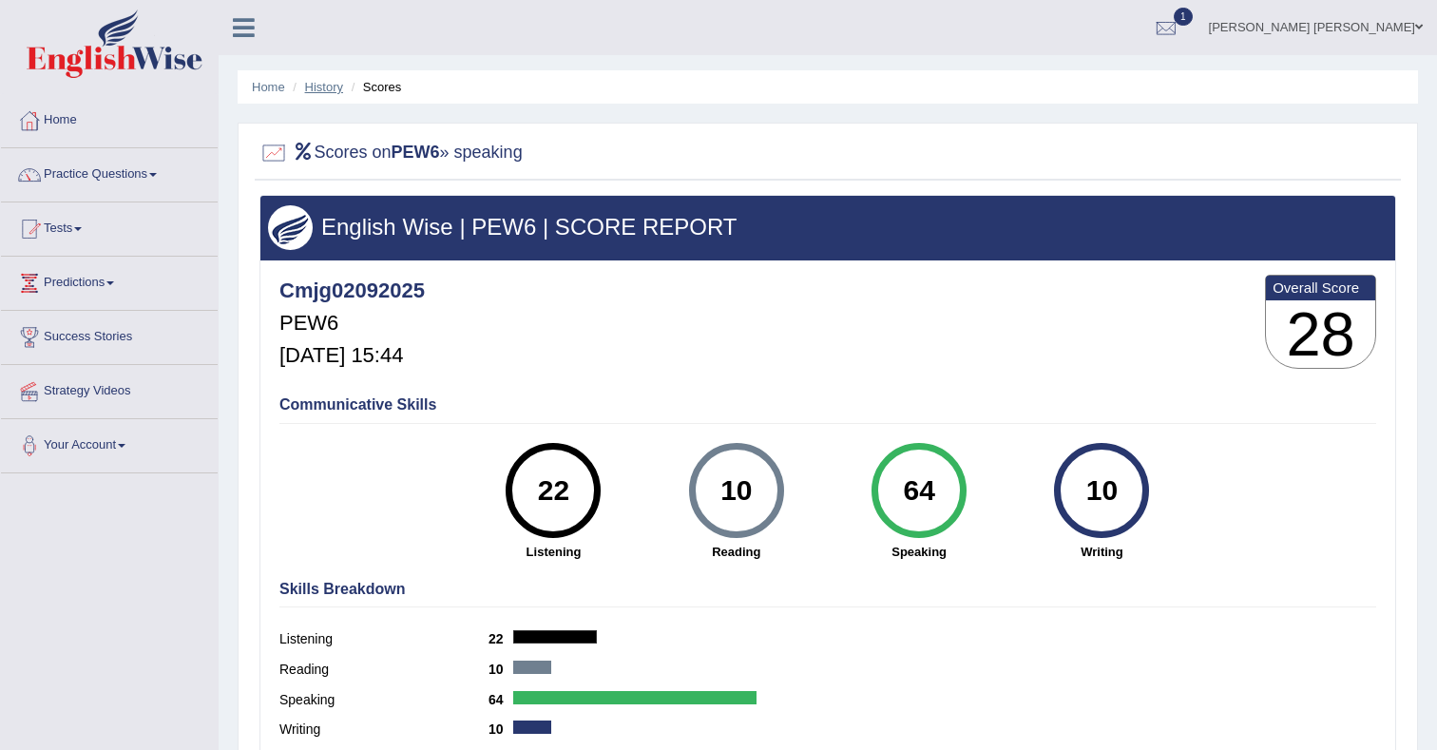
click at [331, 88] on link "History" at bounding box center [324, 87] width 38 height 14
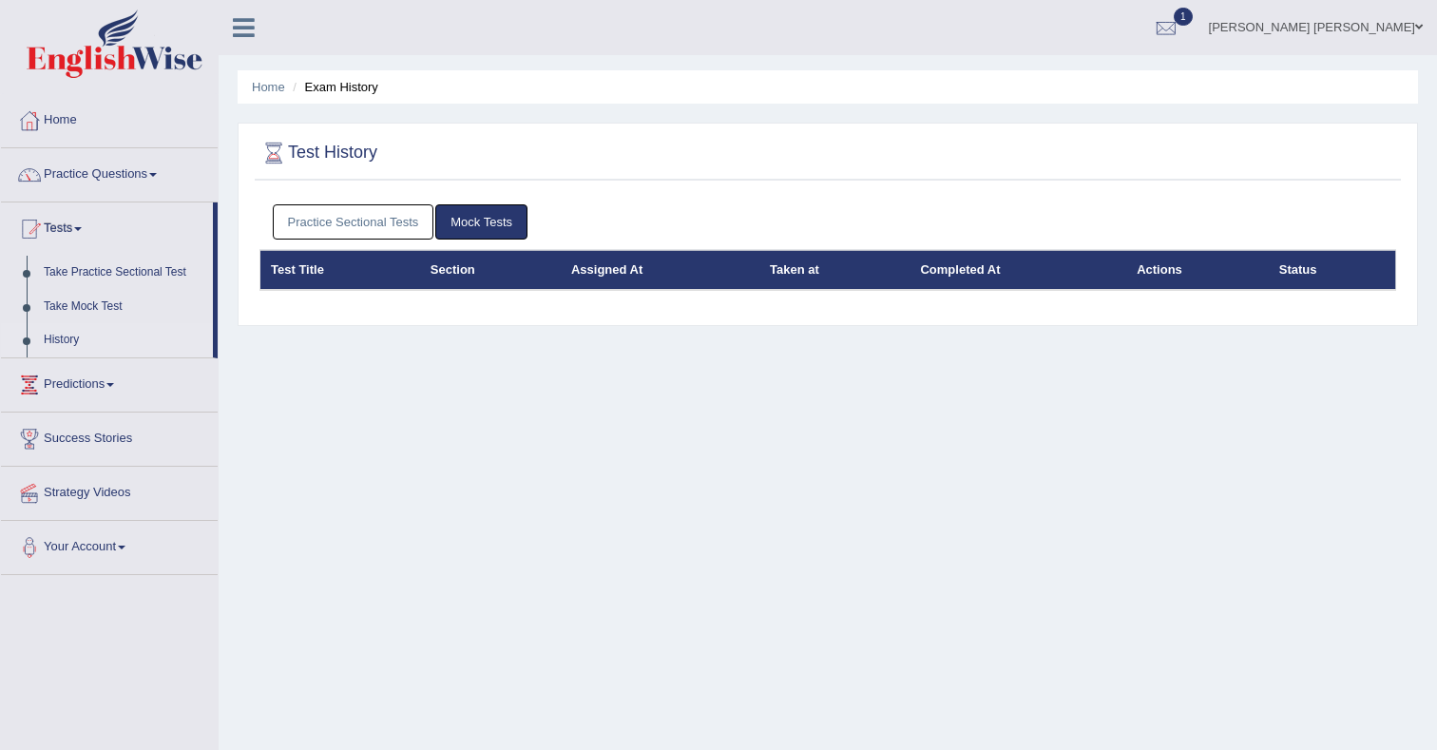
click at [374, 230] on link "Practice Sectional Tests" at bounding box center [354, 221] width 162 height 35
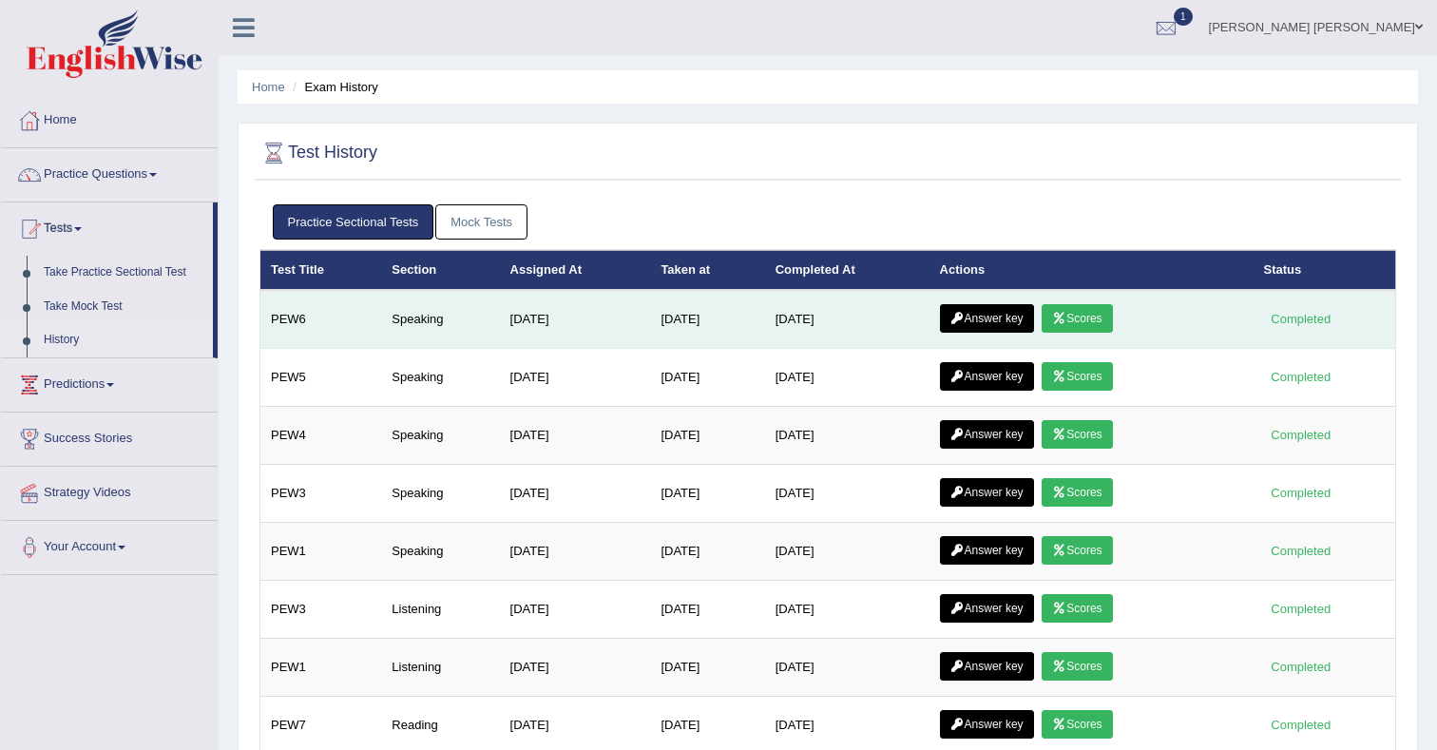
click at [988, 317] on link "Answer key" at bounding box center [987, 318] width 94 height 29
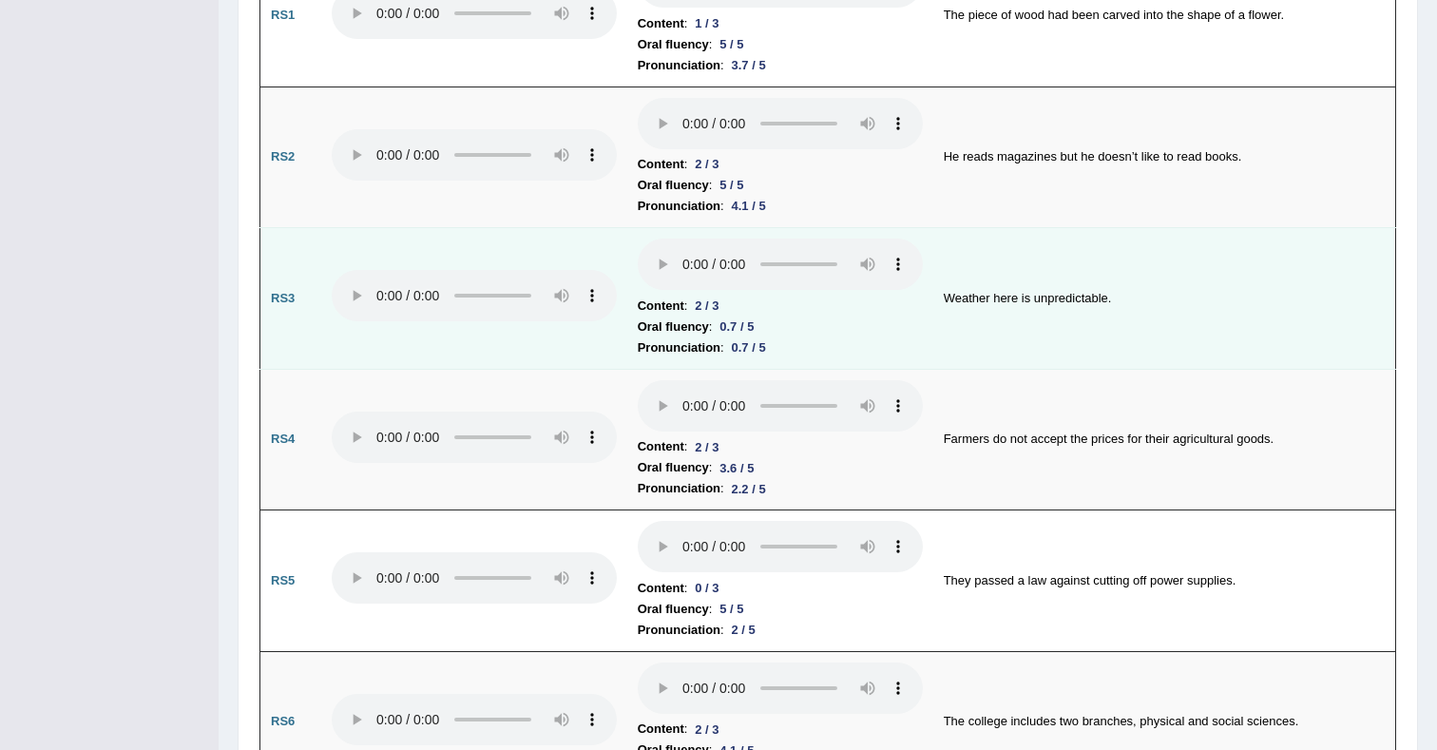
scroll to position [1311, 0]
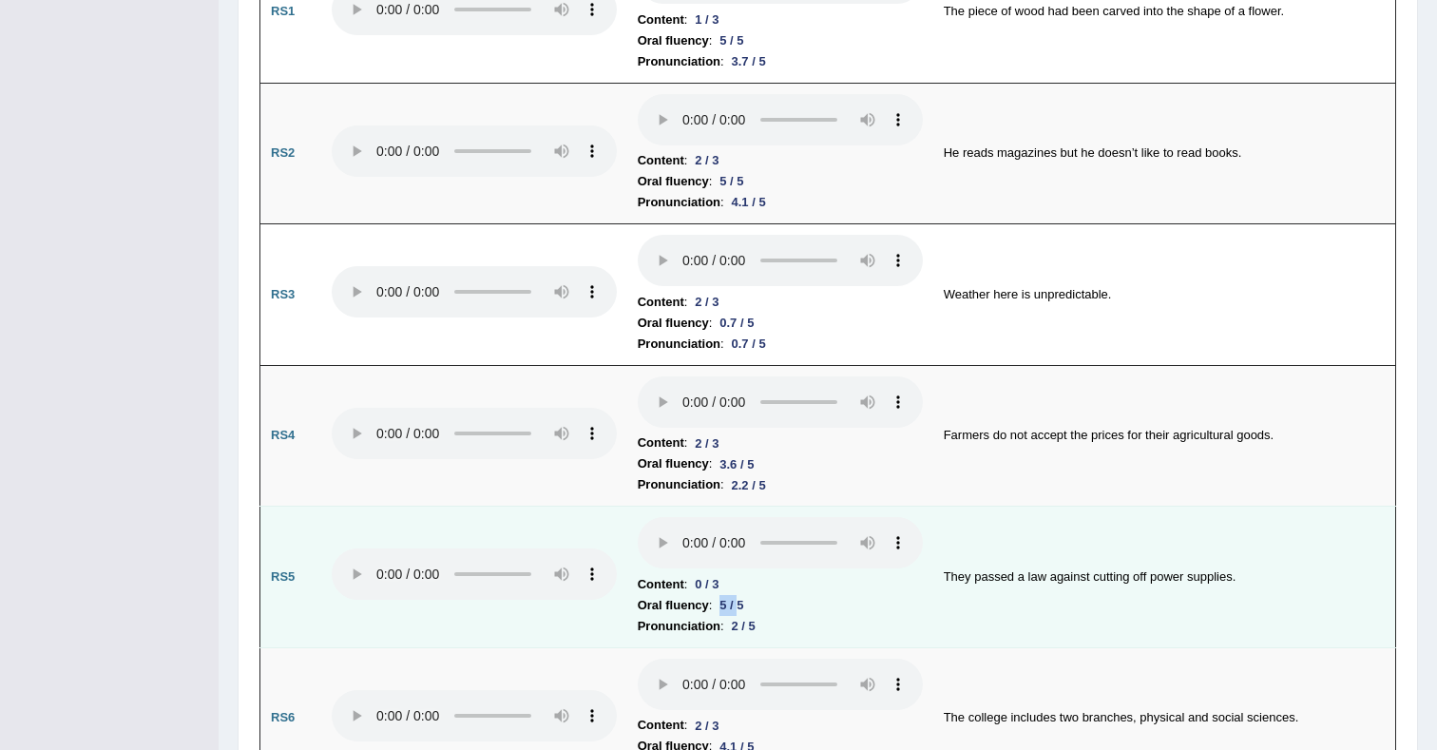
drag, startPoint x: 724, startPoint y: 591, endPoint x: 746, endPoint y: 591, distance: 21.9
click at [741, 595] on div "5 / 5" at bounding box center [731, 605] width 39 height 20
click at [833, 595] on li "Oral fluency : 5 / 5" at bounding box center [780, 605] width 285 height 21
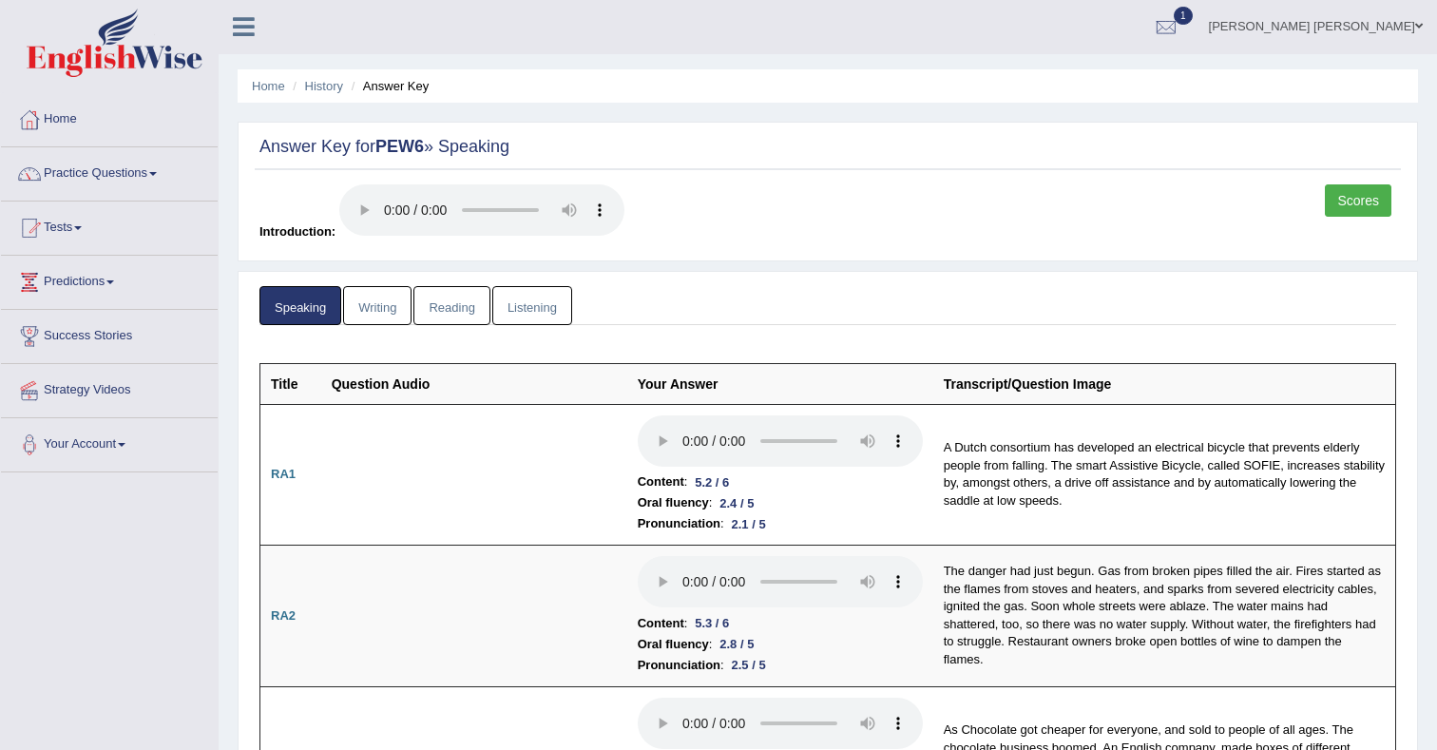
scroll to position [0, 0]
click at [395, 303] on link "Writing" at bounding box center [377, 306] width 68 height 39
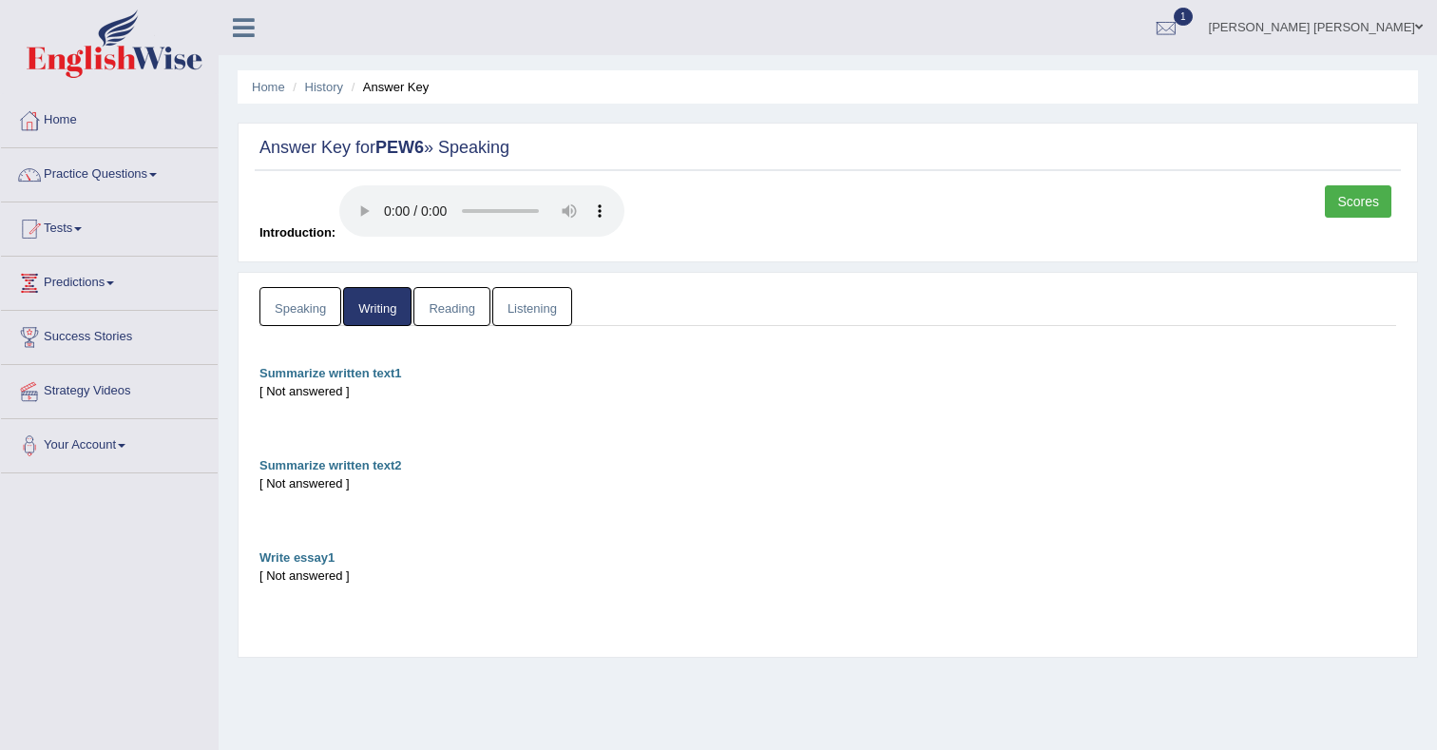
click at [438, 303] on link "Reading" at bounding box center [452, 306] width 76 height 39
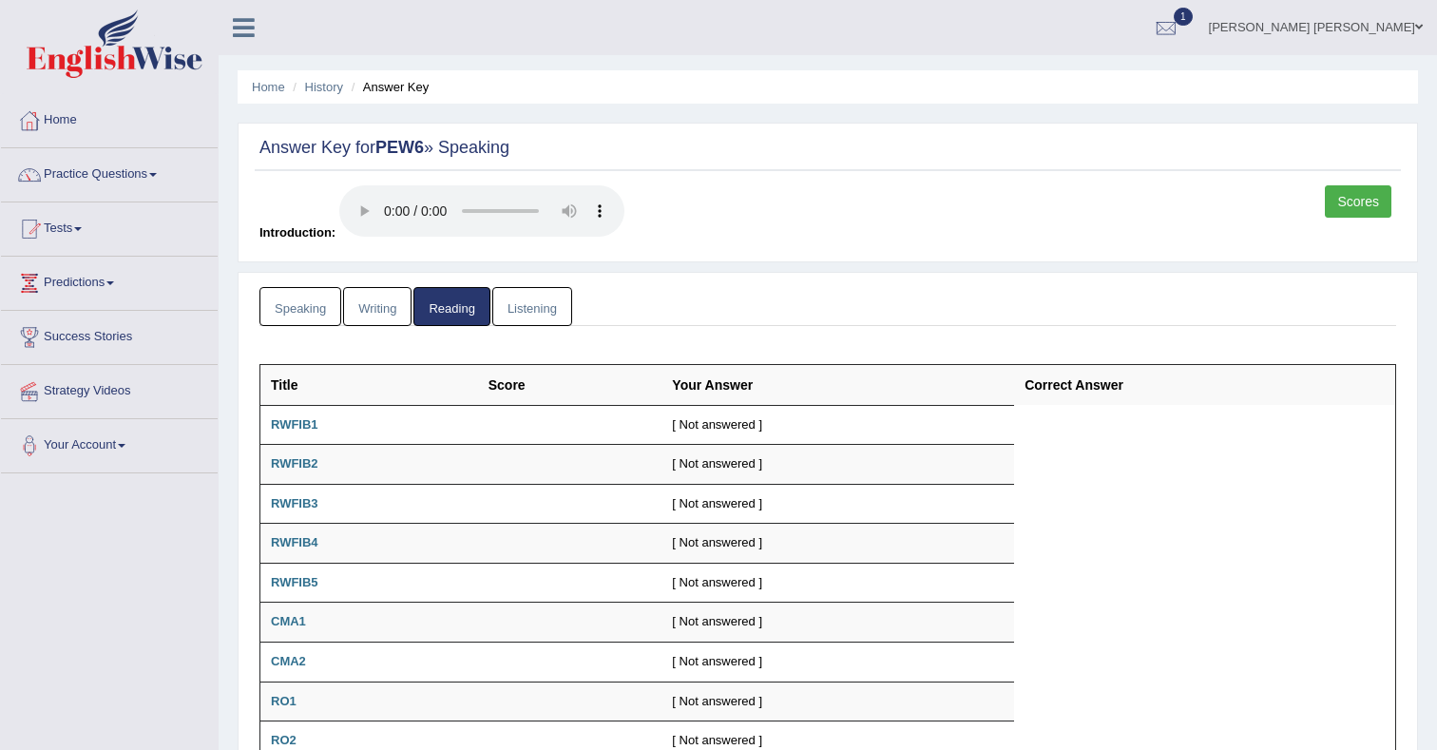
click at [518, 308] on link "Listening" at bounding box center [532, 306] width 80 height 39
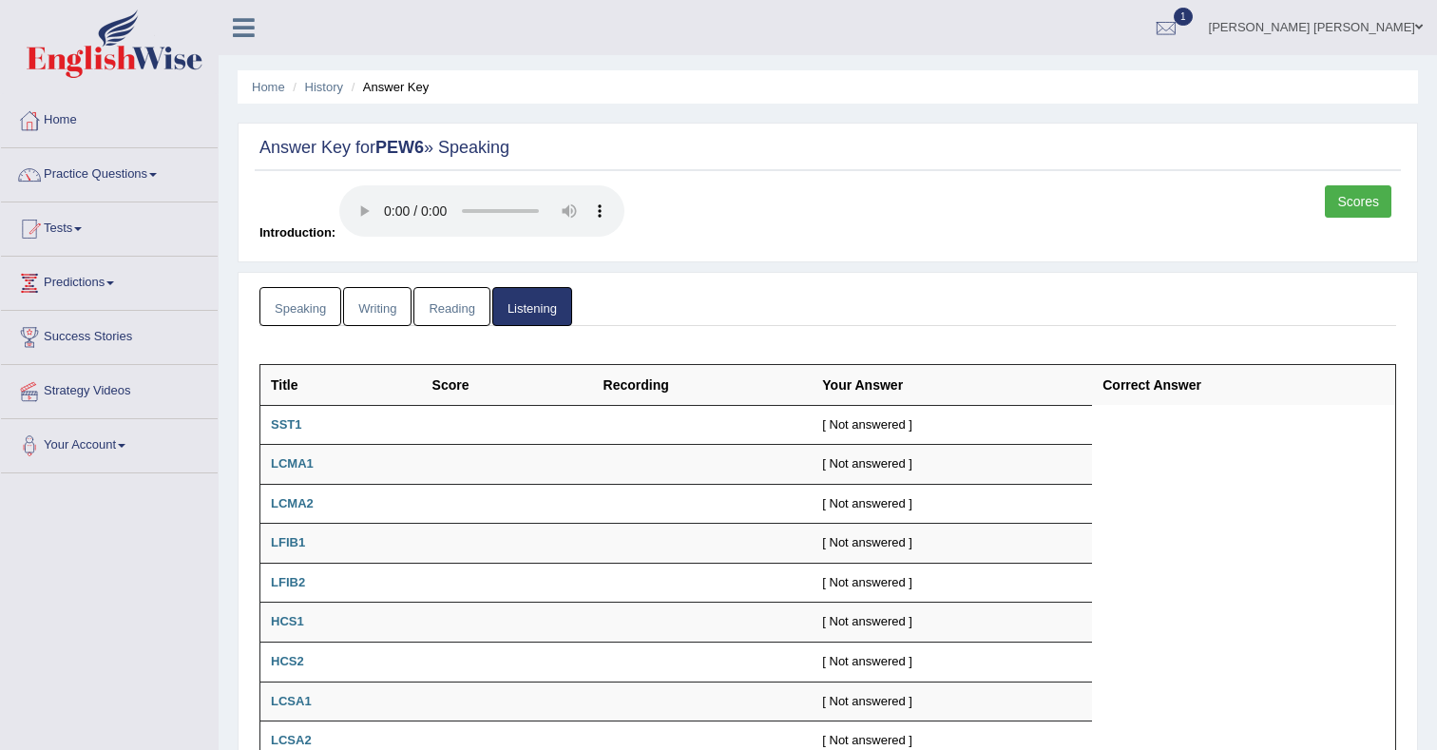
click at [320, 305] on link "Speaking" at bounding box center [301, 306] width 82 height 39
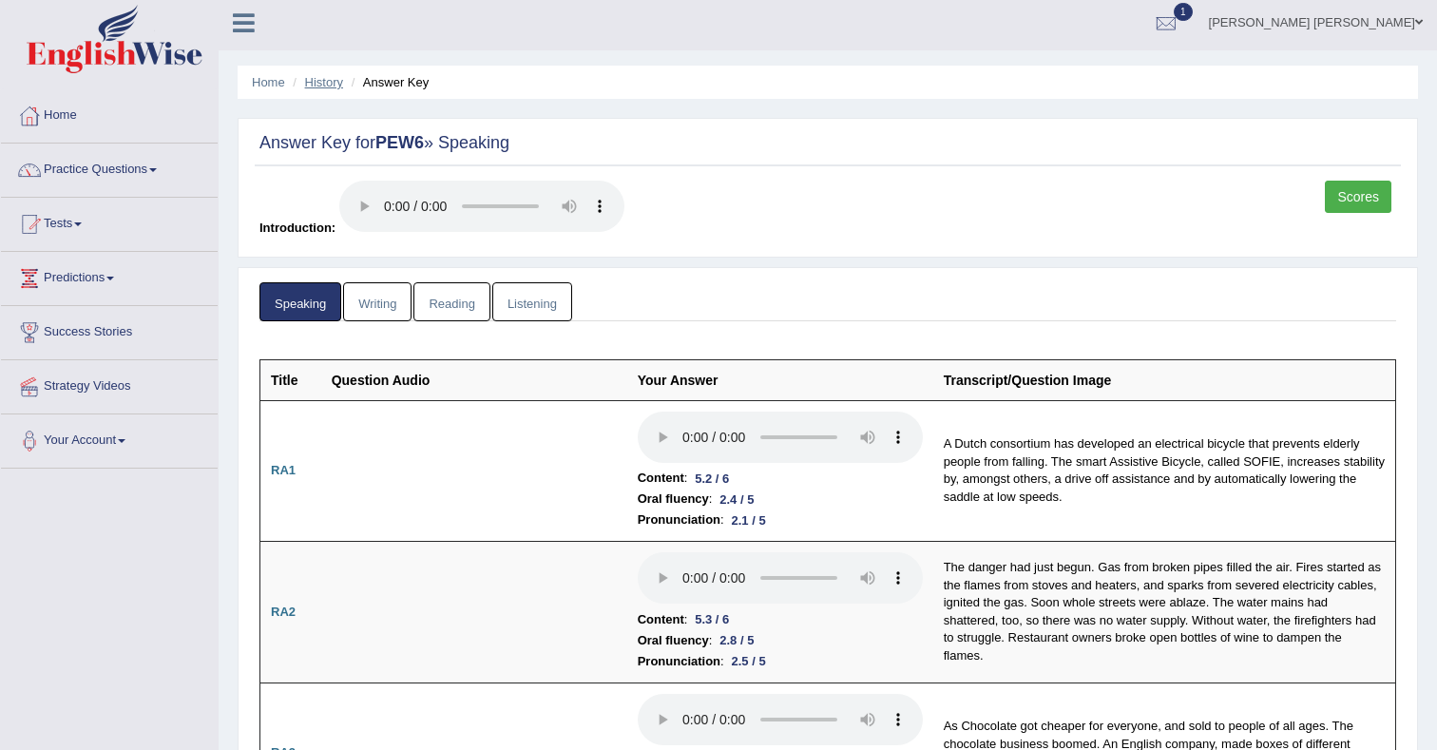
scroll to position [6, 0]
click at [324, 81] on link "History" at bounding box center [324, 81] width 38 height 14
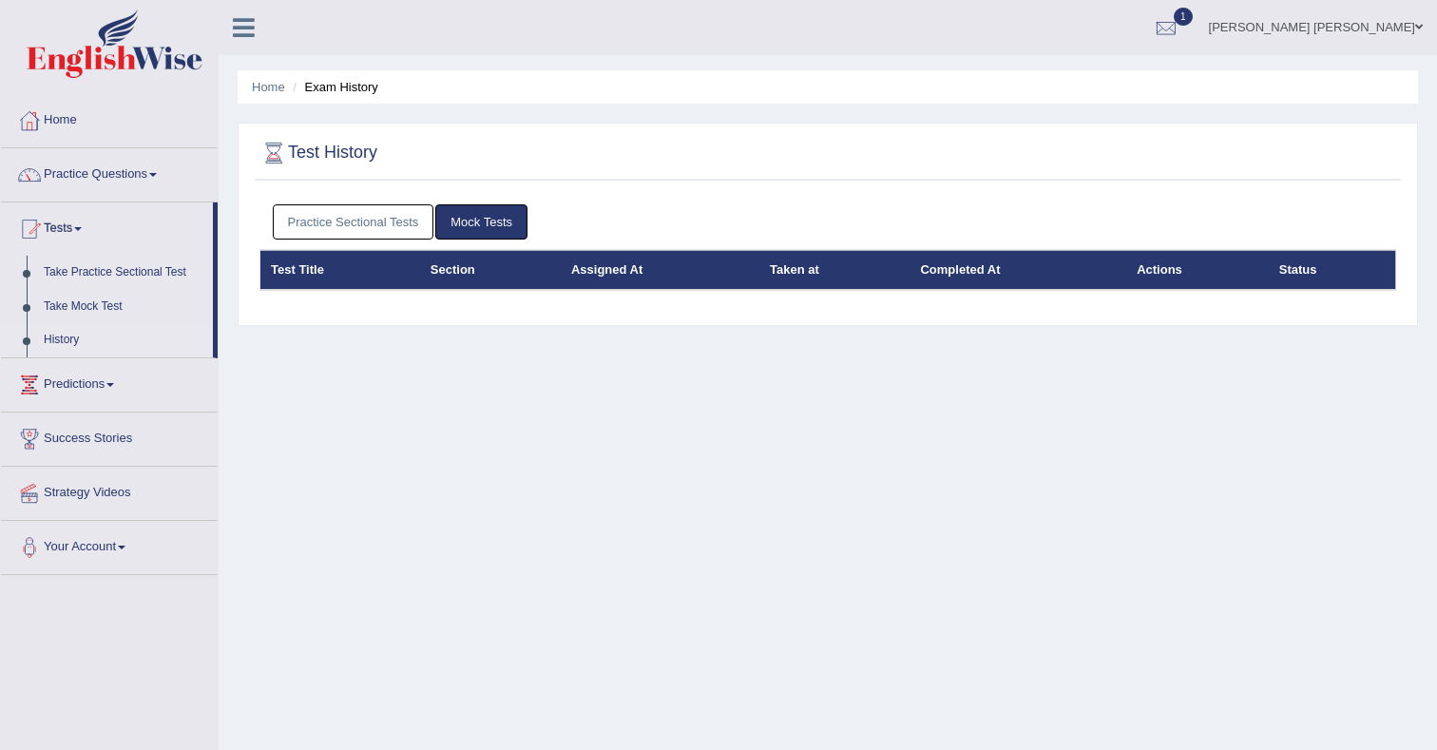
drag, startPoint x: 356, startPoint y: 221, endPoint x: 373, endPoint y: 233, distance: 21.1
click at [356, 221] on link "Practice Sectional Tests" at bounding box center [354, 221] width 162 height 35
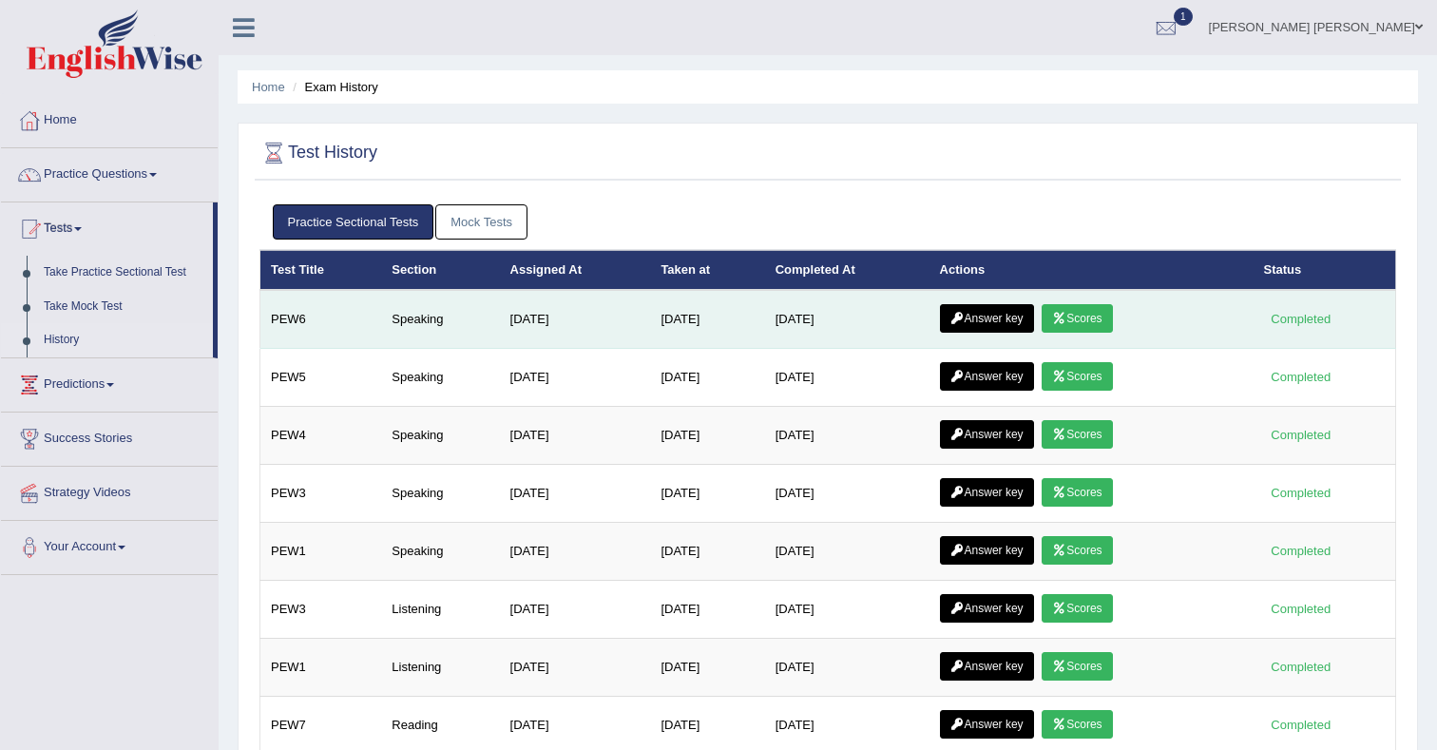
click at [1076, 321] on link "Scores" at bounding box center [1077, 318] width 70 height 29
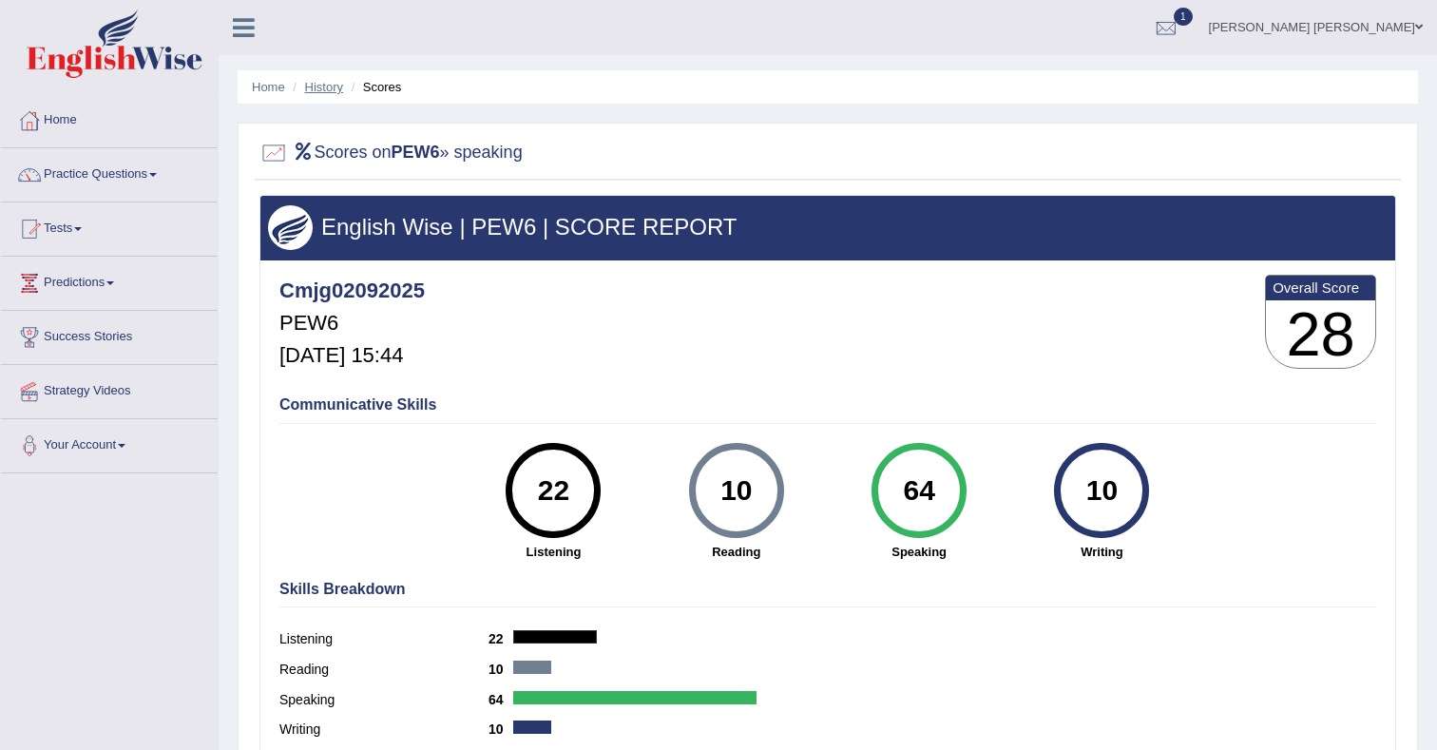
click at [330, 88] on link "History" at bounding box center [324, 87] width 38 height 14
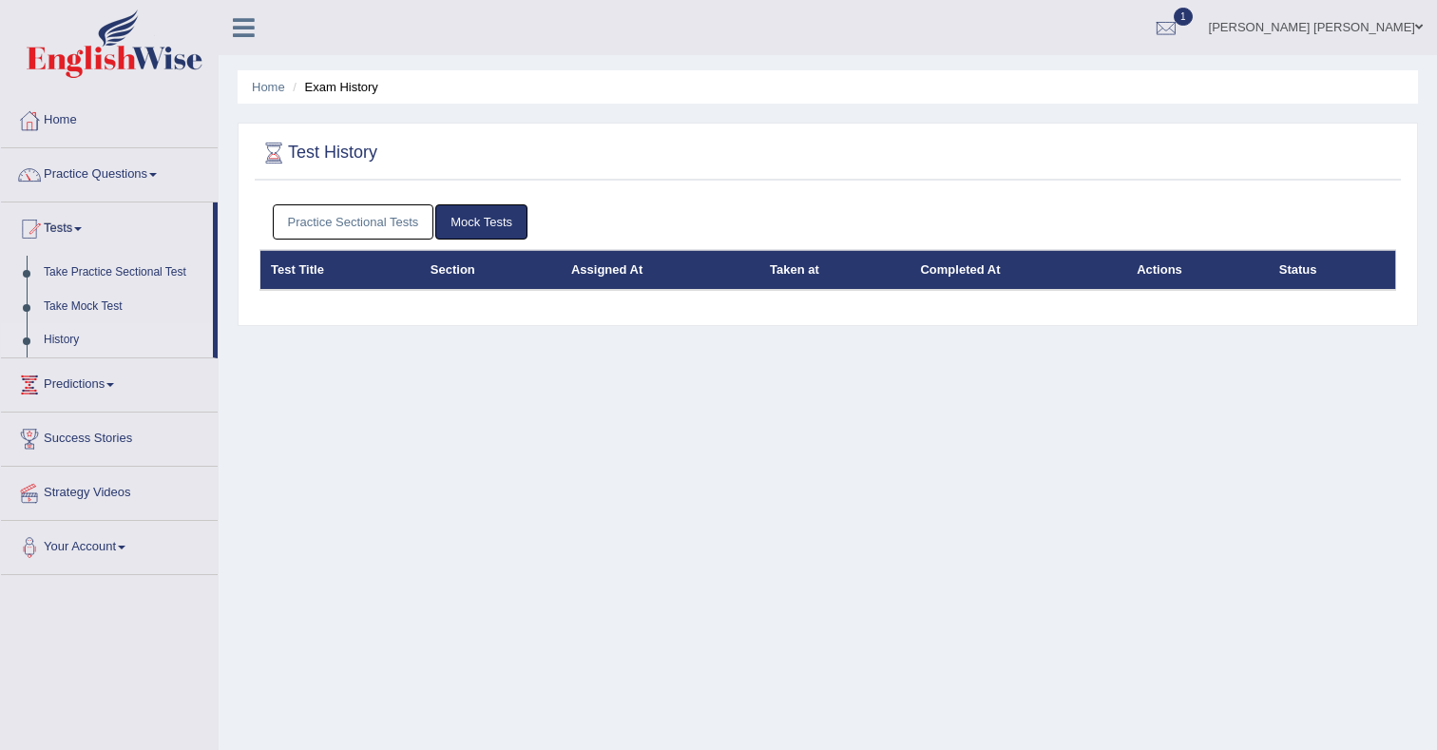
drag, startPoint x: 363, startPoint y: 227, endPoint x: 505, endPoint y: 267, distance: 147.2
click at [363, 227] on link "Practice Sectional Tests" at bounding box center [354, 221] width 162 height 35
